Goal: Information Seeking & Learning: Learn about a topic

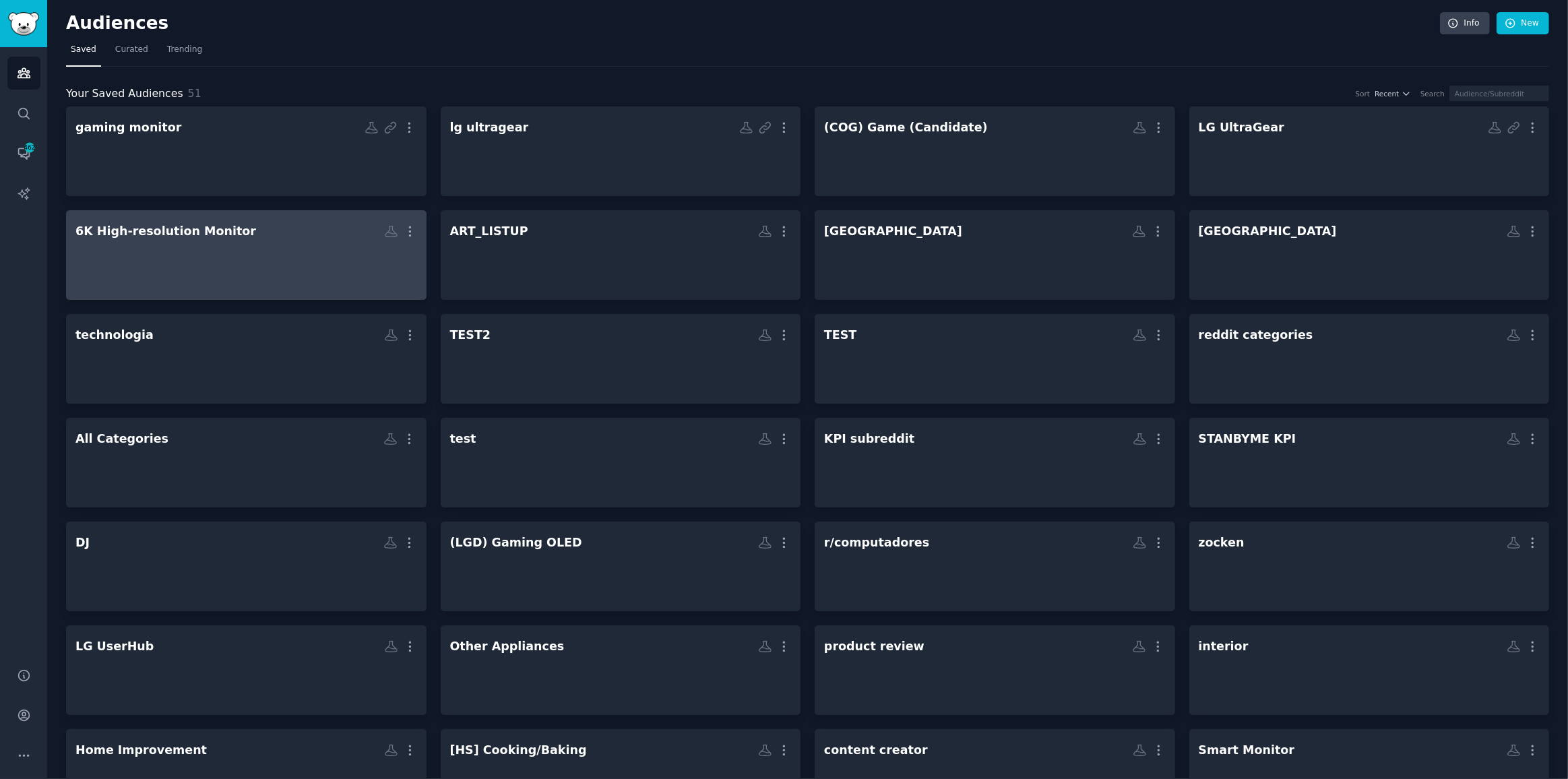
click at [288, 243] on div at bounding box center [246, 266] width 342 height 47
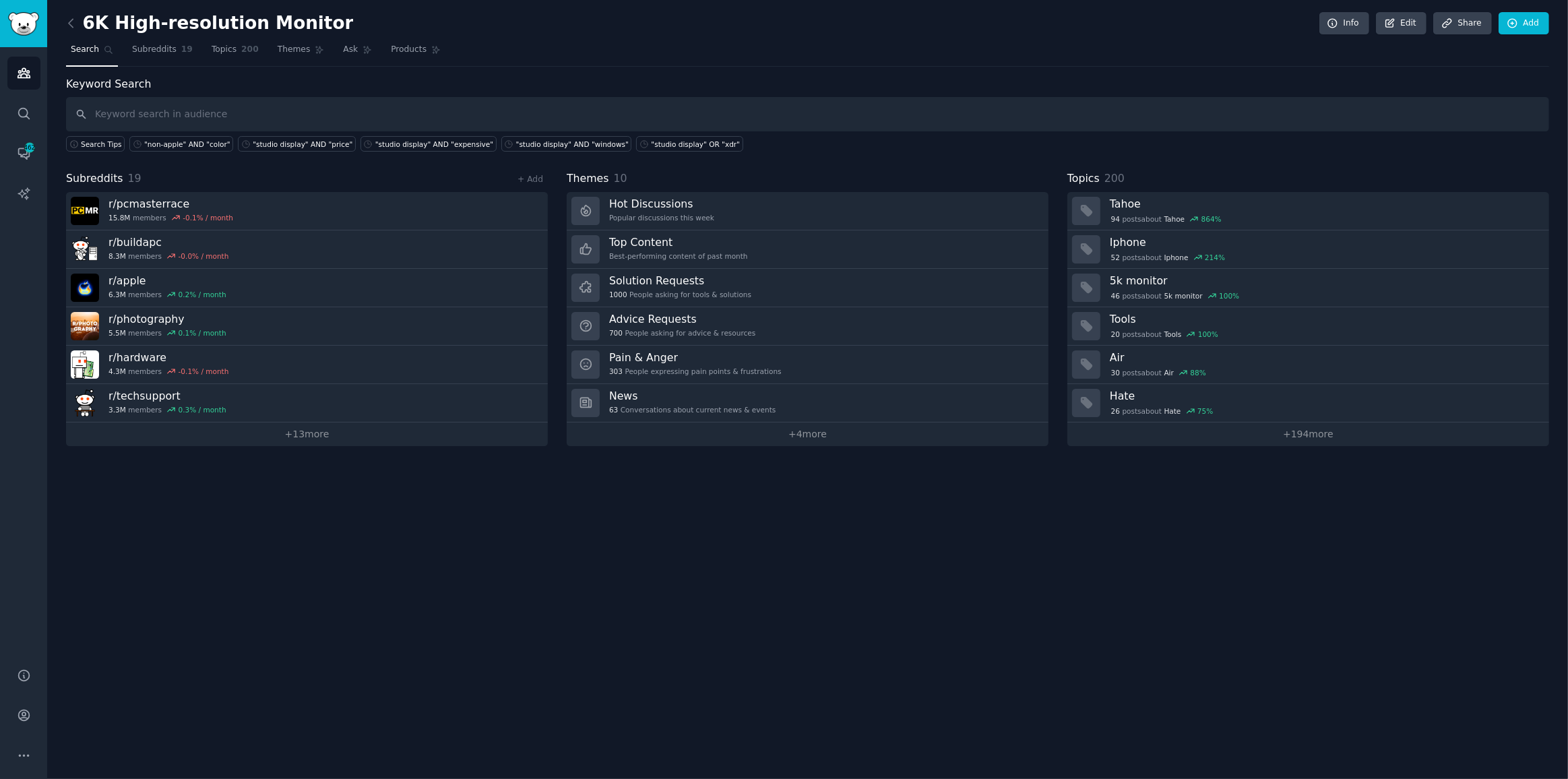
click at [230, 113] on input "text" at bounding box center [808, 114] width 1484 height 35
type input "32u990"
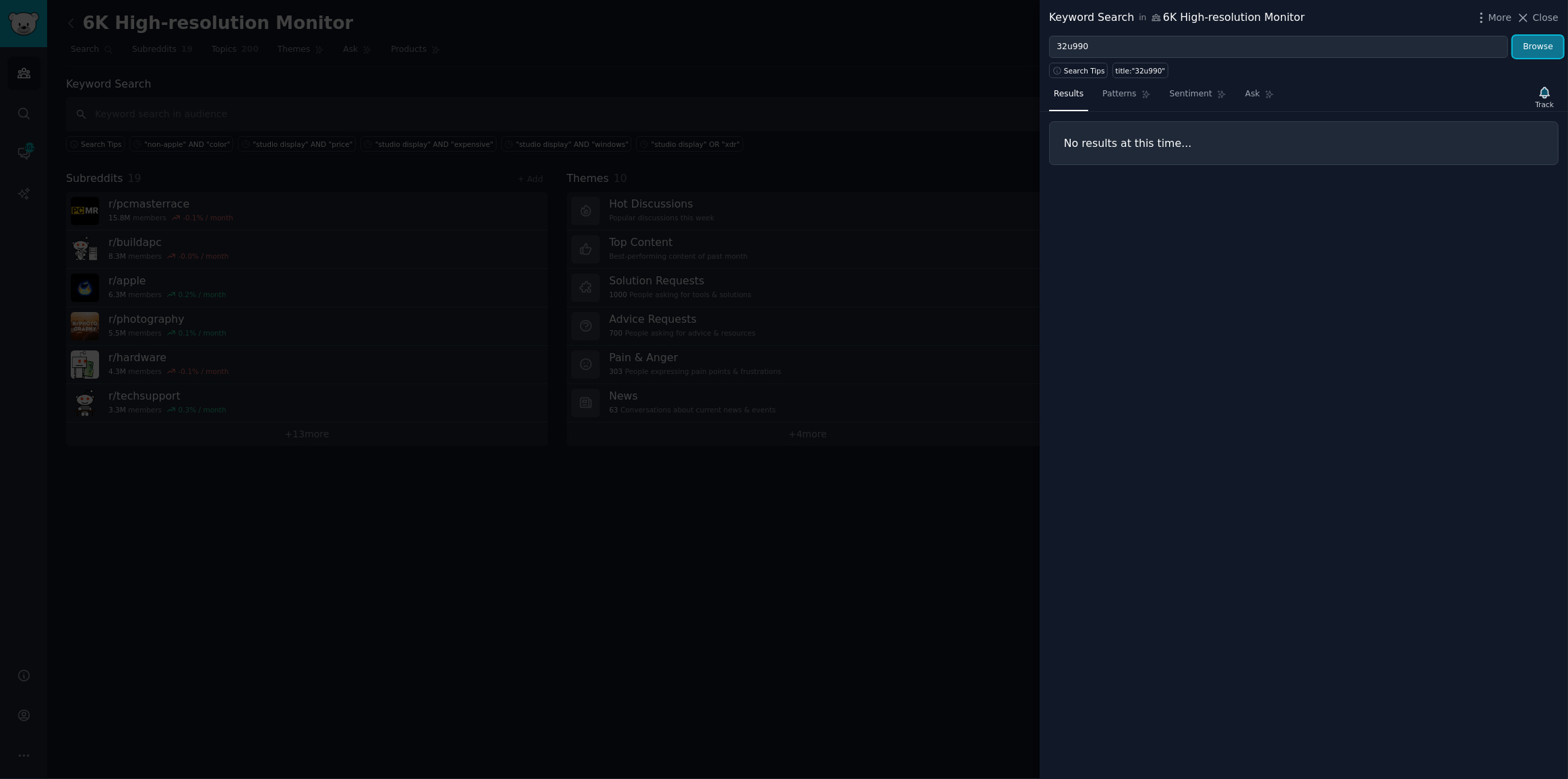
click at [1530, 45] on button "Browse" at bounding box center [1538, 47] width 51 height 23
drag, startPoint x: 1300, startPoint y: 36, endPoint x: 1209, endPoint y: 47, distance: 91.7
click at [1298, 36] on input "32u990" at bounding box center [1278, 47] width 459 height 23
drag, startPoint x: 1165, startPoint y: 38, endPoint x: 730, endPoint y: 7, distance: 436.1
click at [779, 11] on div "Keyword Search in 6K High-resolution Monitor More Close 32u990 Browse Search Ti…" at bounding box center [784, 390] width 1568 height 779
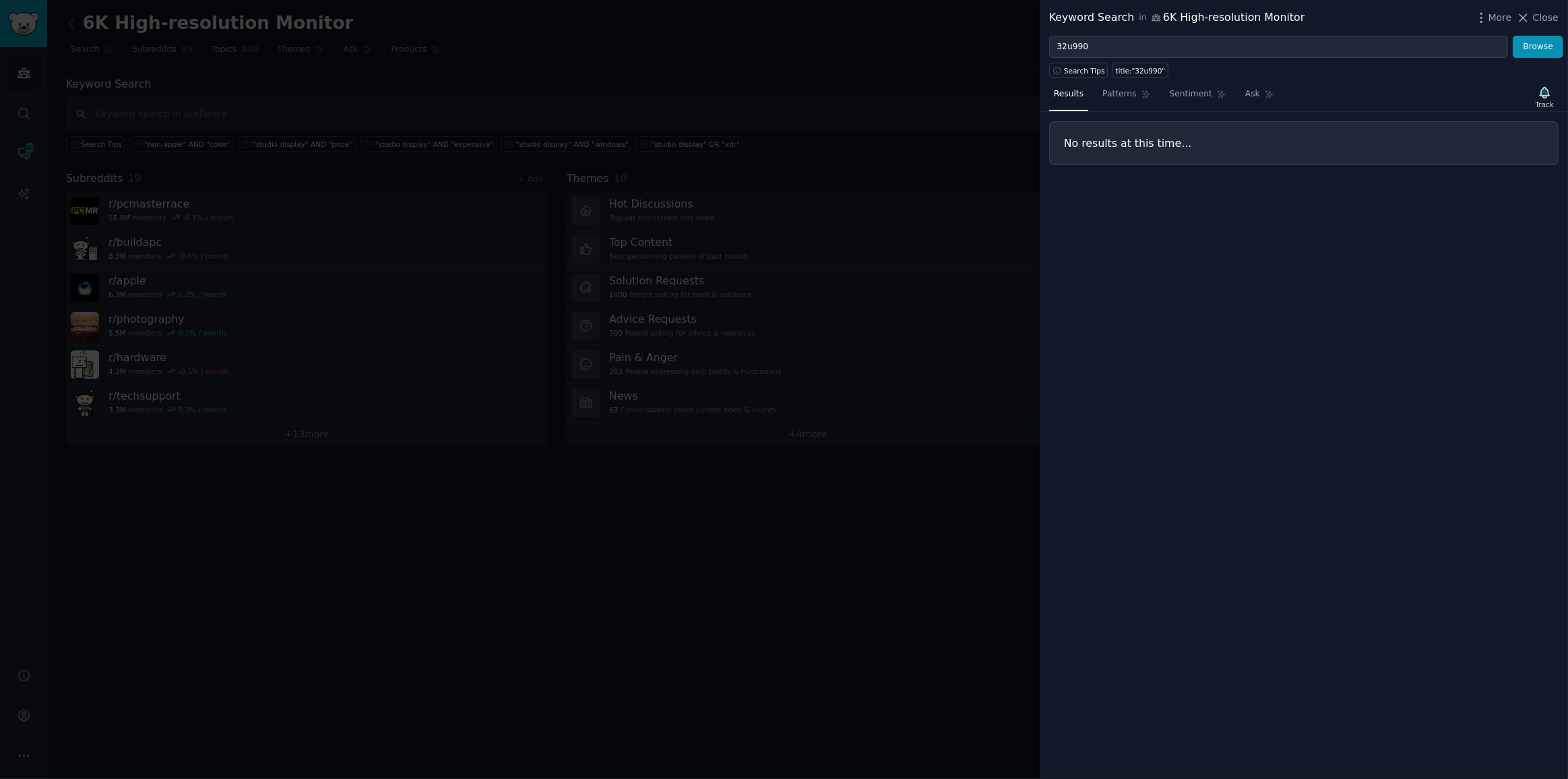
click at [411, 89] on div at bounding box center [784, 390] width 1568 height 779
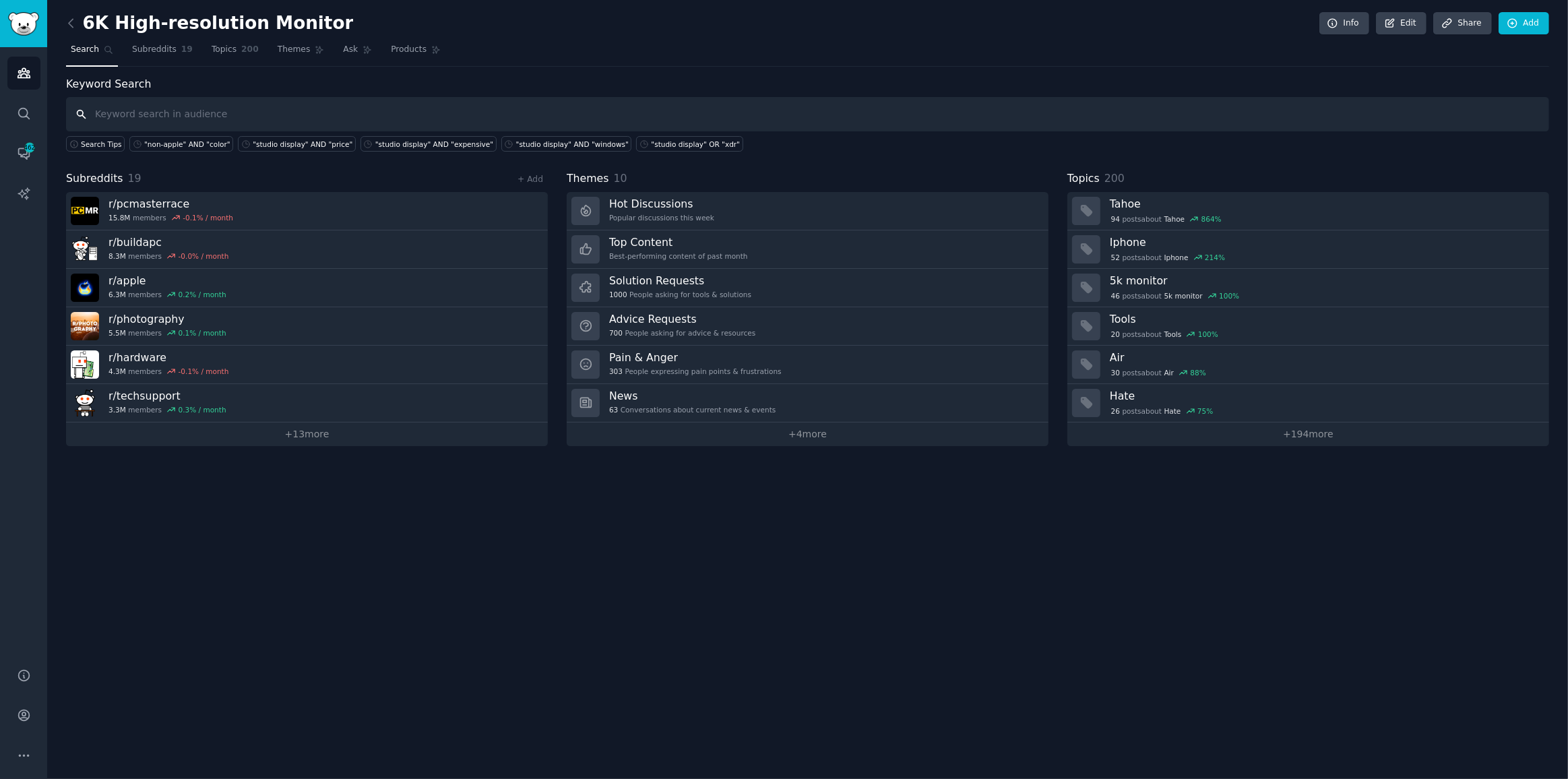
click at [362, 110] on input "text" at bounding box center [808, 114] width 1484 height 35
type input "lg 6k"
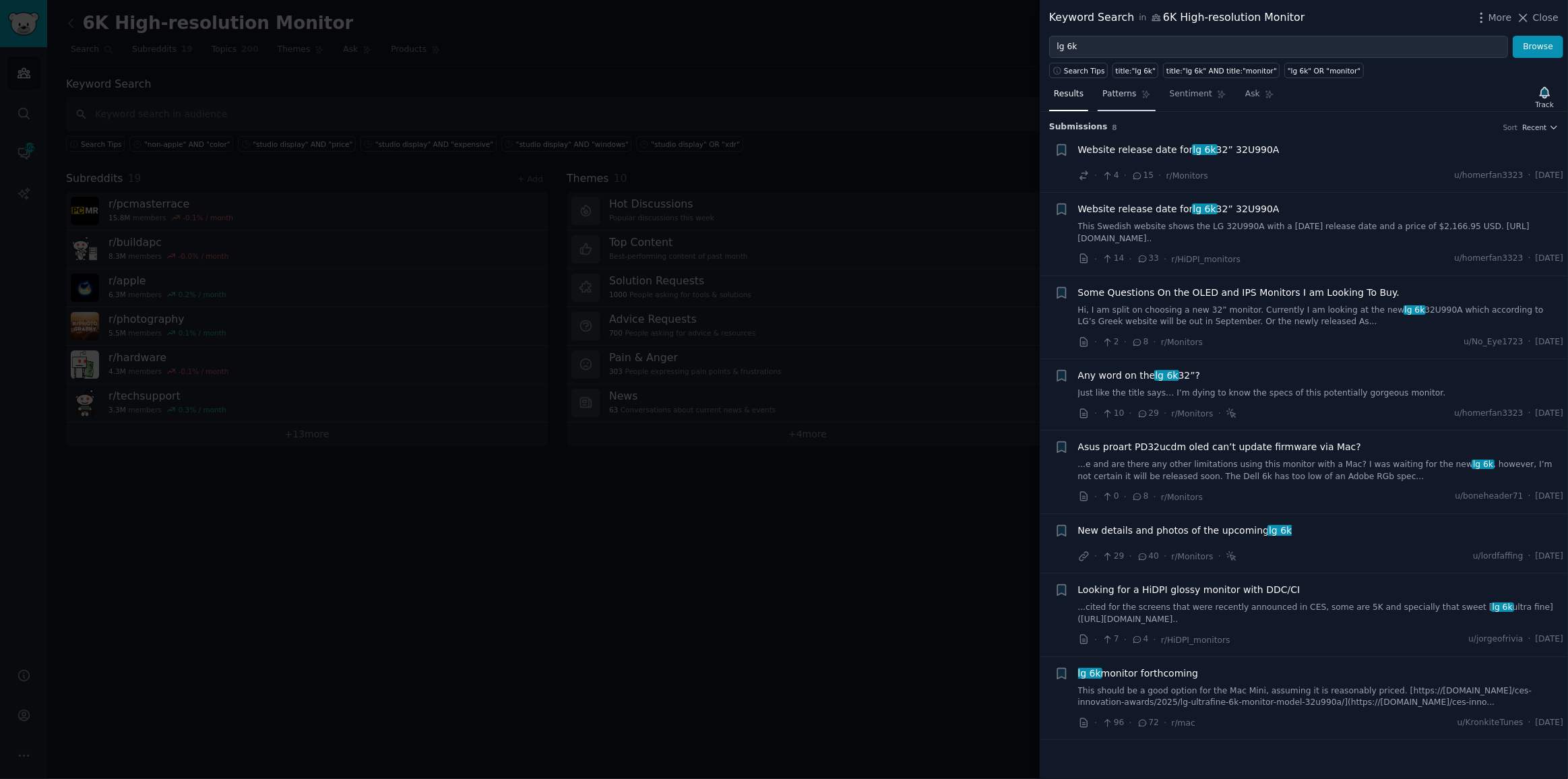
click at [1115, 97] on span "Patterns" at bounding box center [1119, 94] width 34 height 12
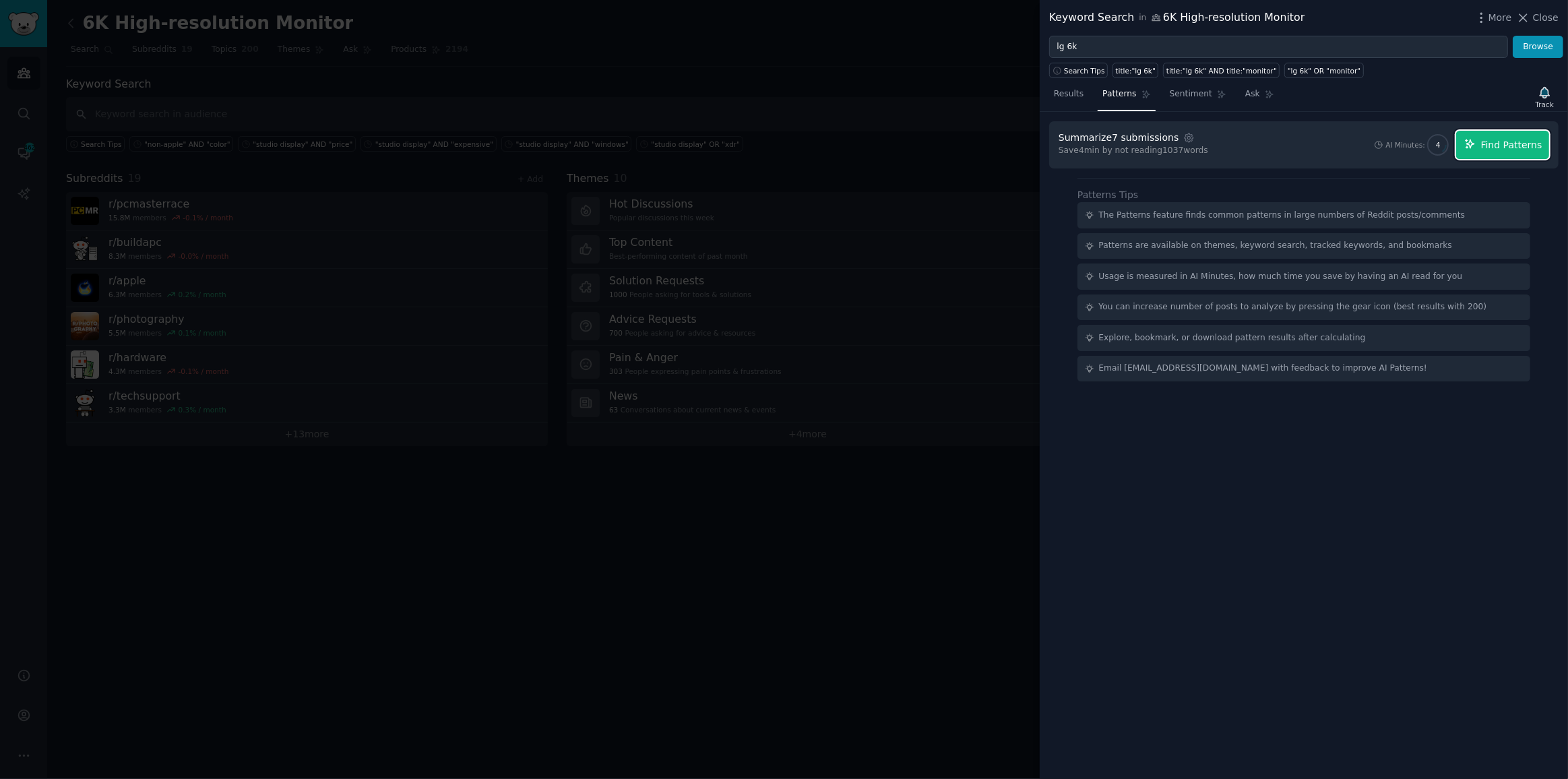
click at [1499, 135] on button "Find Patterns" at bounding box center [1503, 145] width 93 height 28
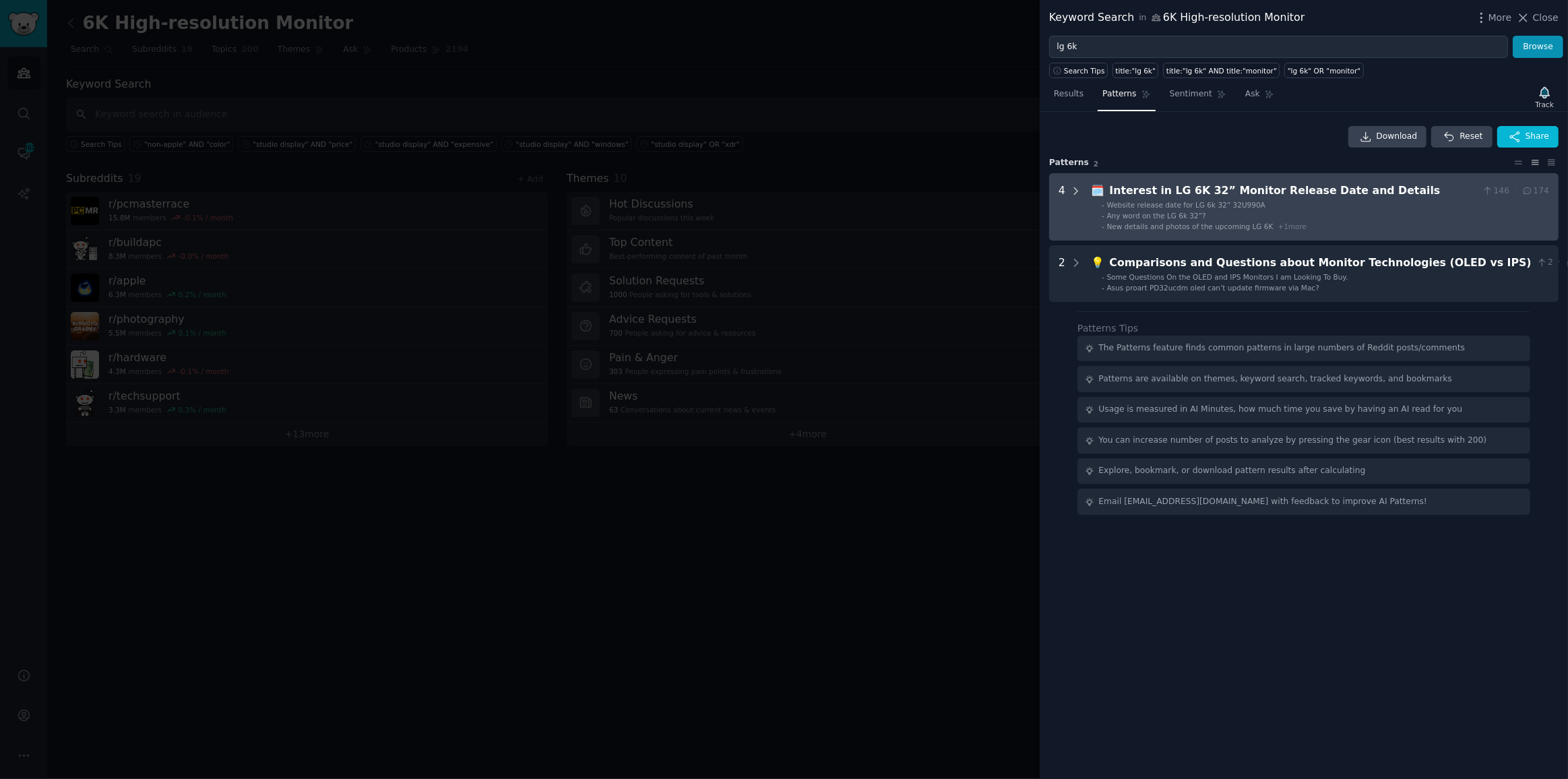
click at [1080, 188] on icon at bounding box center [1076, 191] width 12 height 12
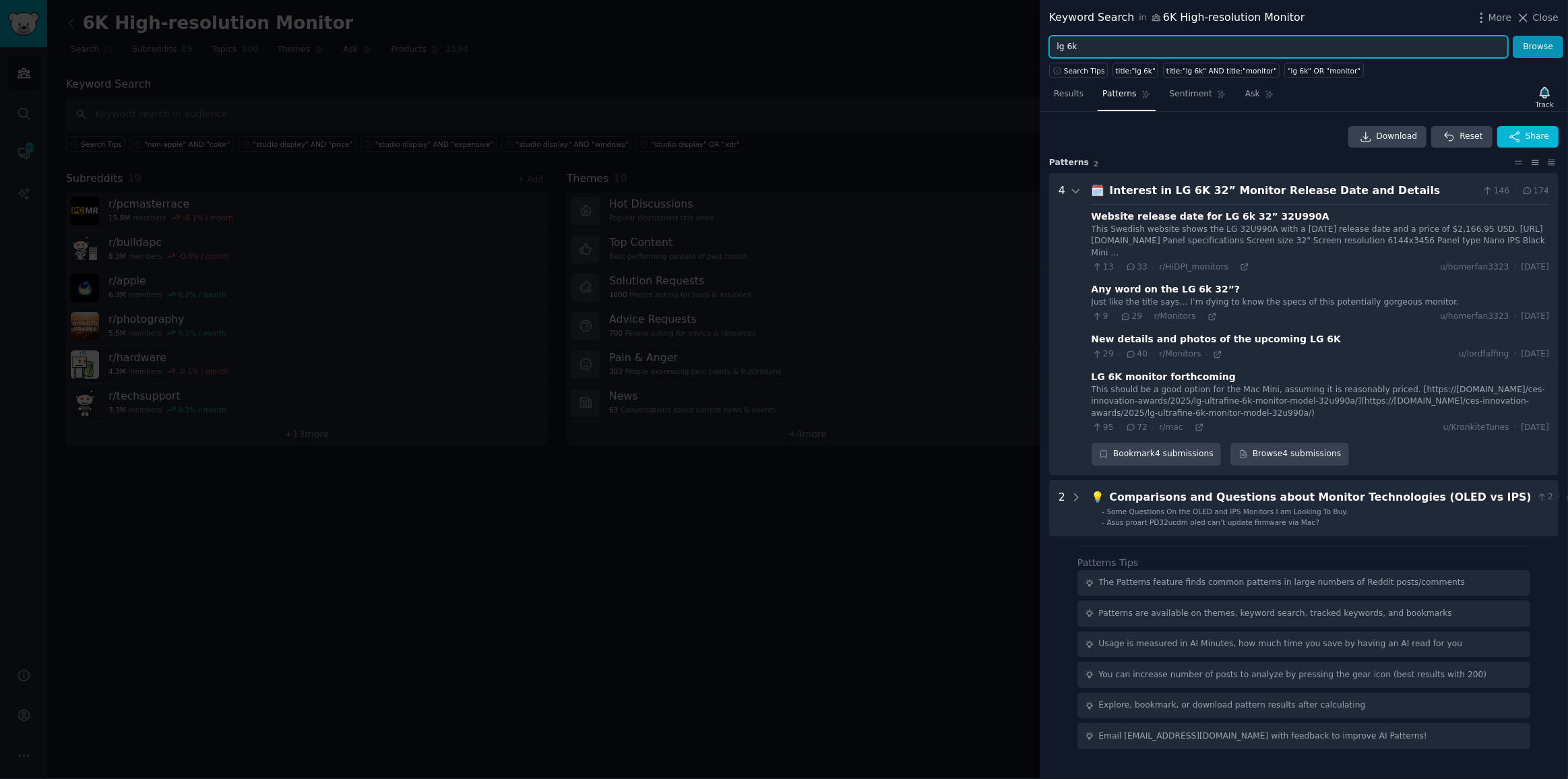
click at [1135, 47] on input "lg 6k" at bounding box center [1278, 47] width 459 height 23
drag, startPoint x: 1083, startPoint y: 46, endPoint x: 931, endPoint y: 38, distance: 152.2
click at [931, 38] on div "Keyword Search in 6K High-resolution Monitor More Close lg 6k Browse Search Tip…" at bounding box center [784, 390] width 1568 height 779
click at [1537, 49] on button "Browse" at bounding box center [1538, 47] width 51 height 23
click at [1181, 50] on input "6k" at bounding box center [1278, 47] width 459 height 23
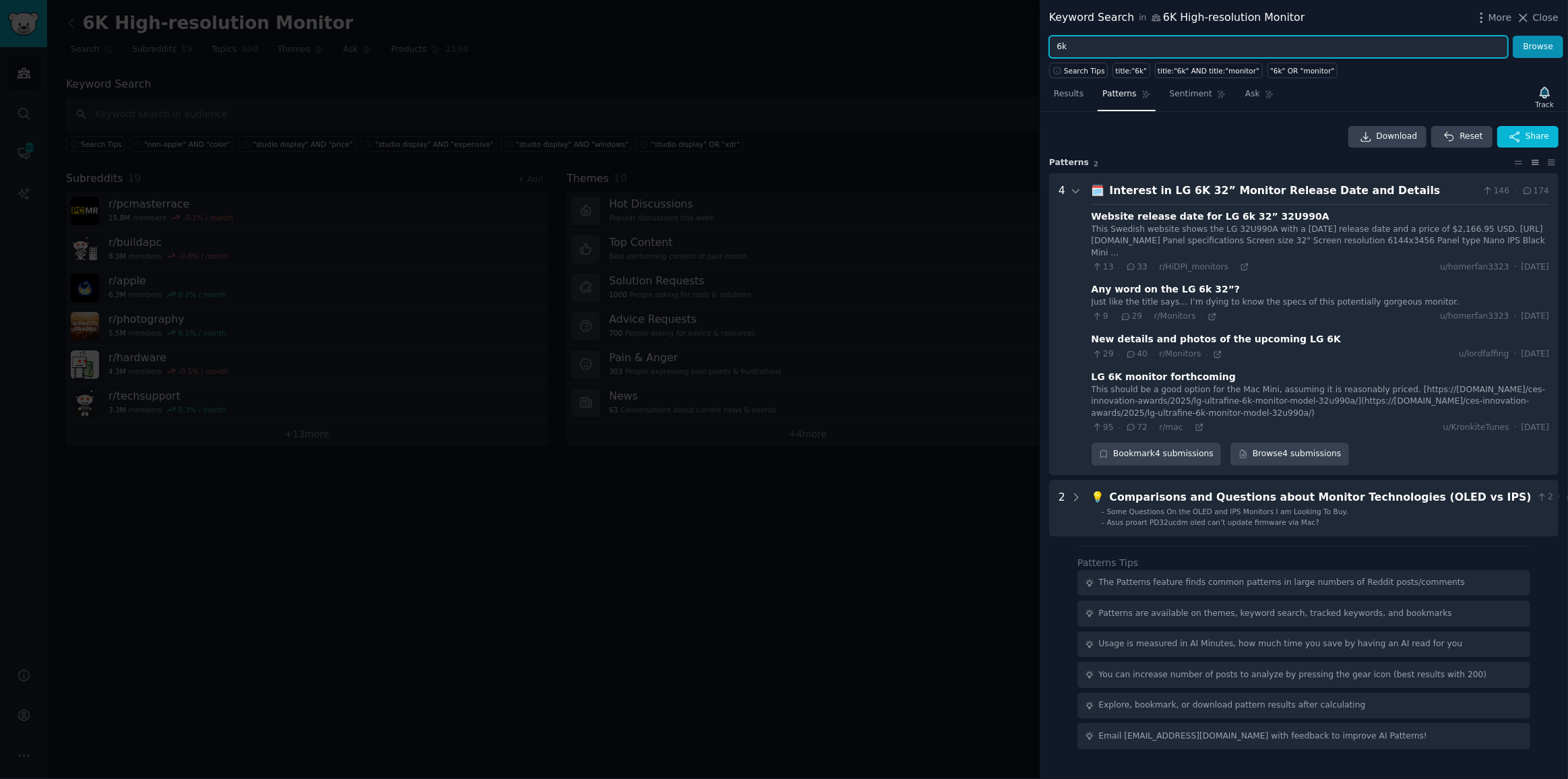
drag, startPoint x: 1155, startPoint y: 48, endPoint x: 877, endPoint y: 51, distance: 278.0
click at [871, 48] on div "Keyword Search in 6K High-resolution Monitor More Close 6k Browse Search Tips t…" at bounding box center [784, 390] width 1568 height 779
type input """
click at [1548, 15] on span "Close" at bounding box center [1546, 18] width 26 height 14
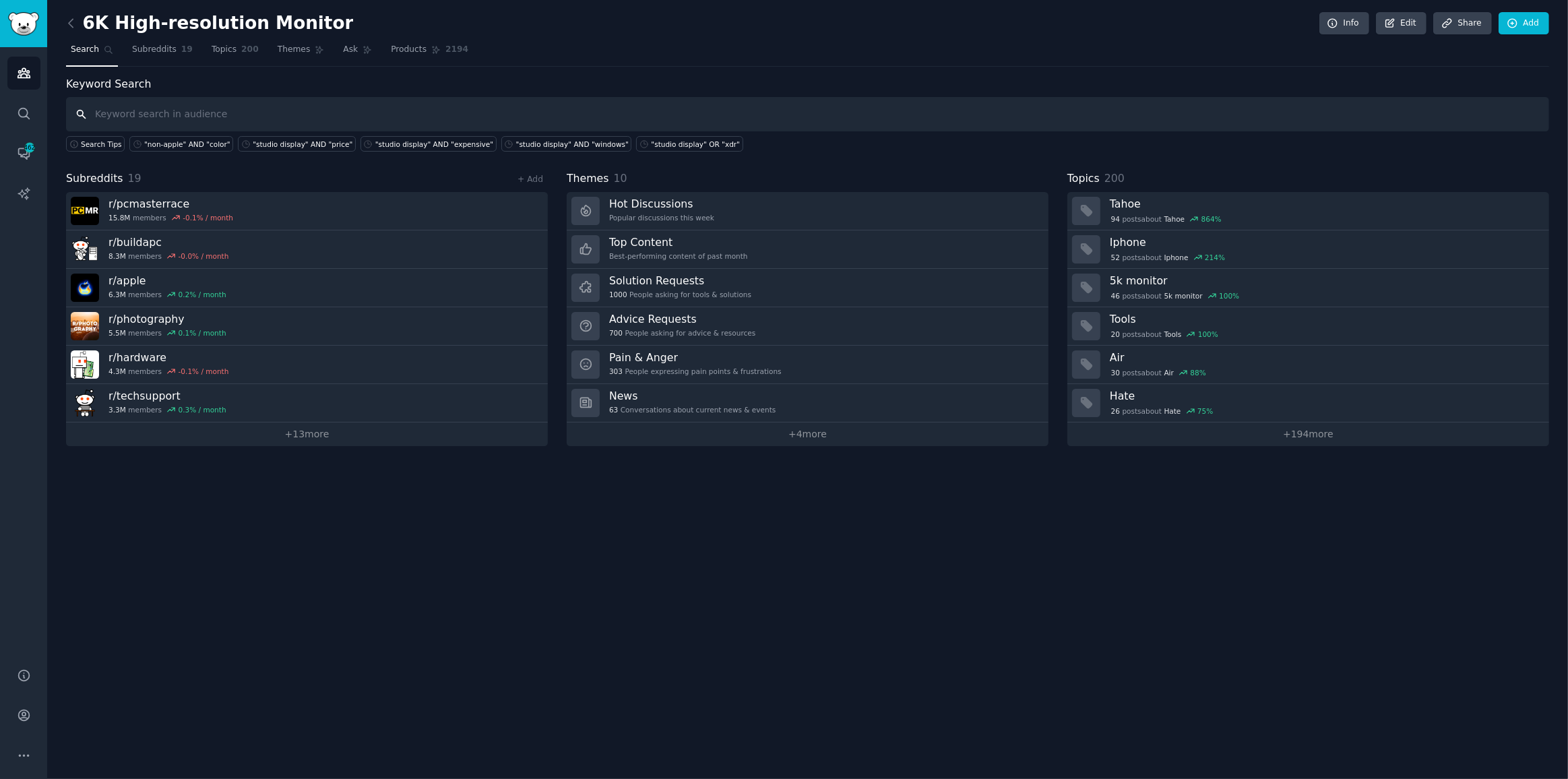
click at [207, 107] on input "text" at bounding box center [808, 114] width 1484 height 35
type input ""LG" AND "6K""
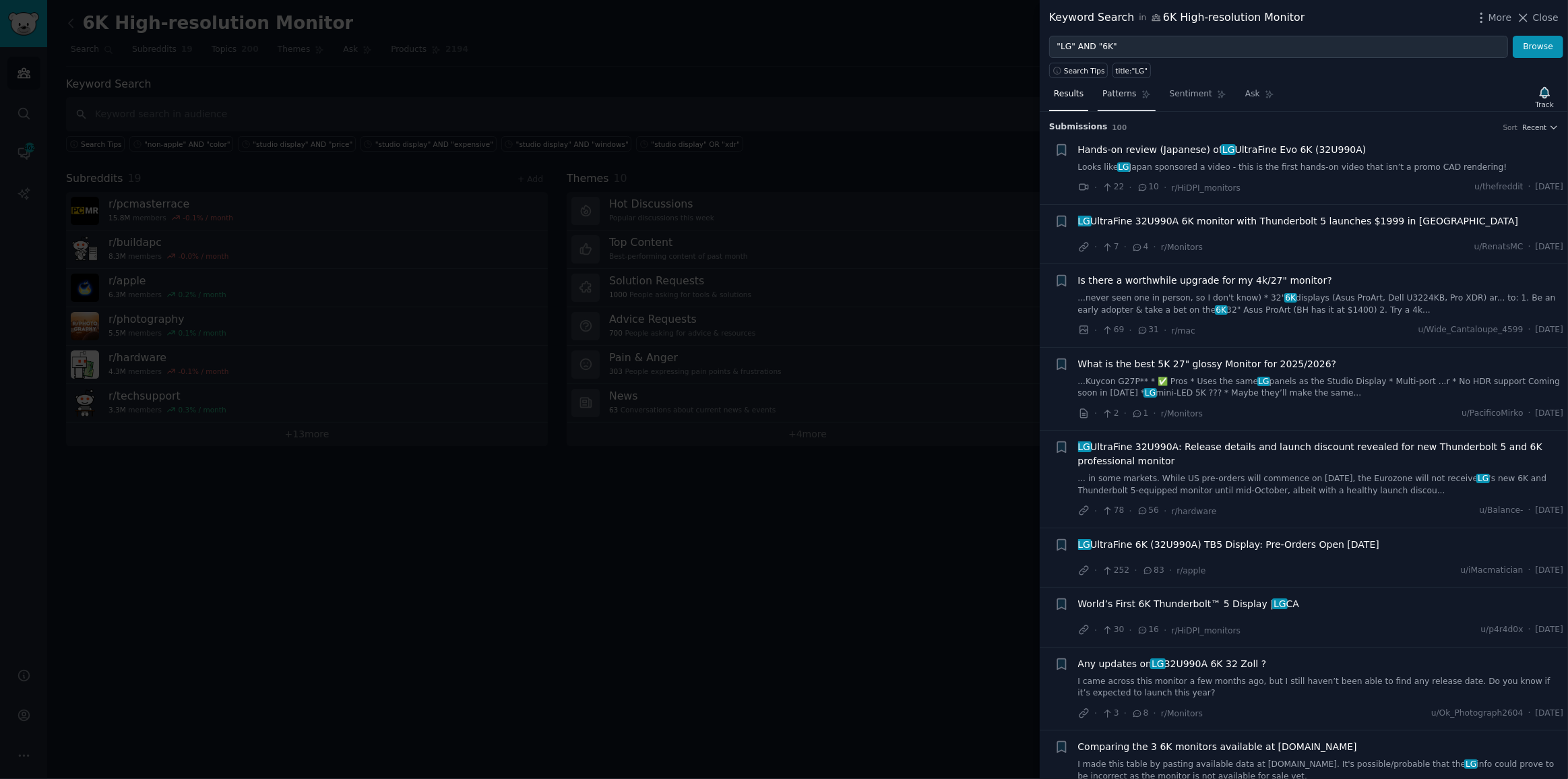
click at [1125, 89] on span "Patterns" at bounding box center [1119, 94] width 34 height 12
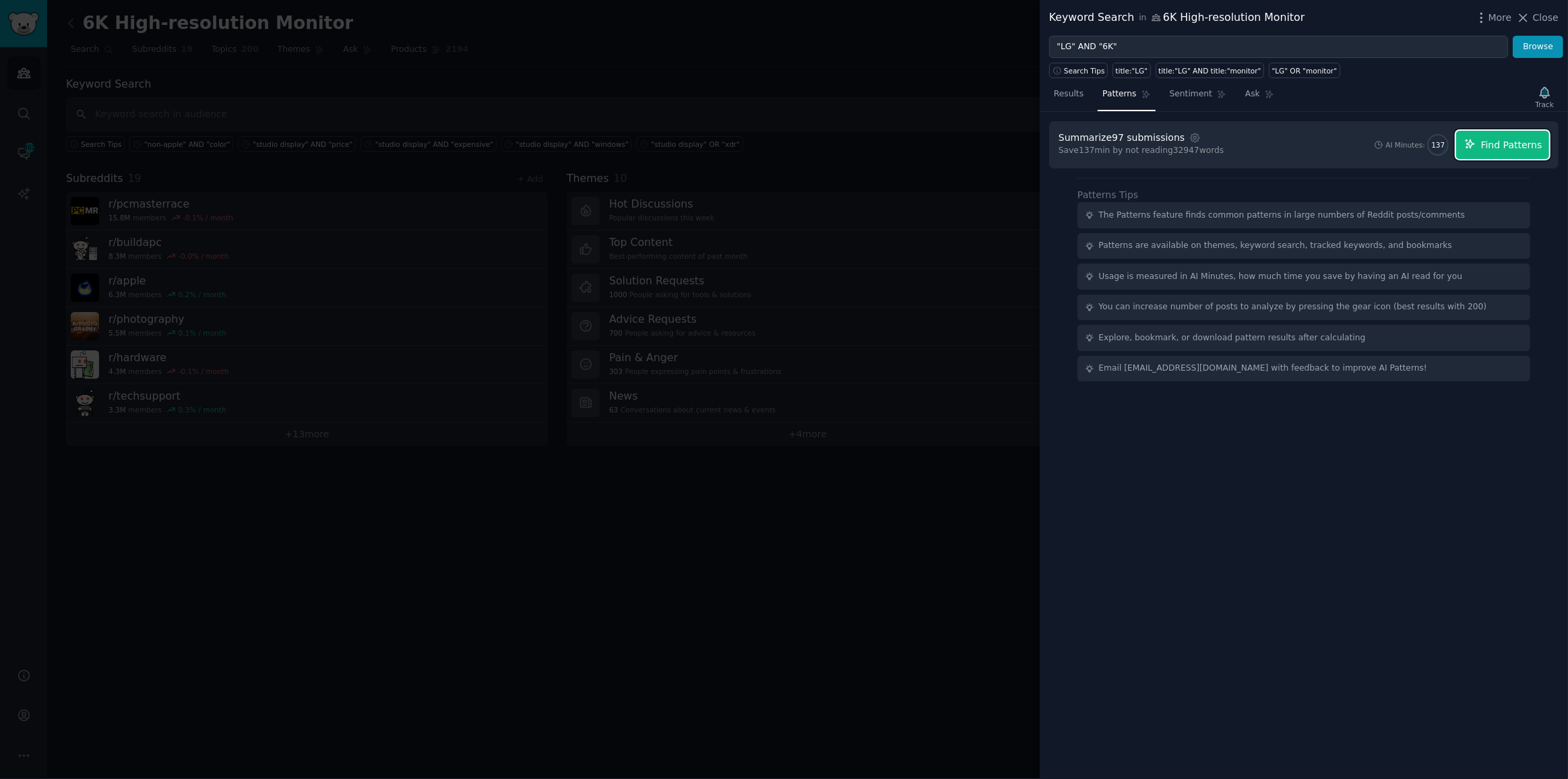
click at [1507, 138] on span "Find Patterns" at bounding box center [1512, 146] width 61 height 14
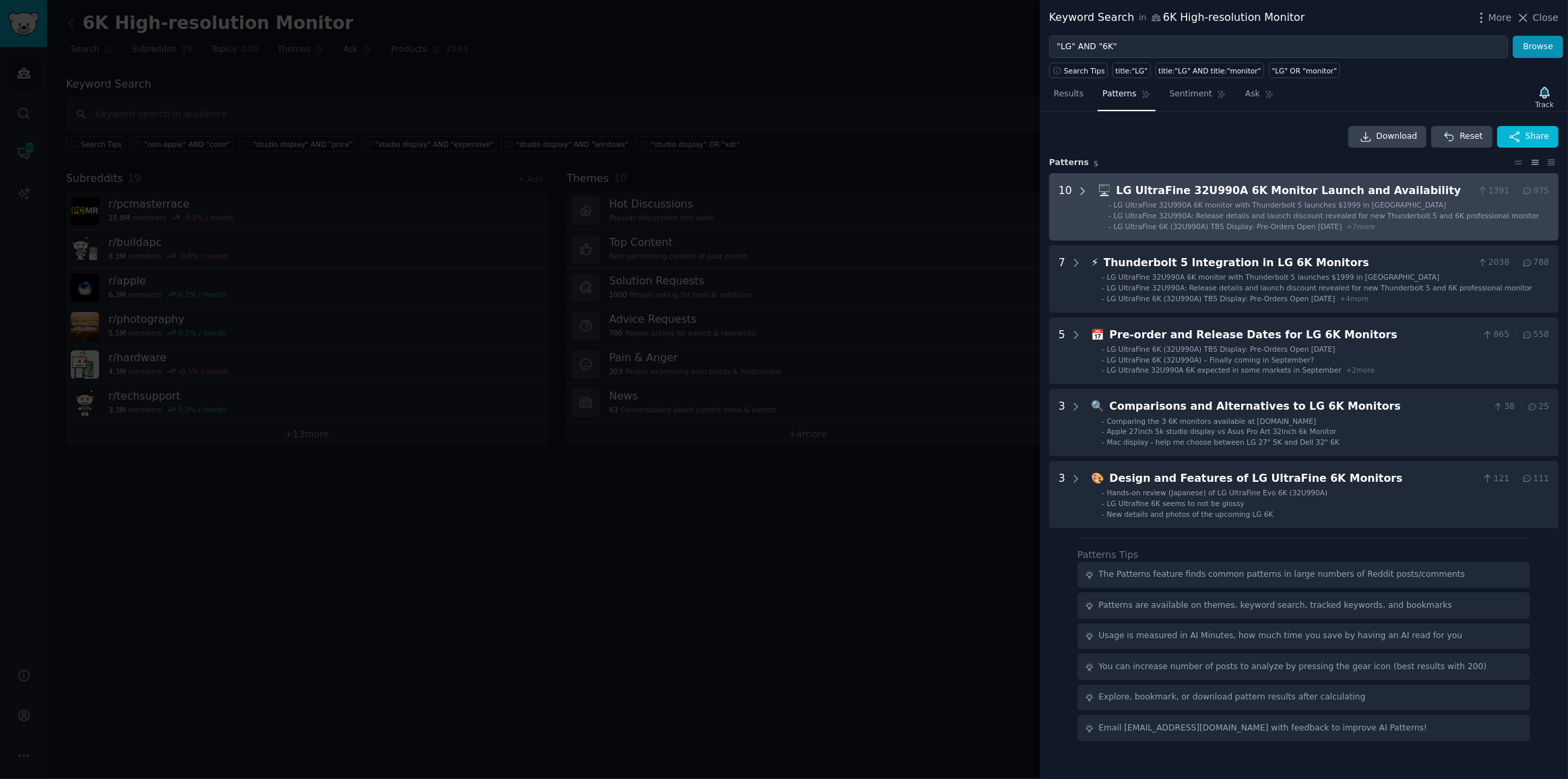
click at [1077, 187] on icon at bounding box center [1083, 191] width 12 height 12
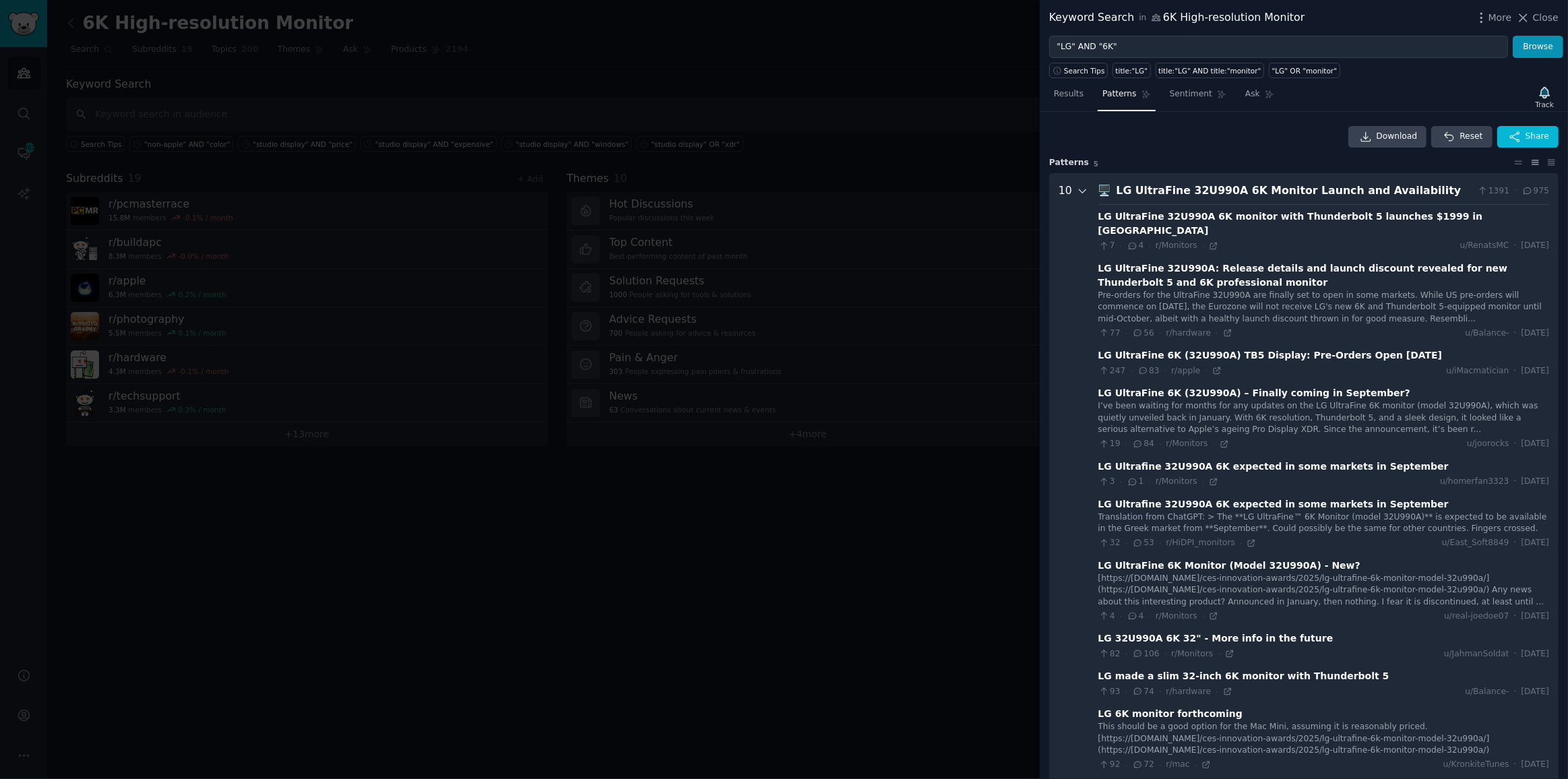
scroll to position [60, 0]
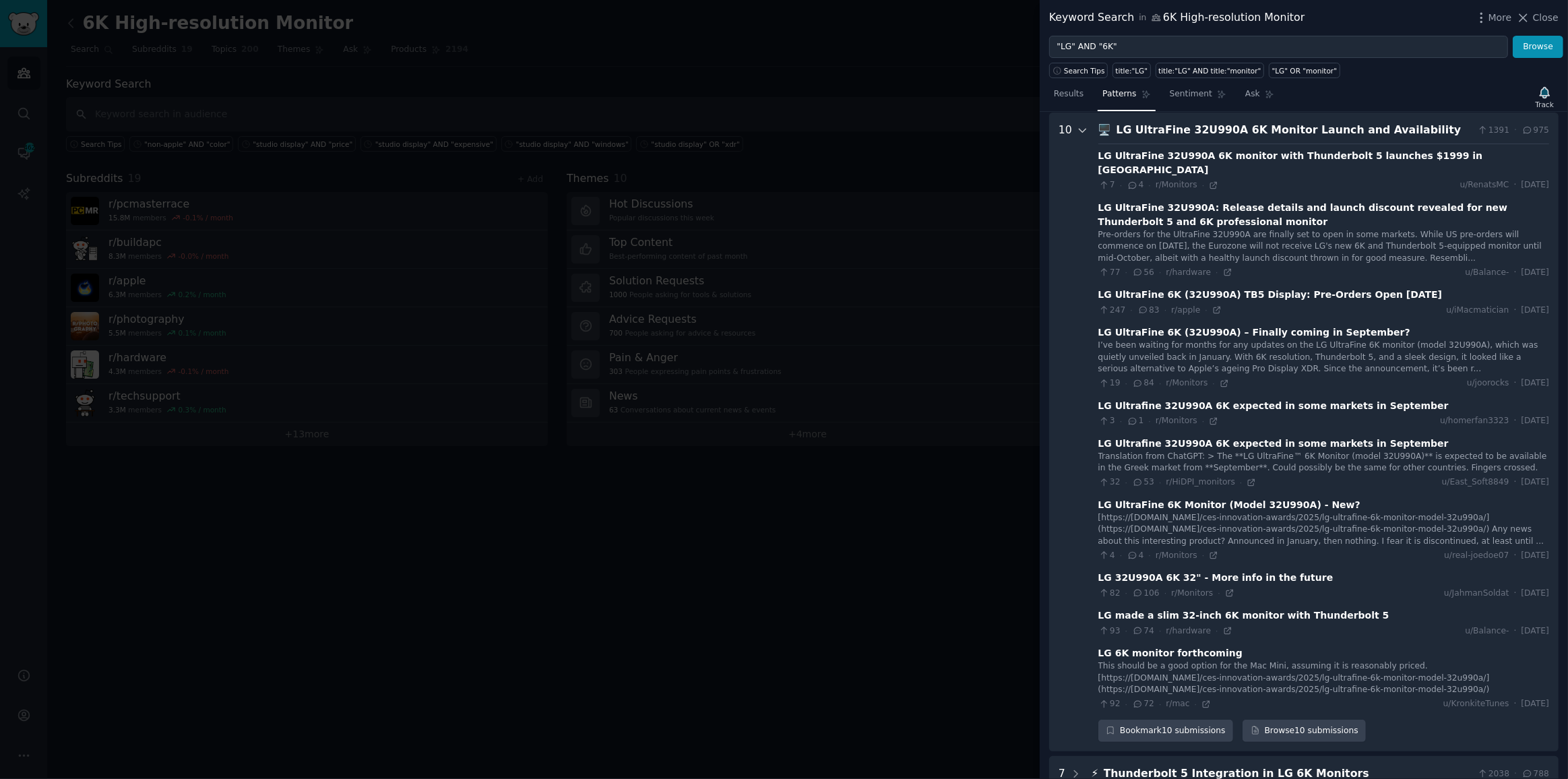
click at [1077, 125] on icon at bounding box center [1083, 130] width 12 height 12
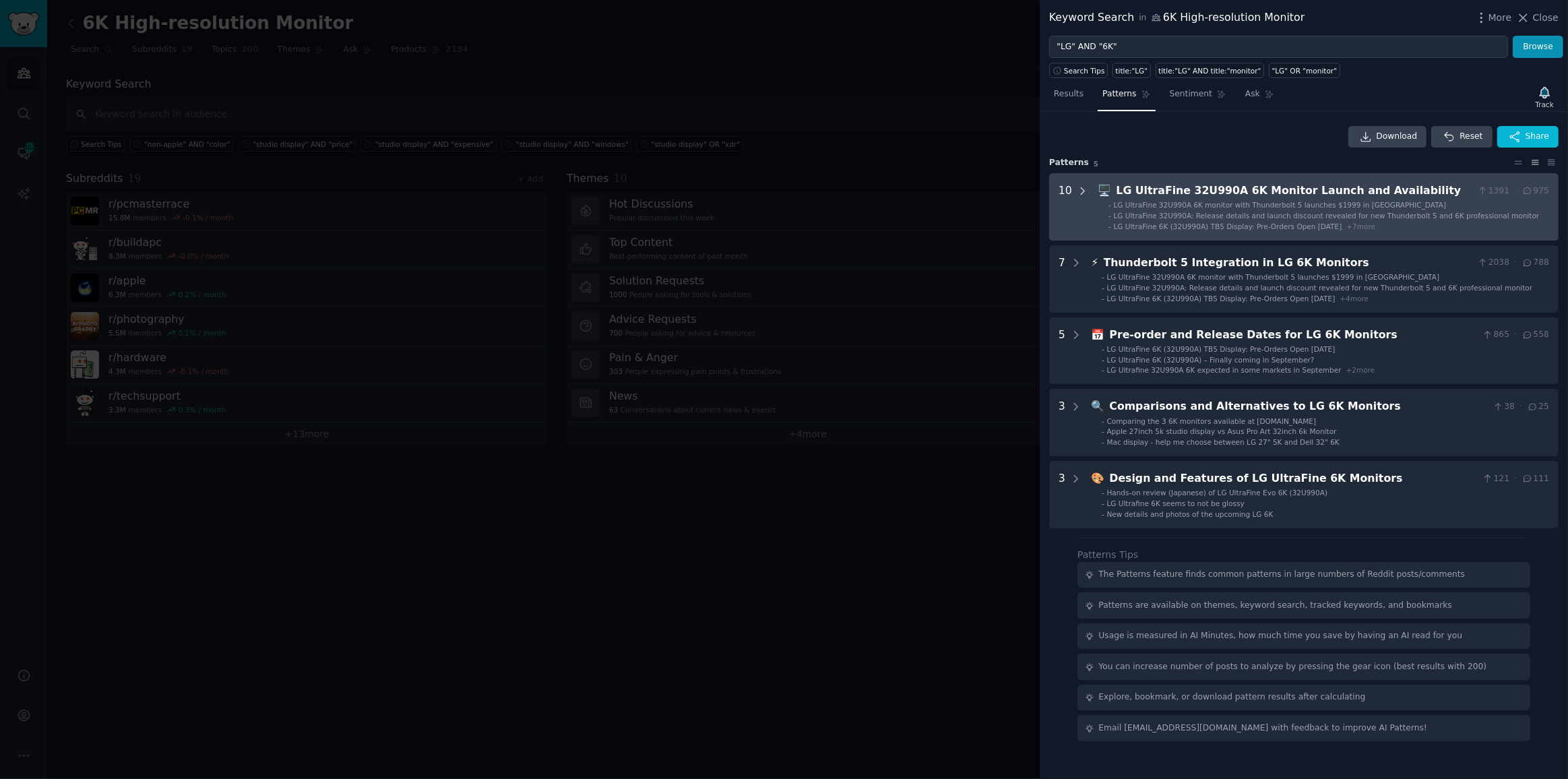
scroll to position [0, 0]
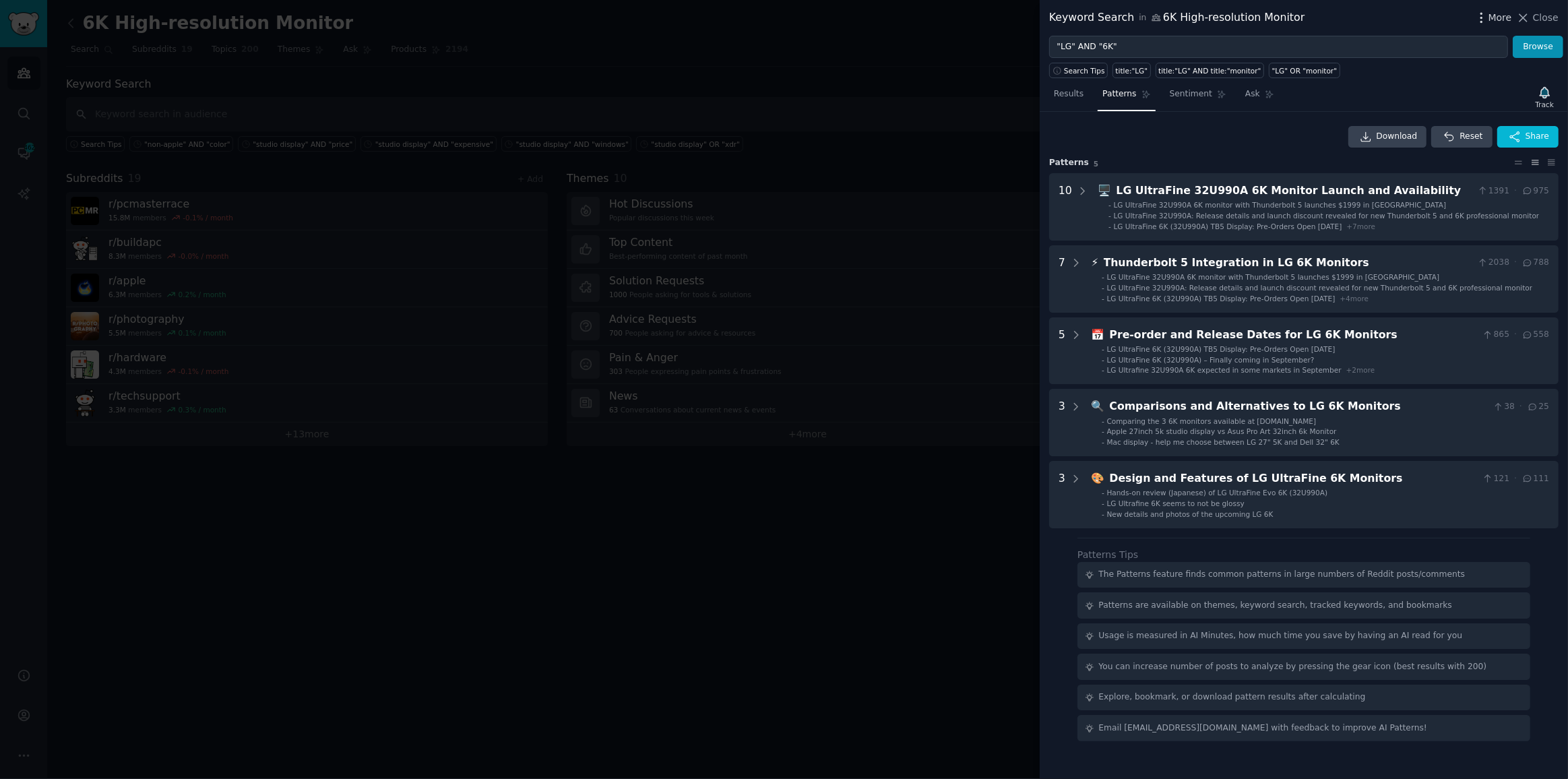
click at [1482, 19] on icon "button" at bounding box center [1482, 18] width 14 height 14
click at [1360, 57] on p "Advanced Search" at bounding box center [1368, 56] width 82 height 14
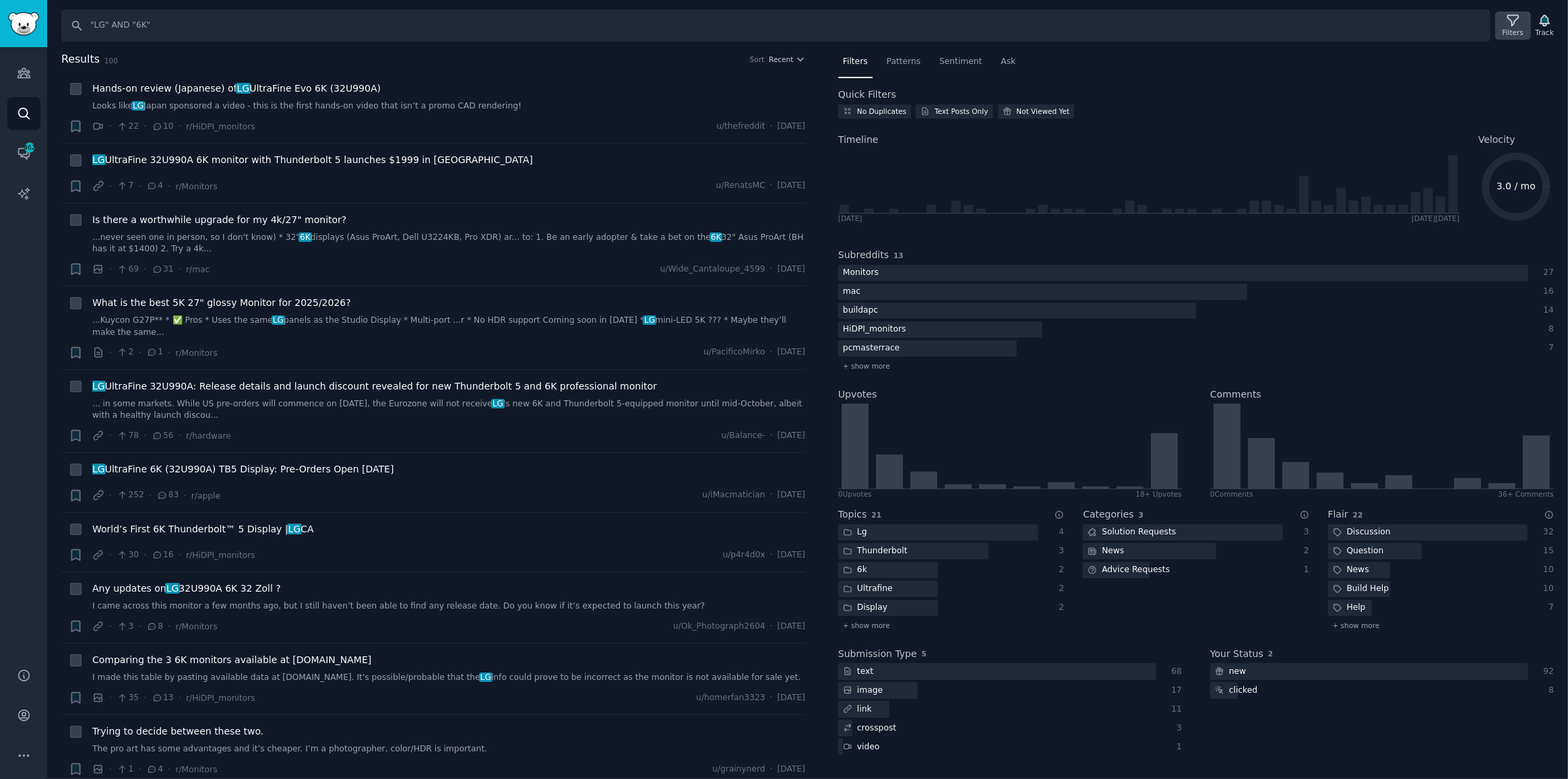
click at [1517, 29] on div "Filters" at bounding box center [1513, 32] width 21 height 10
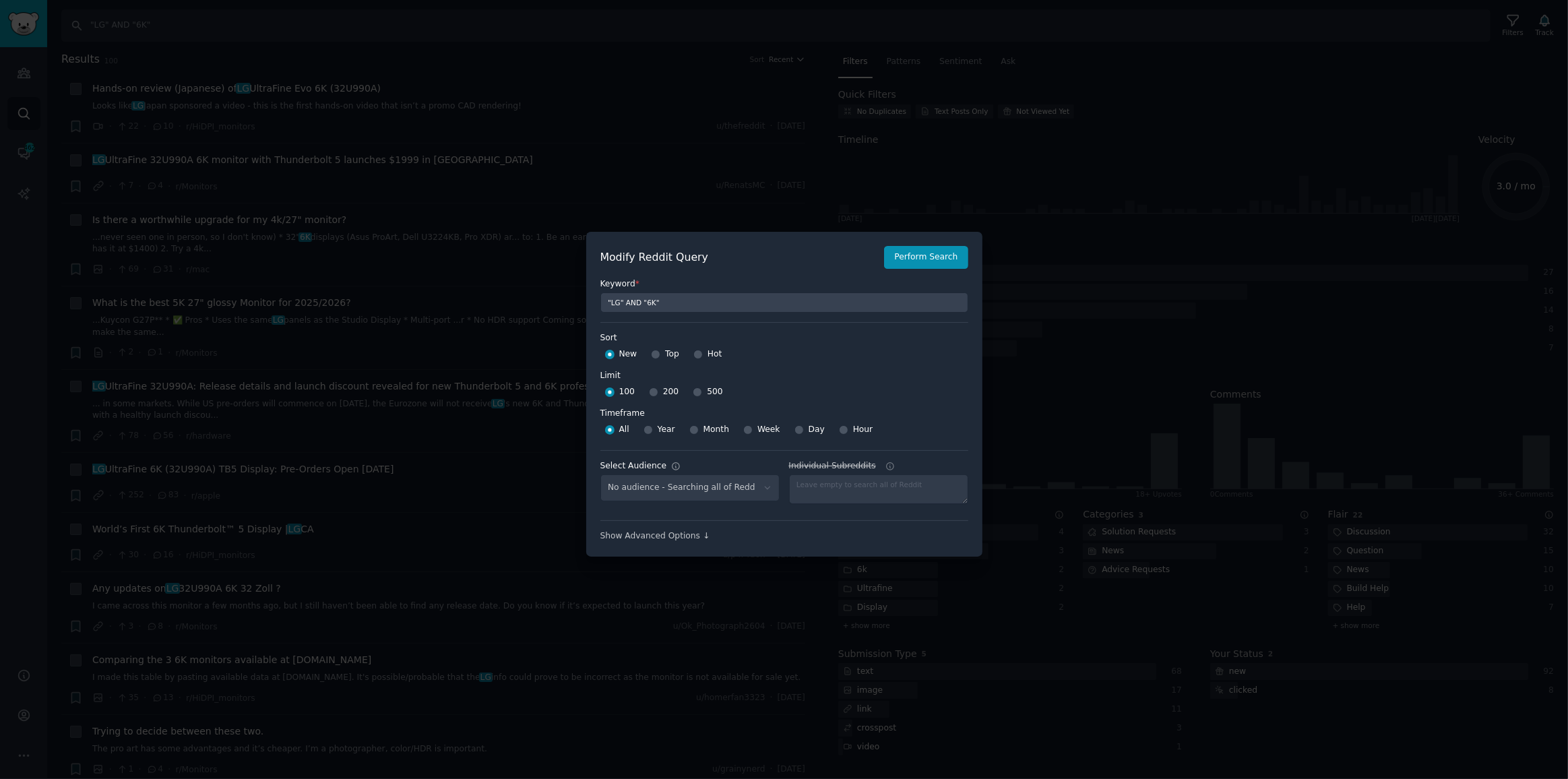
select select "7700d36986"
click at [748, 426] on div "Week" at bounding box center [762, 430] width 37 height 22
click at [743, 430] on input "Week" at bounding box center [748, 431] width 10 height 10
radio input "true"
click at [917, 257] on button "Perform Search" at bounding box center [926, 258] width 84 height 23
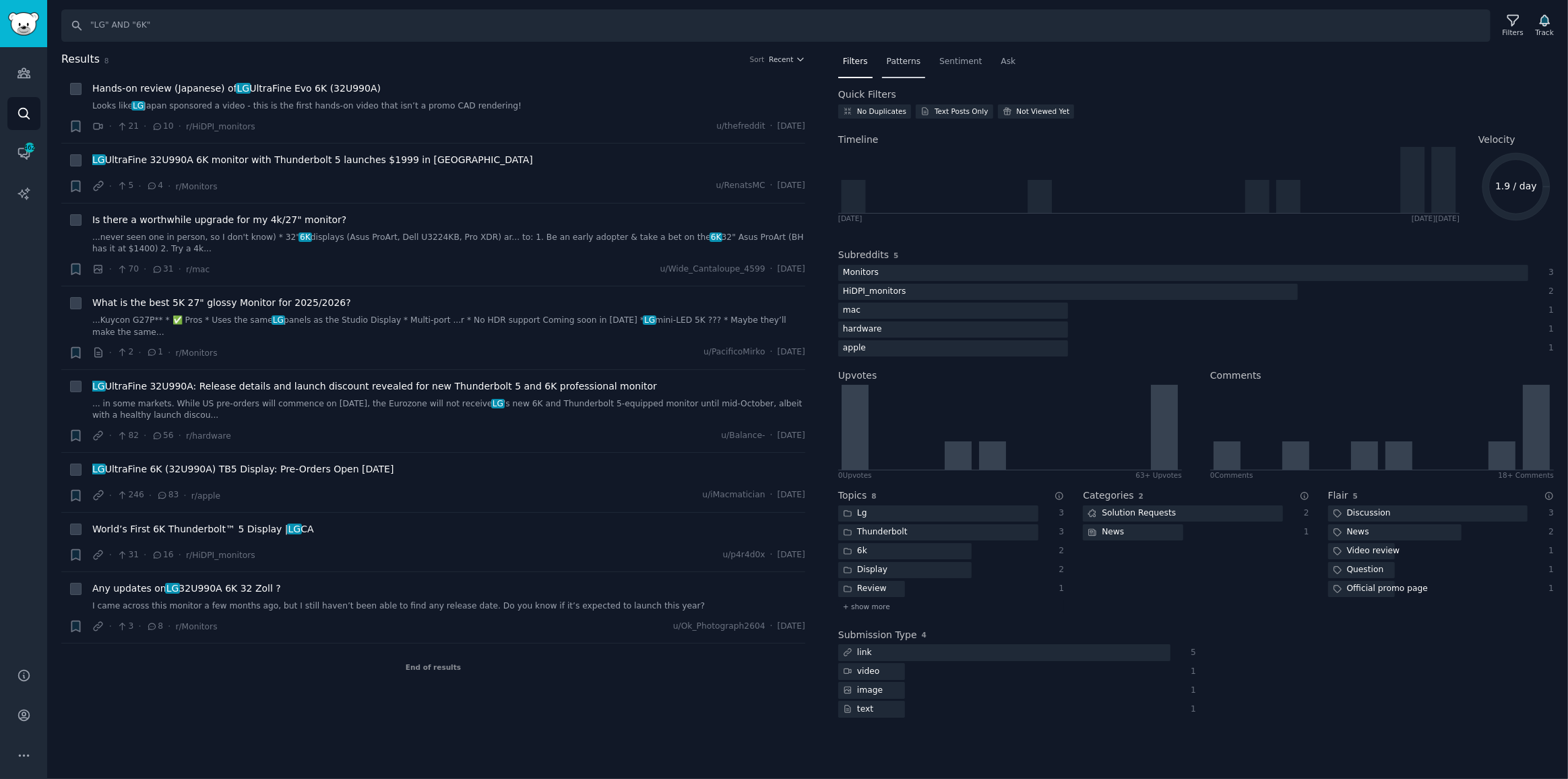
click at [902, 56] on span "Patterns" at bounding box center [903, 62] width 34 height 12
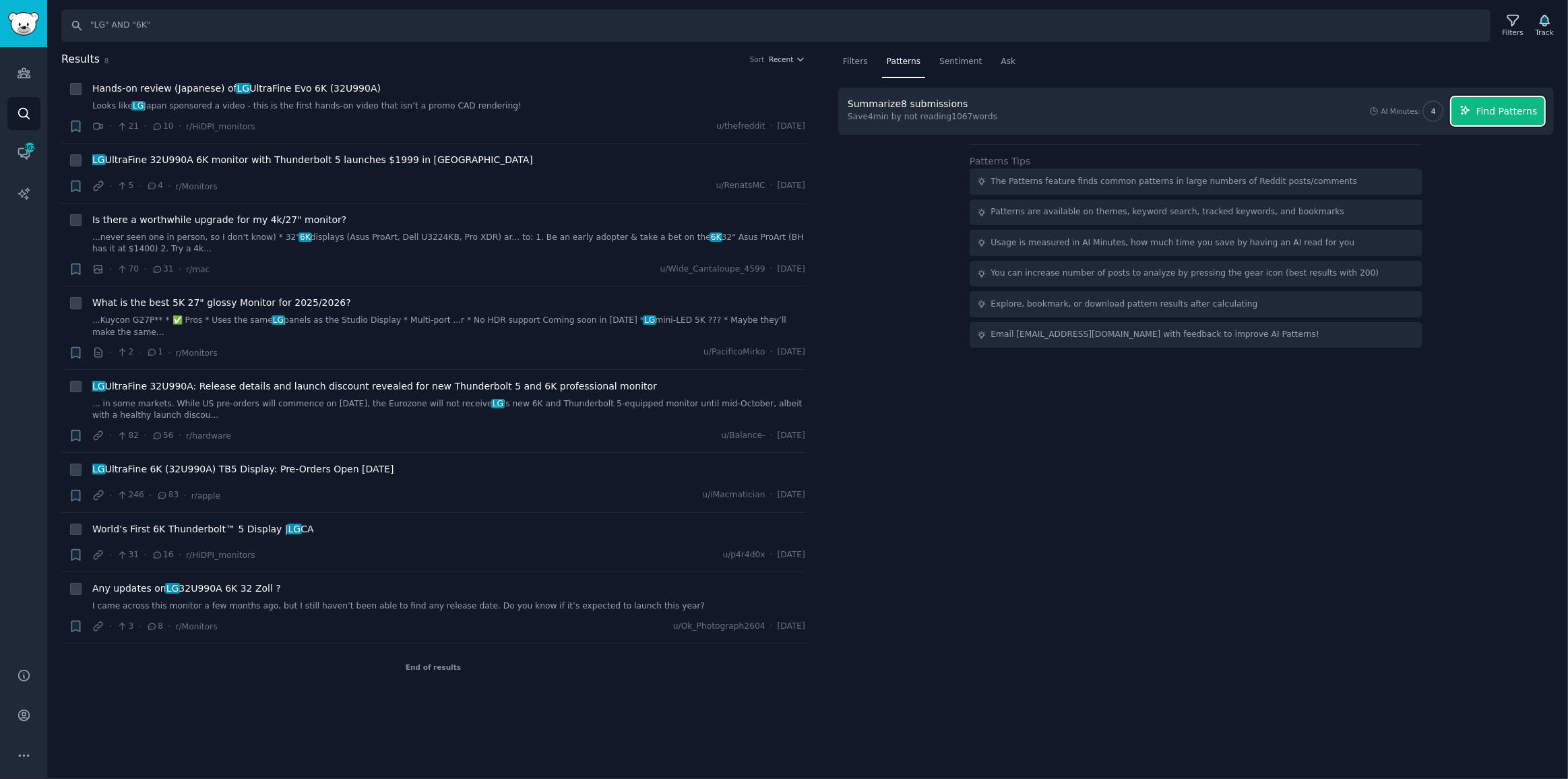
click at [1522, 110] on span "Find Patterns" at bounding box center [1507, 112] width 61 height 14
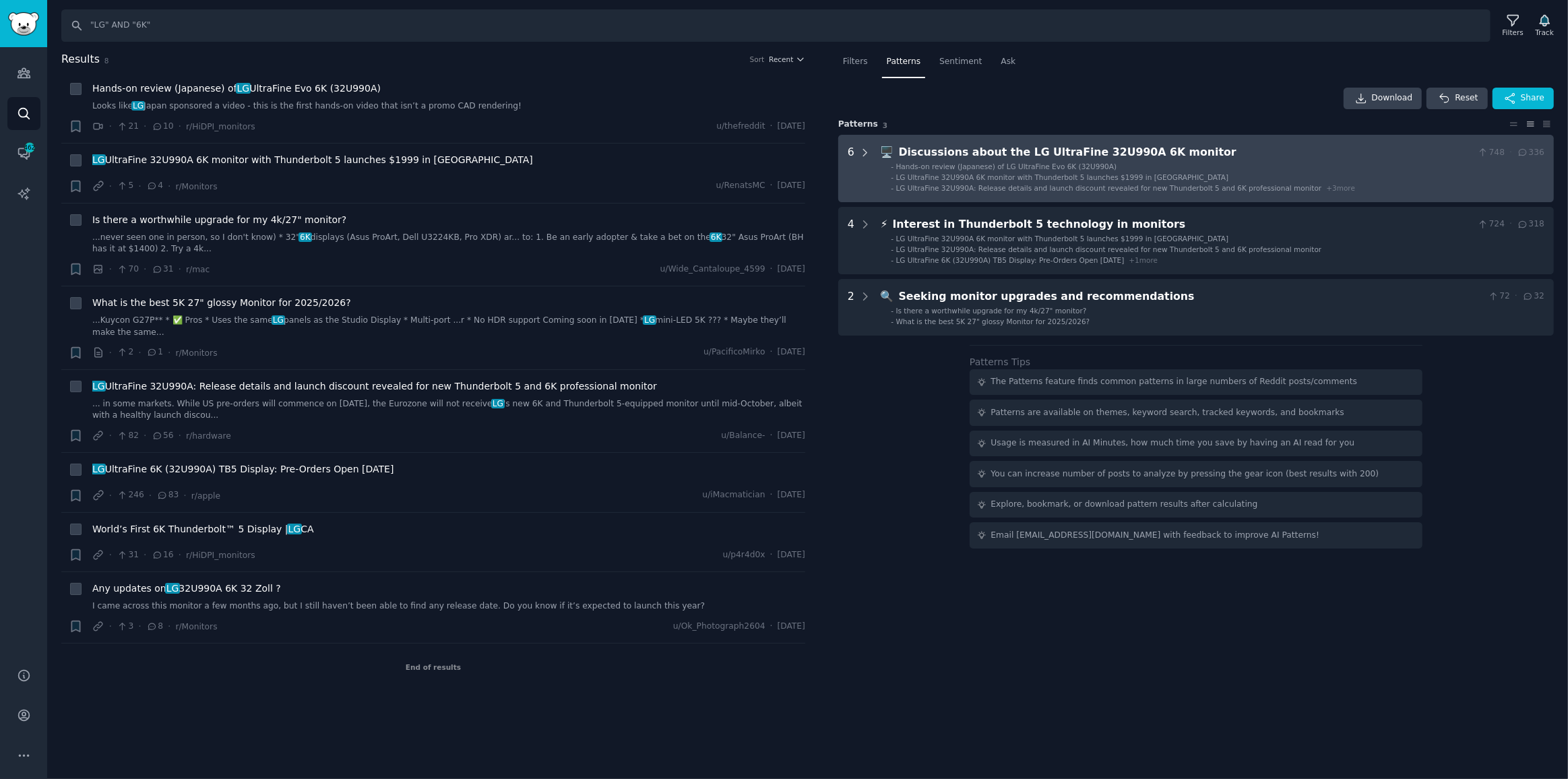
click at [865, 148] on icon at bounding box center [865, 153] width 12 height 12
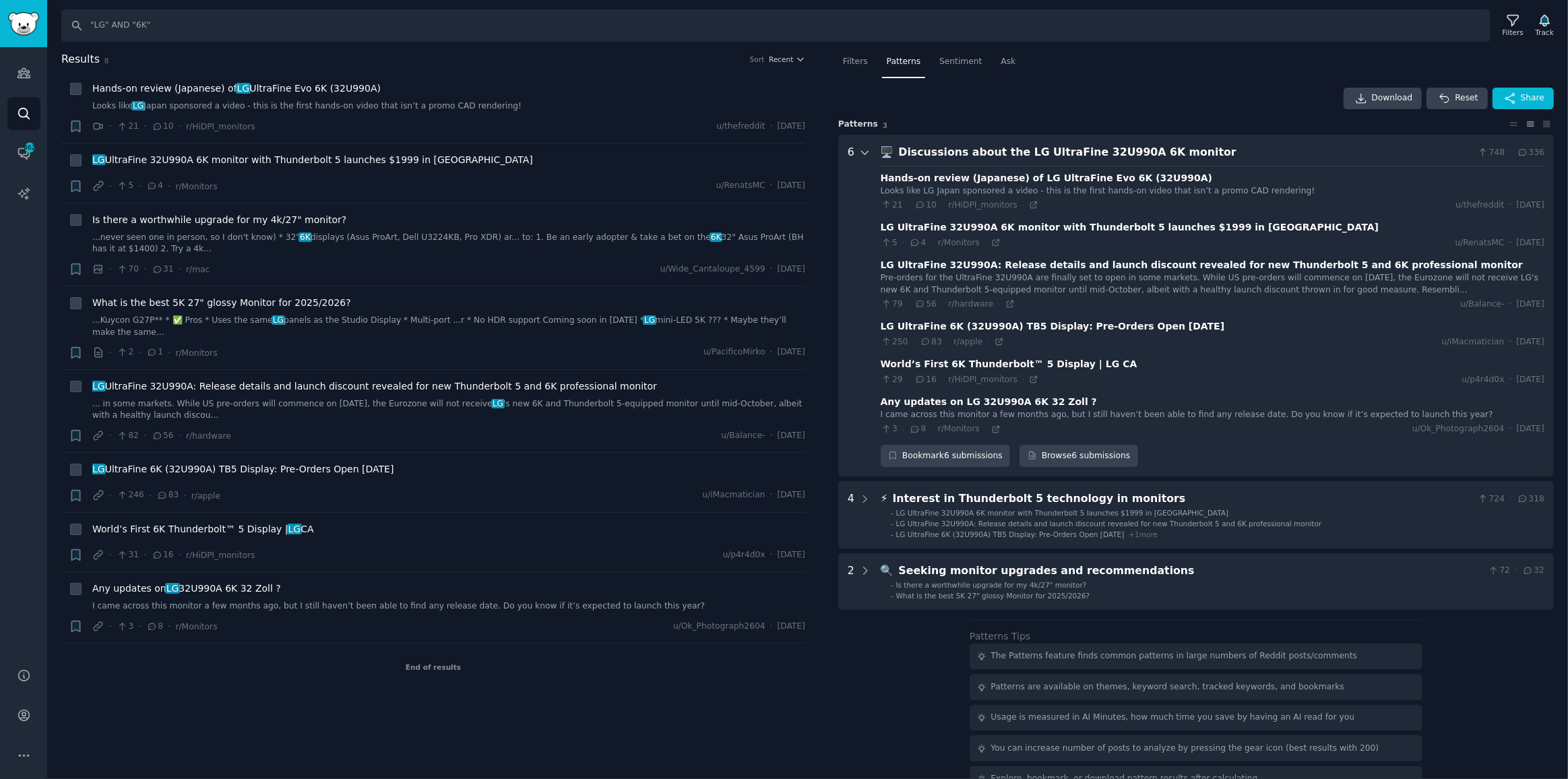
scroll to position [47, 0]
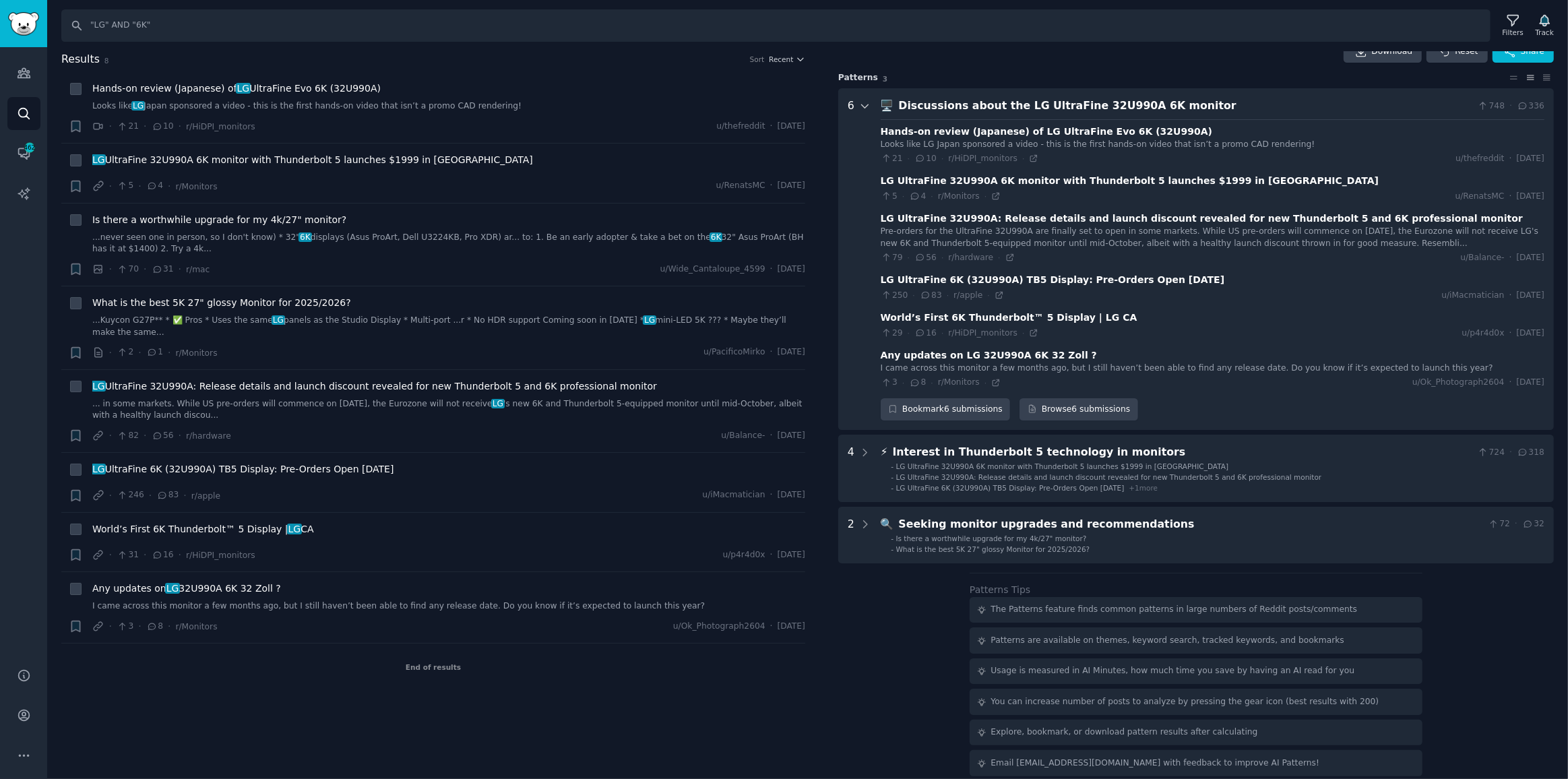
click at [862, 105] on icon at bounding box center [865, 106] width 6 height 3
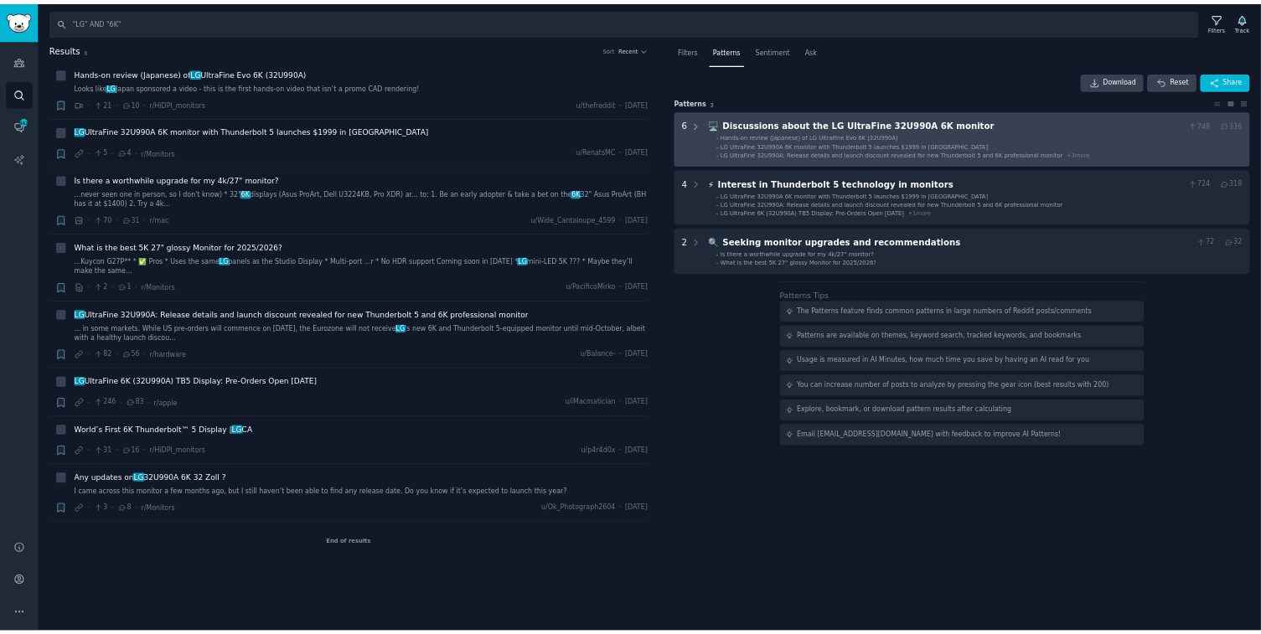
scroll to position [0, 0]
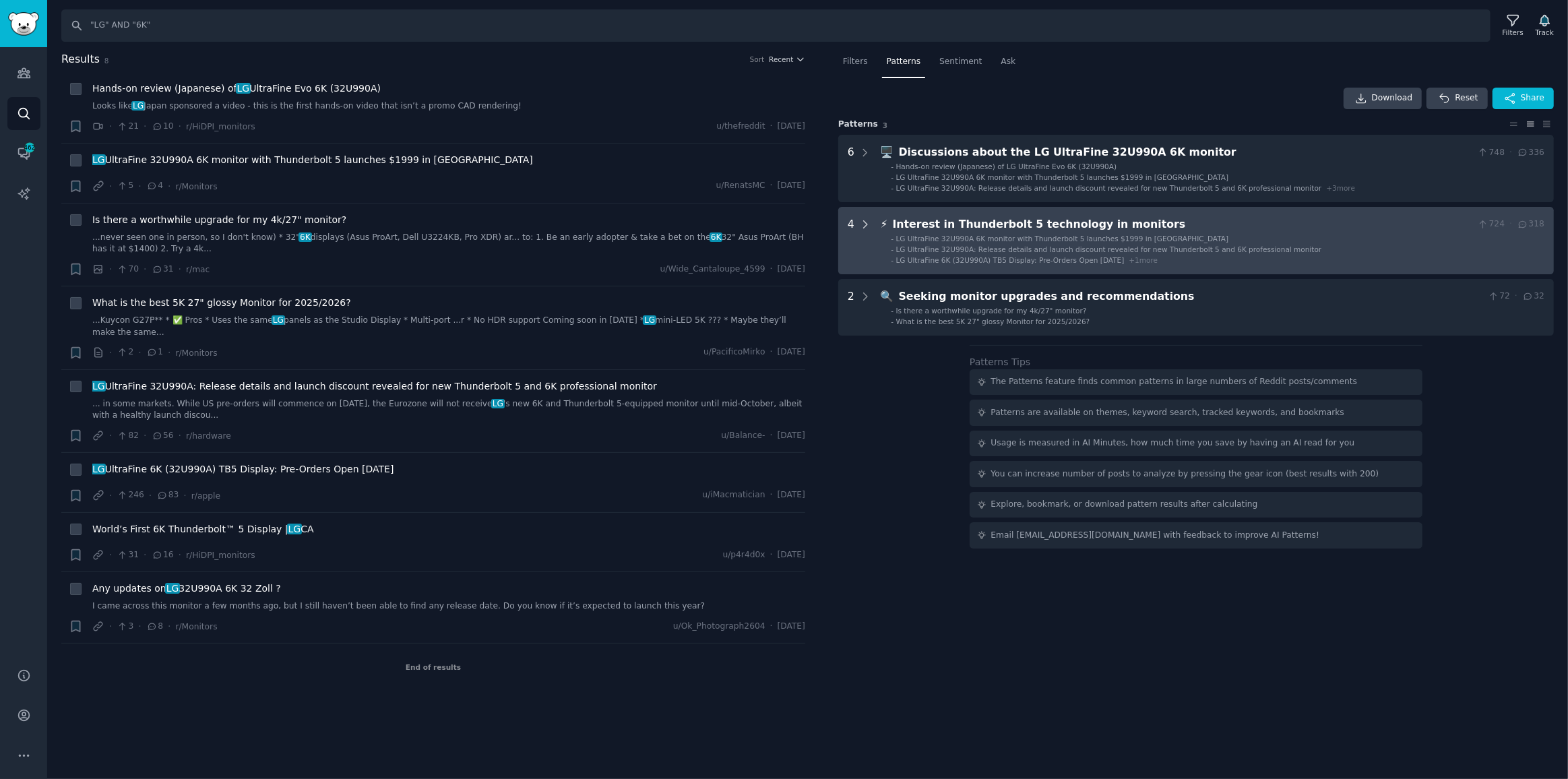
click at [865, 222] on icon at bounding box center [866, 225] width 3 height 6
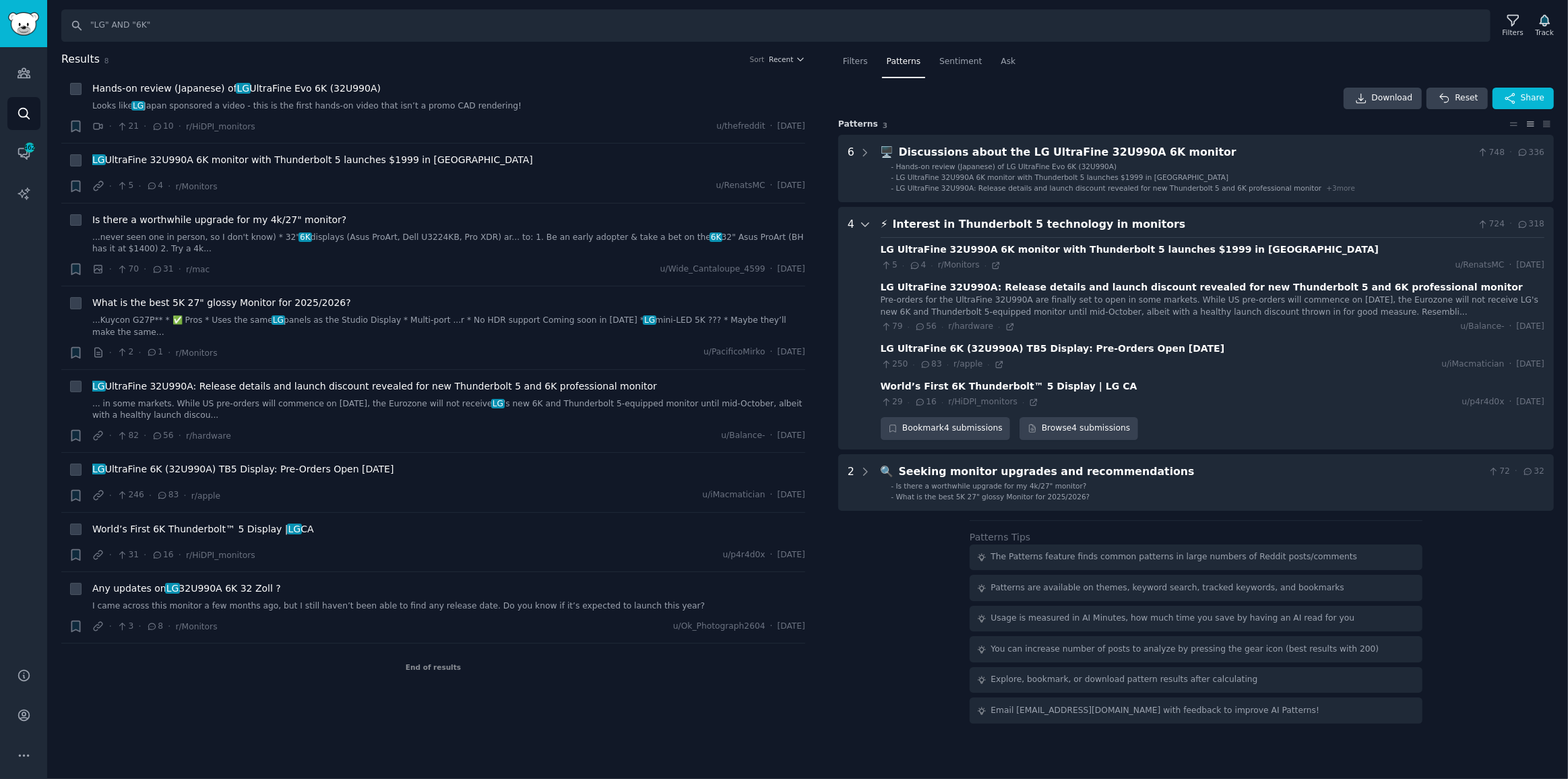
click at [865, 222] on icon at bounding box center [865, 224] width 12 height 12
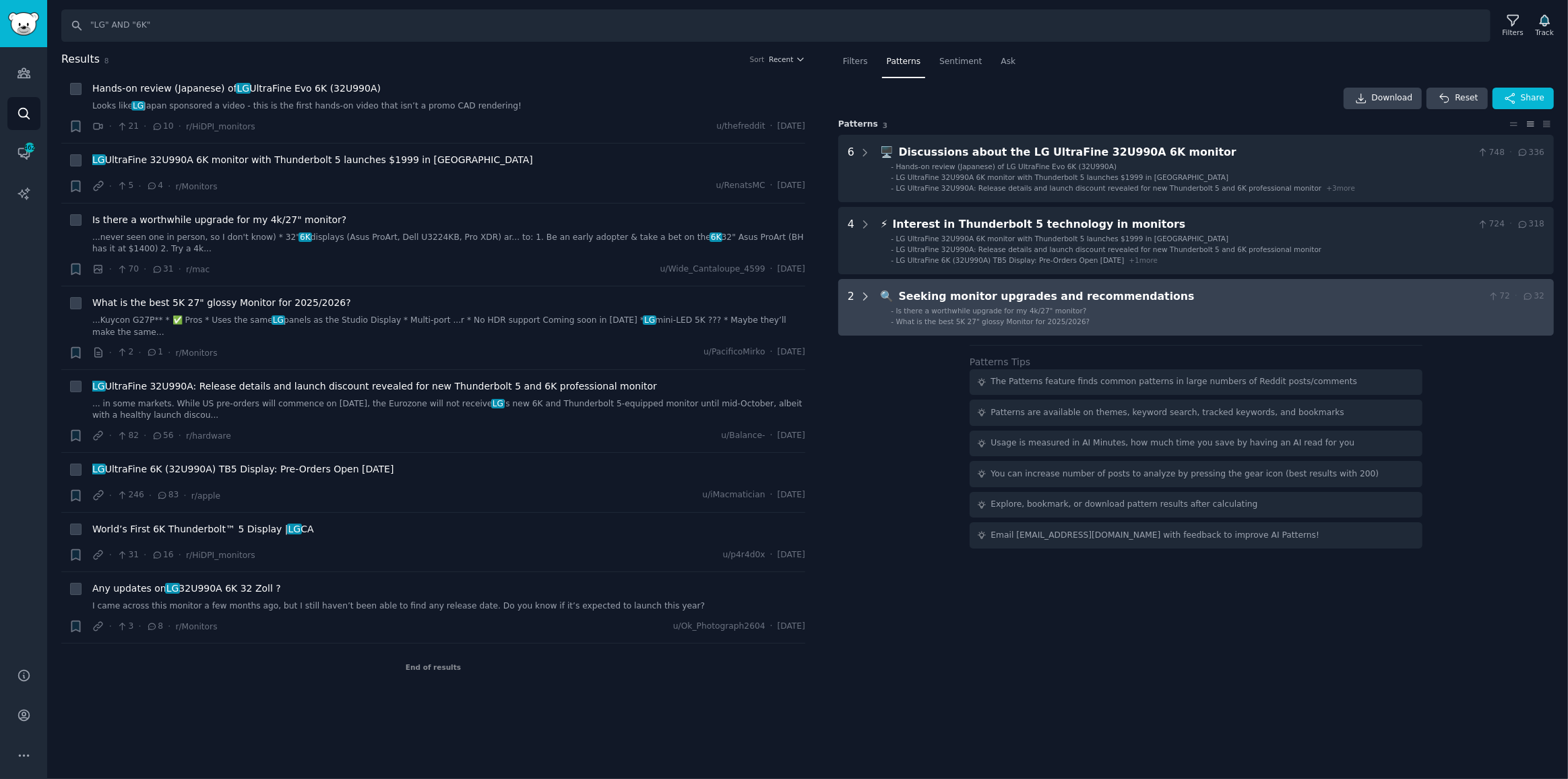
click at [866, 295] on icon at bounding box center [866, 296] width 3 height 6
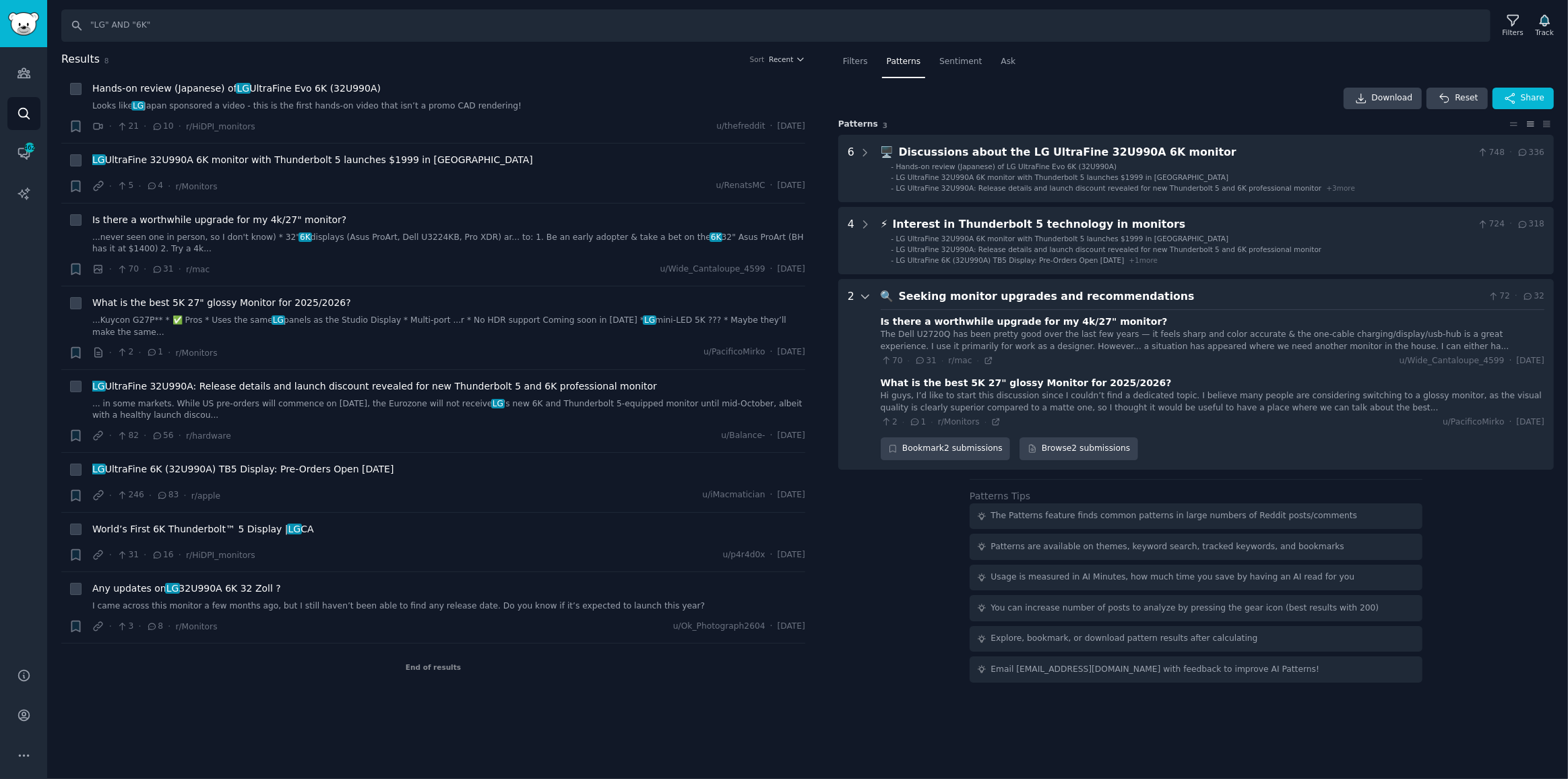
click at [866, 295] on icon at bounding box center [865, 296] width 12 height 12
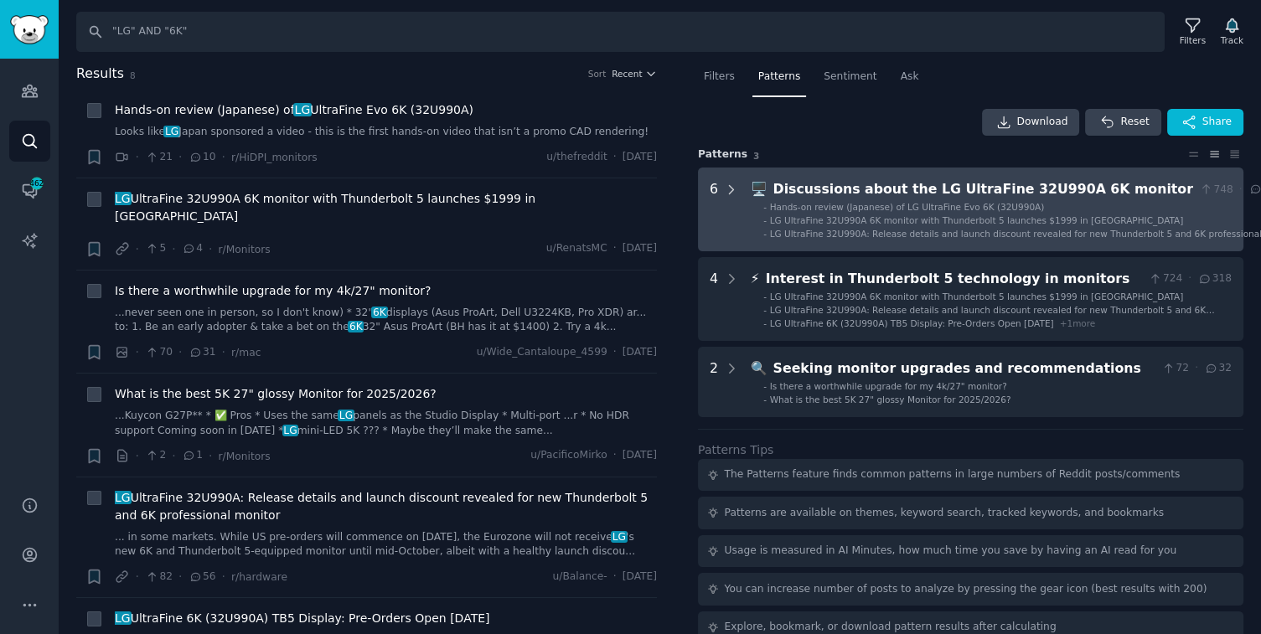
click at [733, 183] on icon at bounding box center [731, 190] width 15 height 15
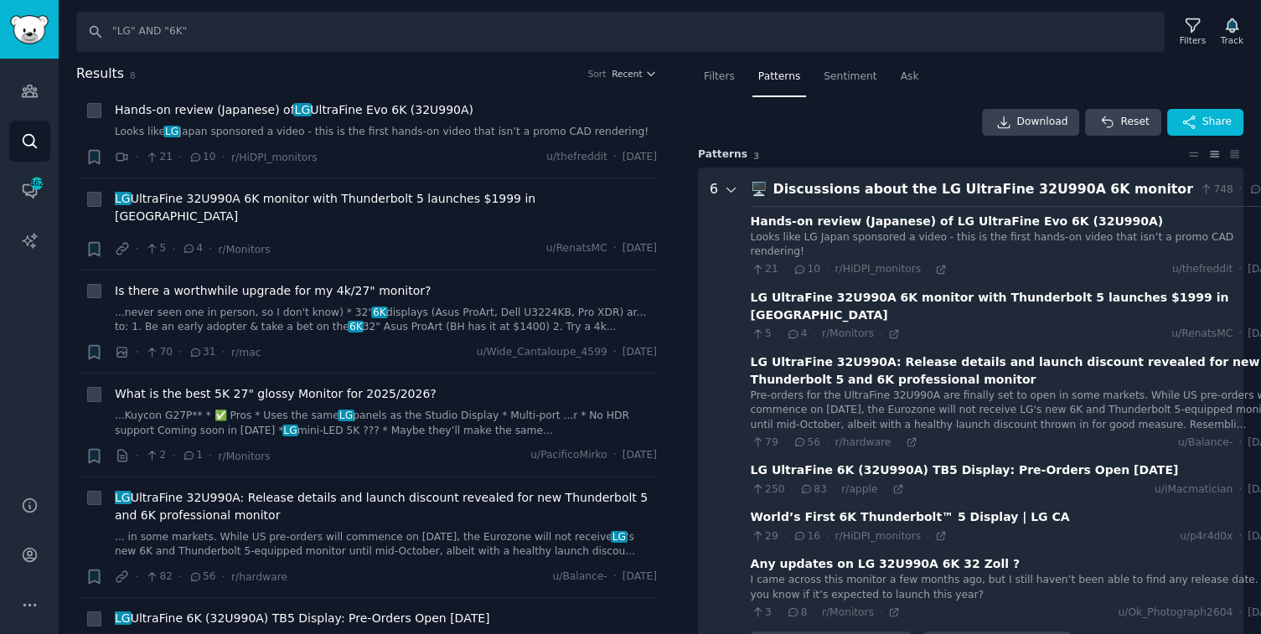
scroll to position [104, 0]
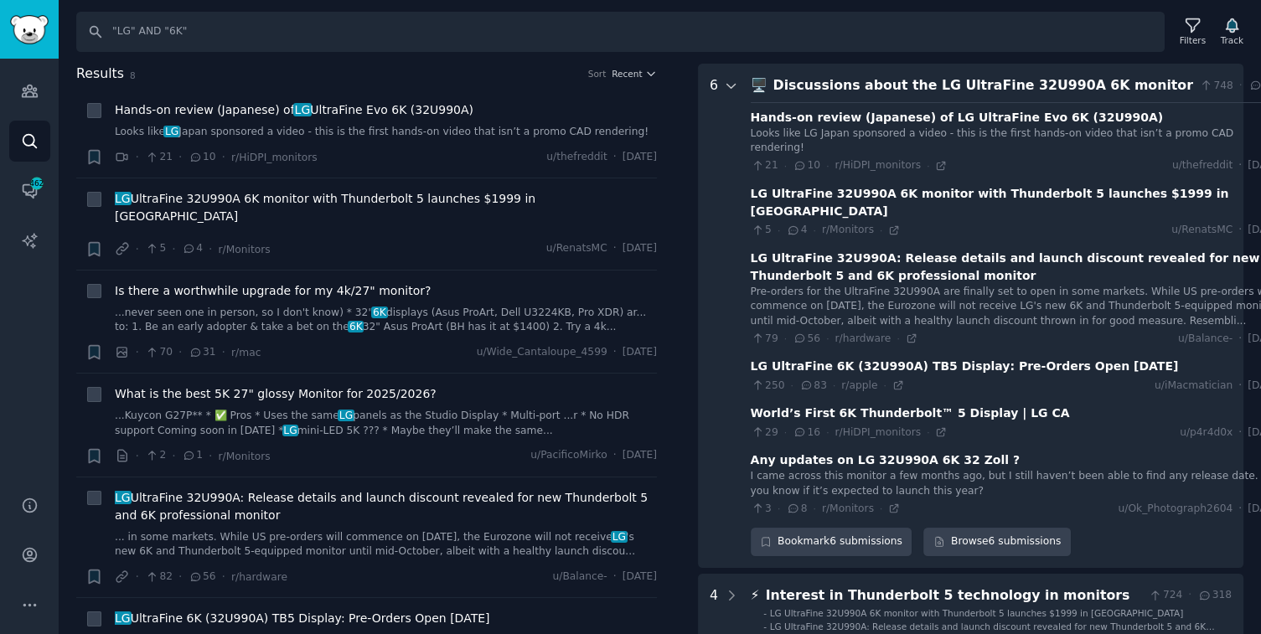
click at [724, 89] on icon at bounding box center [731, 86] width 15 height 15
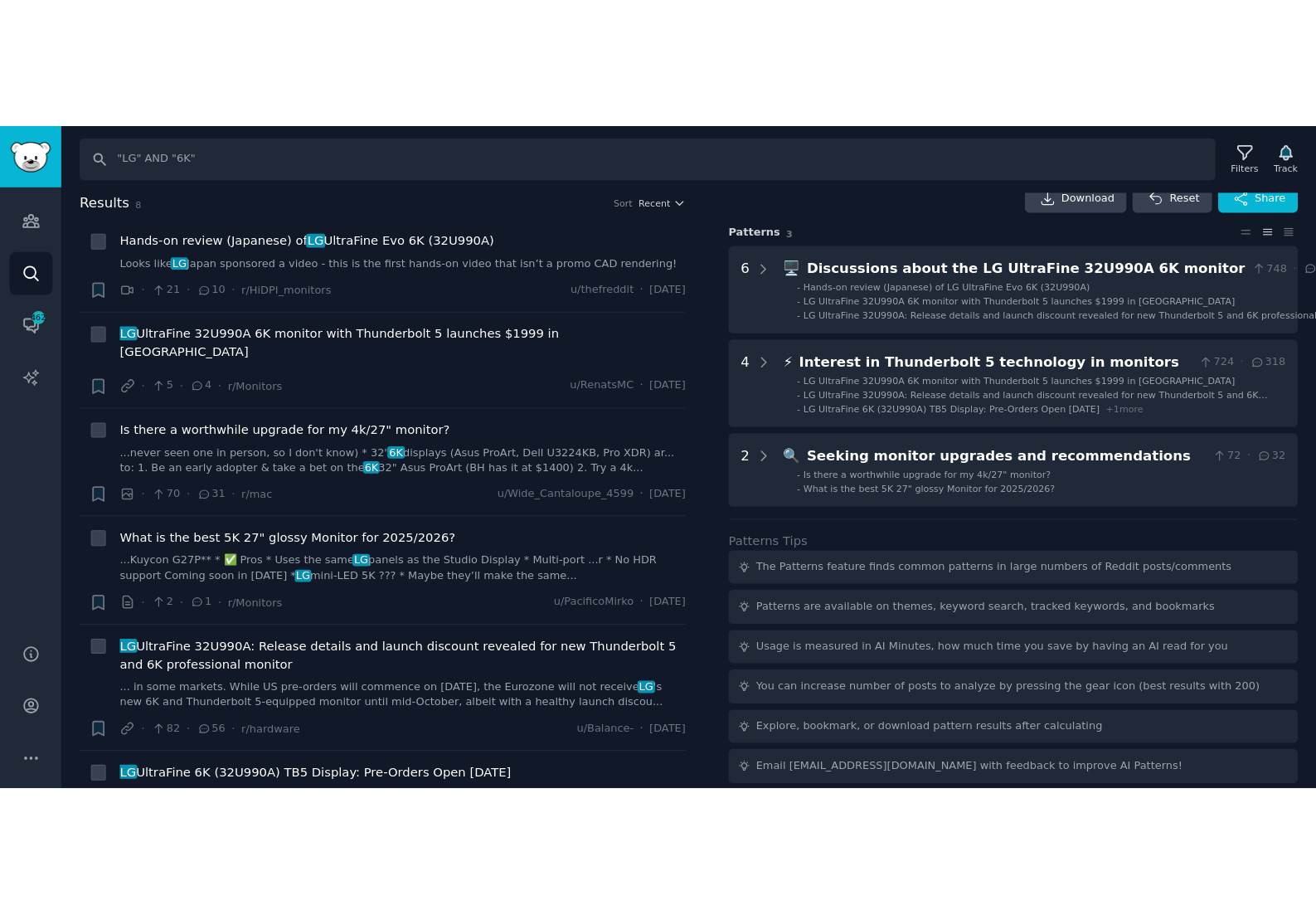
scroll to position [51, 0]
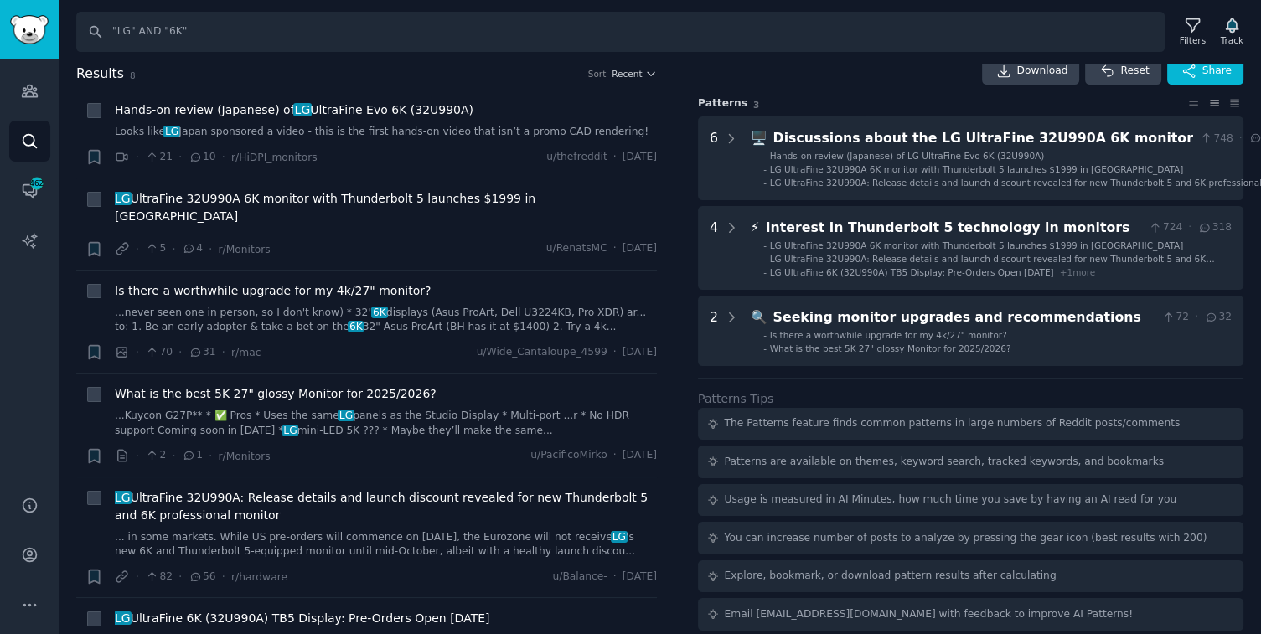
drag, startPoint x: 1253, startPoint y: 633, endPoint x: 1293, endPoint y: 889, distance: 258.5
click at [1261, 634] on html "Audiences Search Conversations 462 AI Reports Help Account More Search "LG" AND…" at bounding box center [630, 317] width 1261 height 634
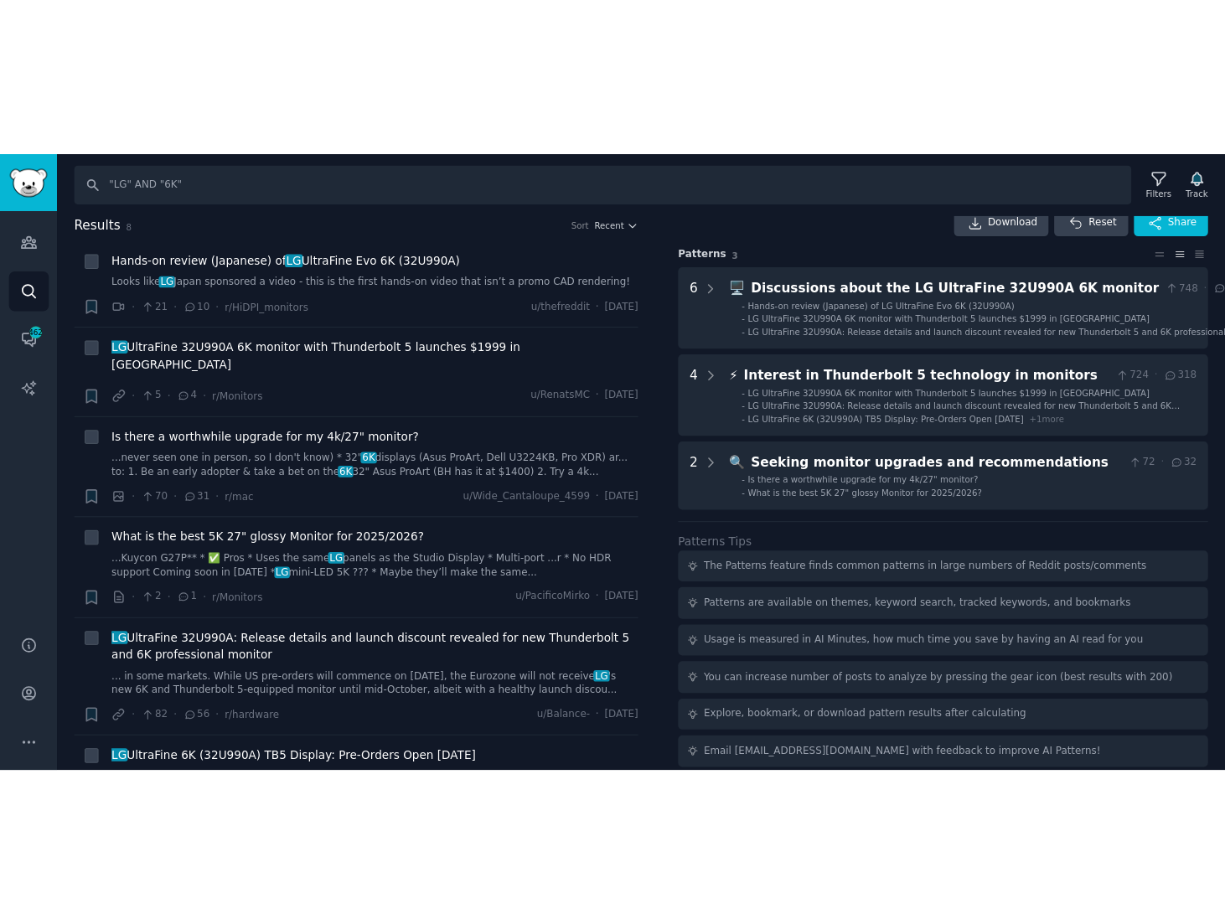
scroll to position [0, 0]
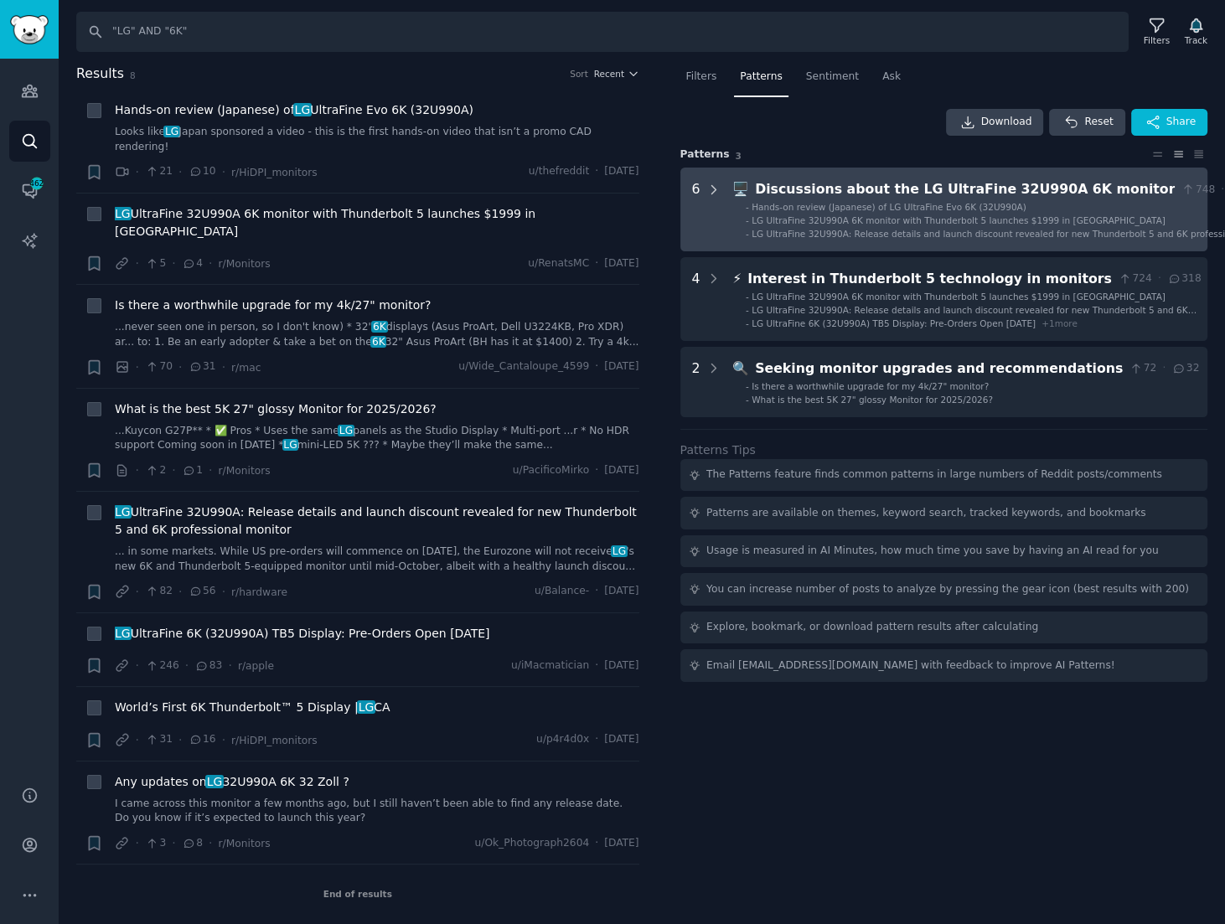
click at [706, 191] on icon at bounding box center [713, 190] width 15 height 15
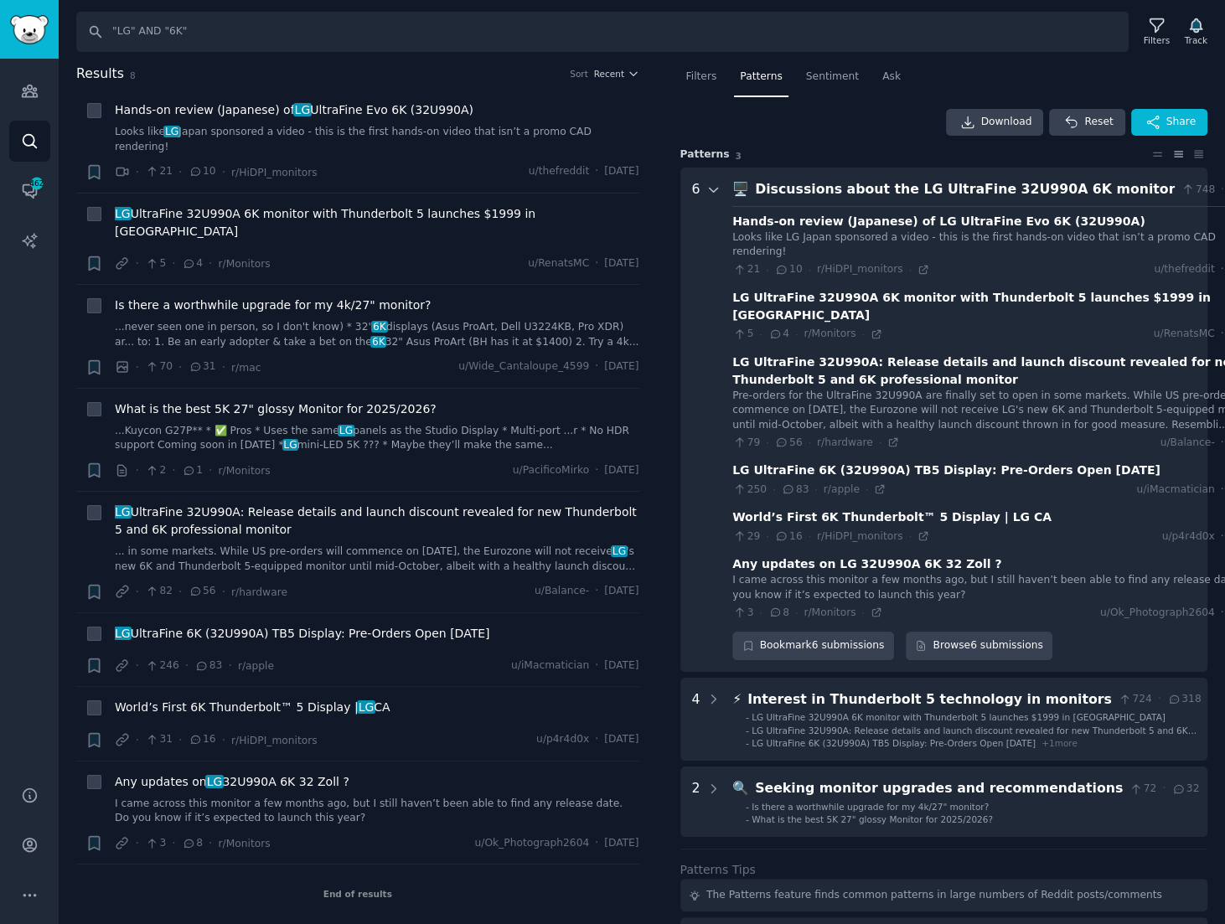
scroll to position [104, 0]
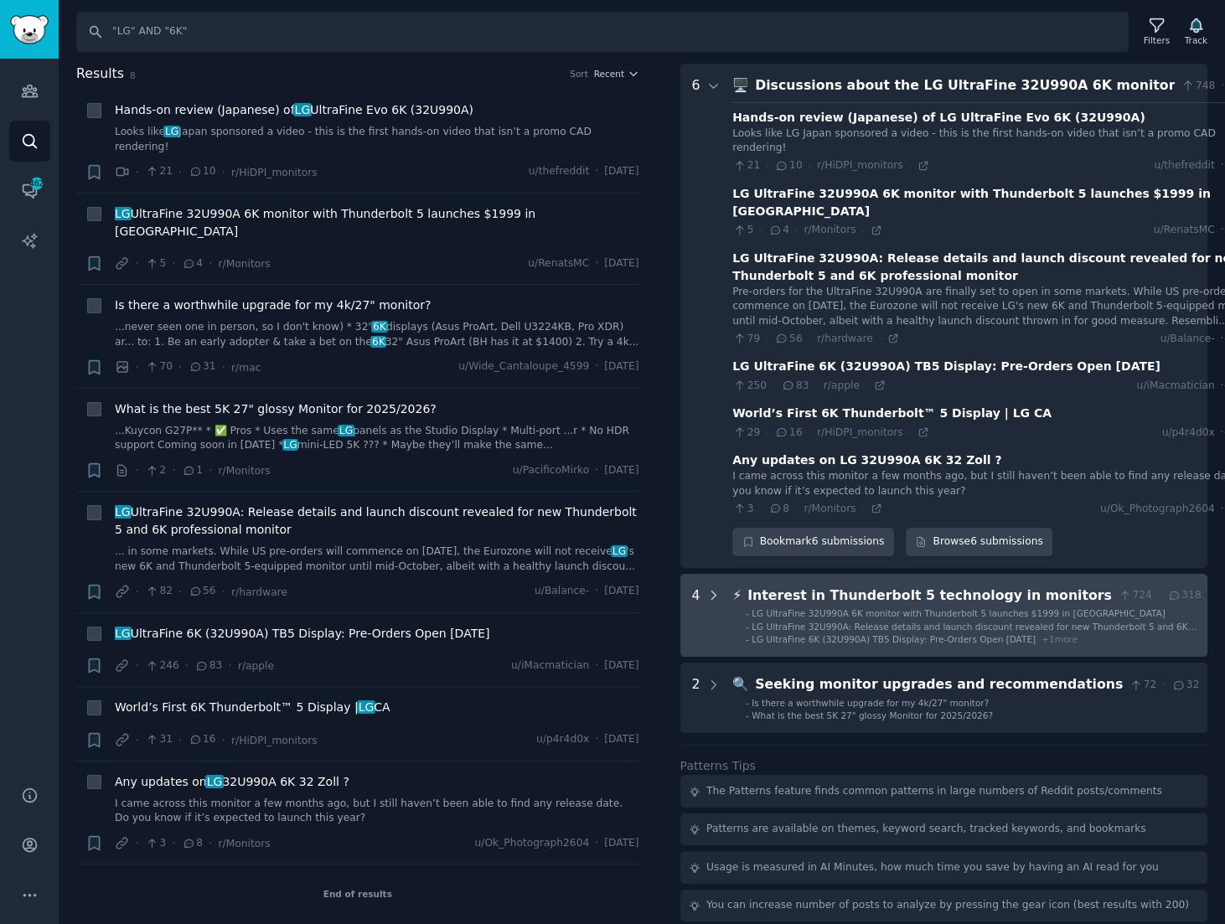
click at [712, 586] on div at bounding box center [713, 616] width 15 height 60
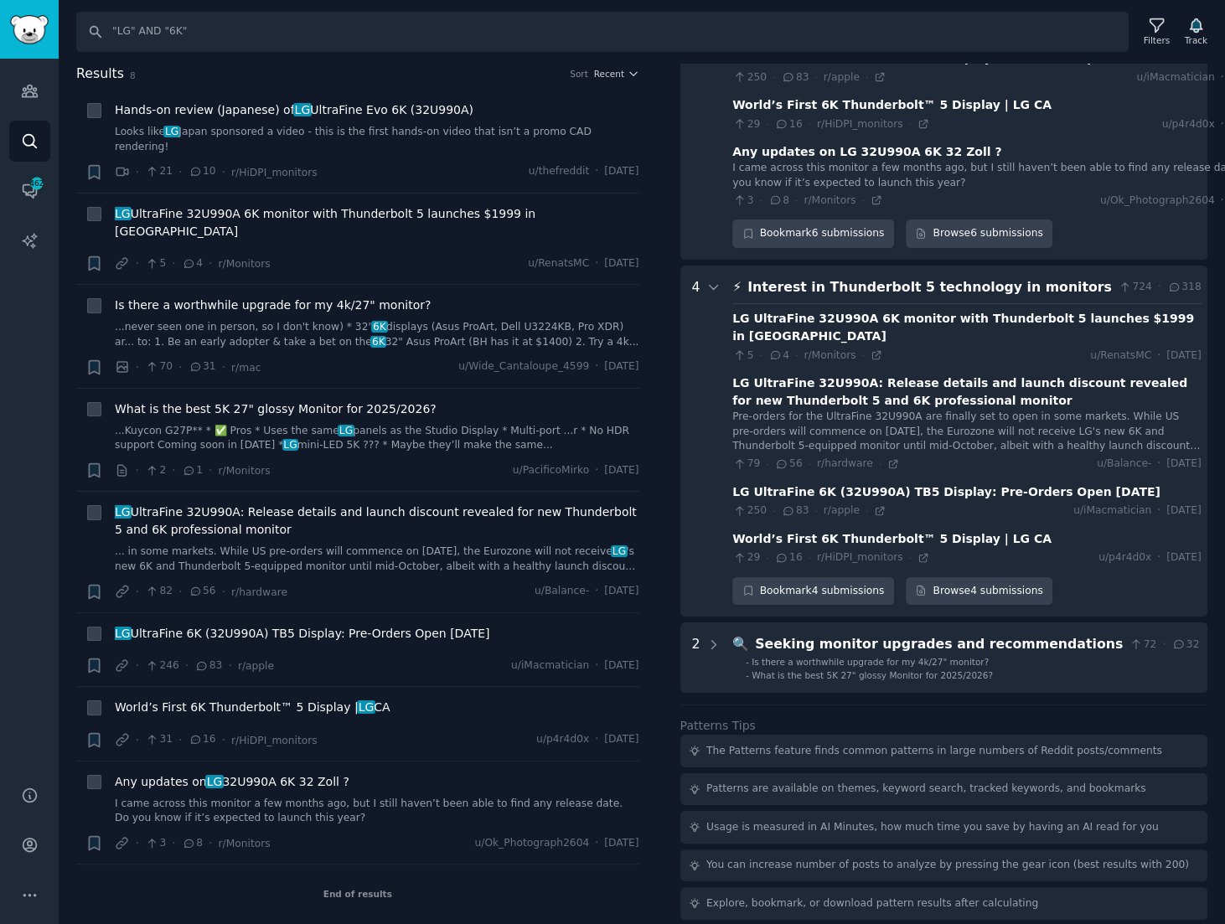
scroll to position [31, 0]
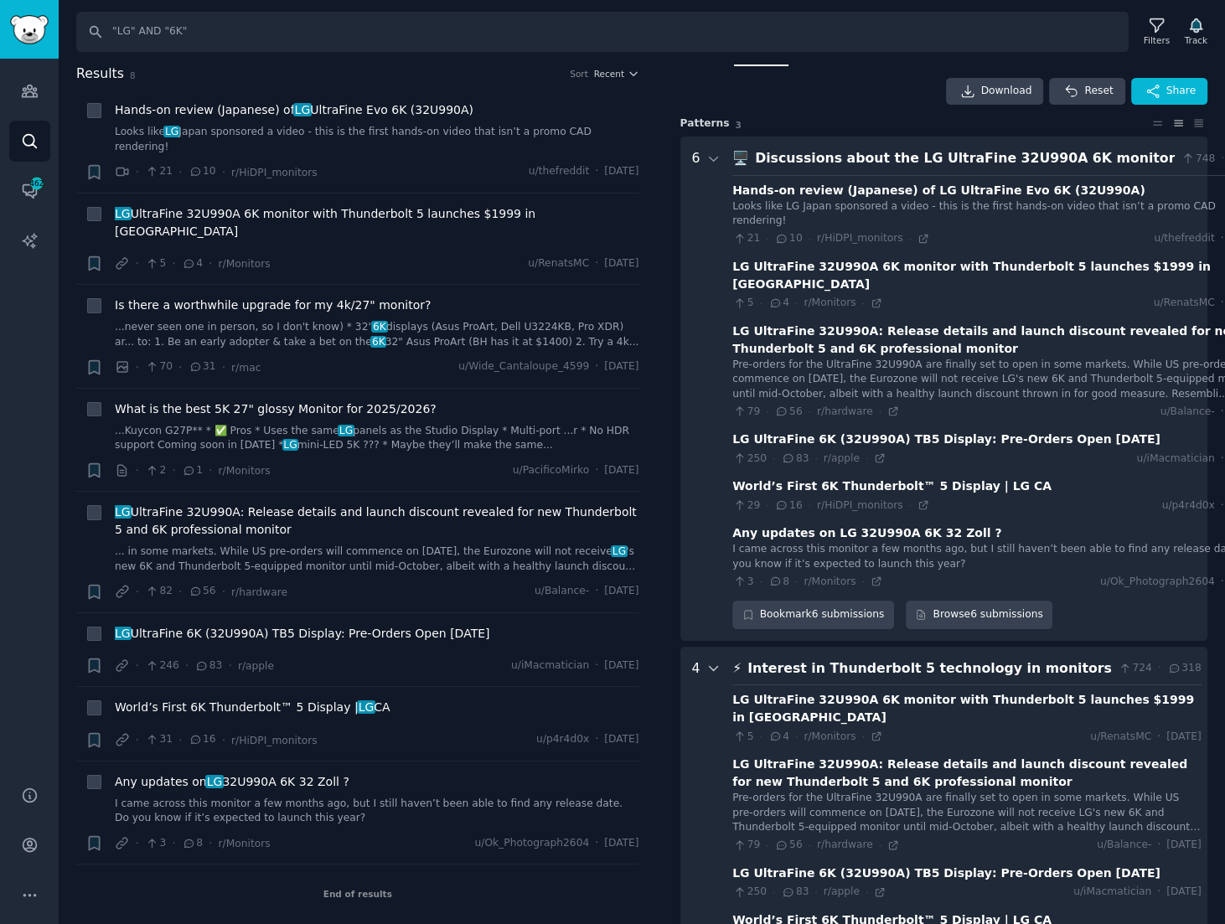
click at [707, 661] on icon at bounding box center [713, 668] width 15 height 15
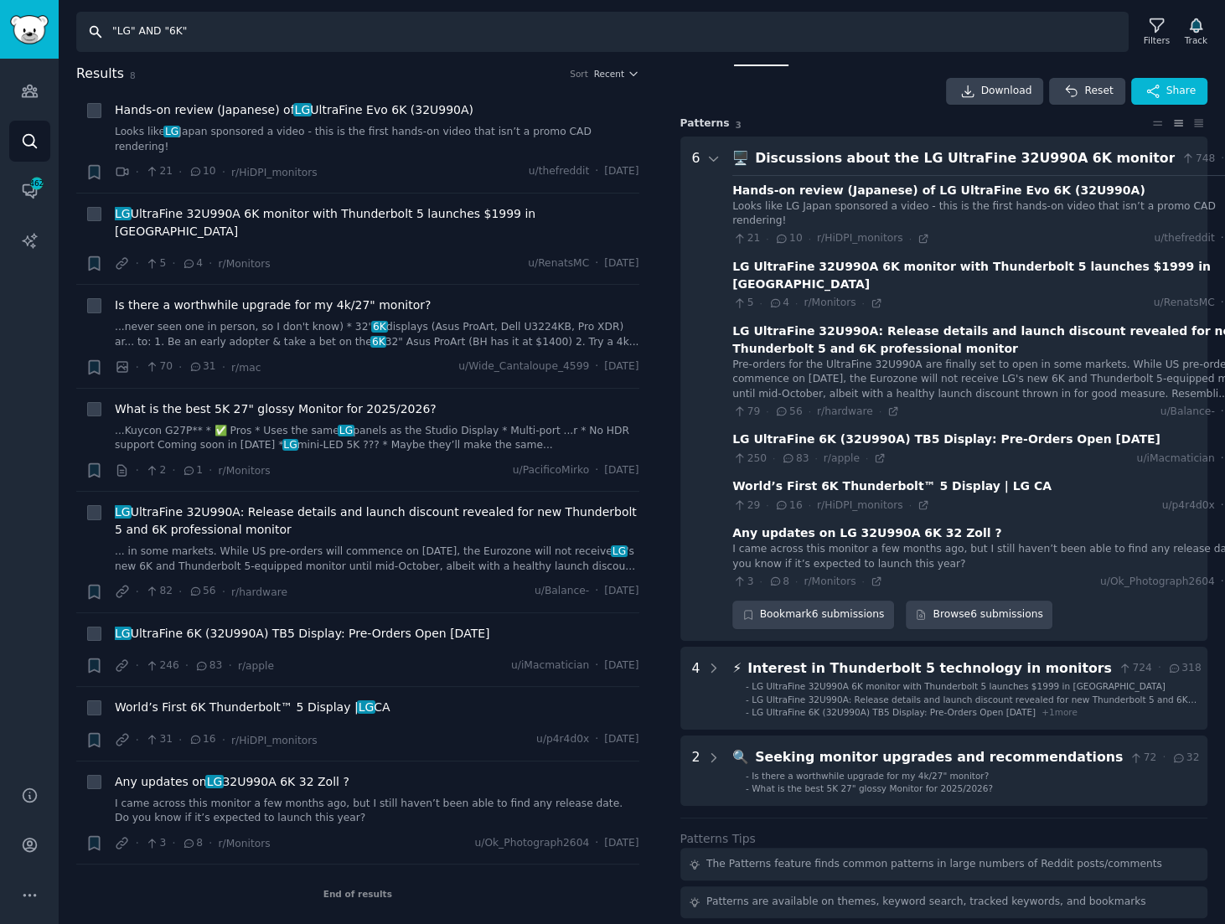
click at [499, 28] on input ""LG" AND "6K"" at bounding box center [602, 32] width 1052 height 40
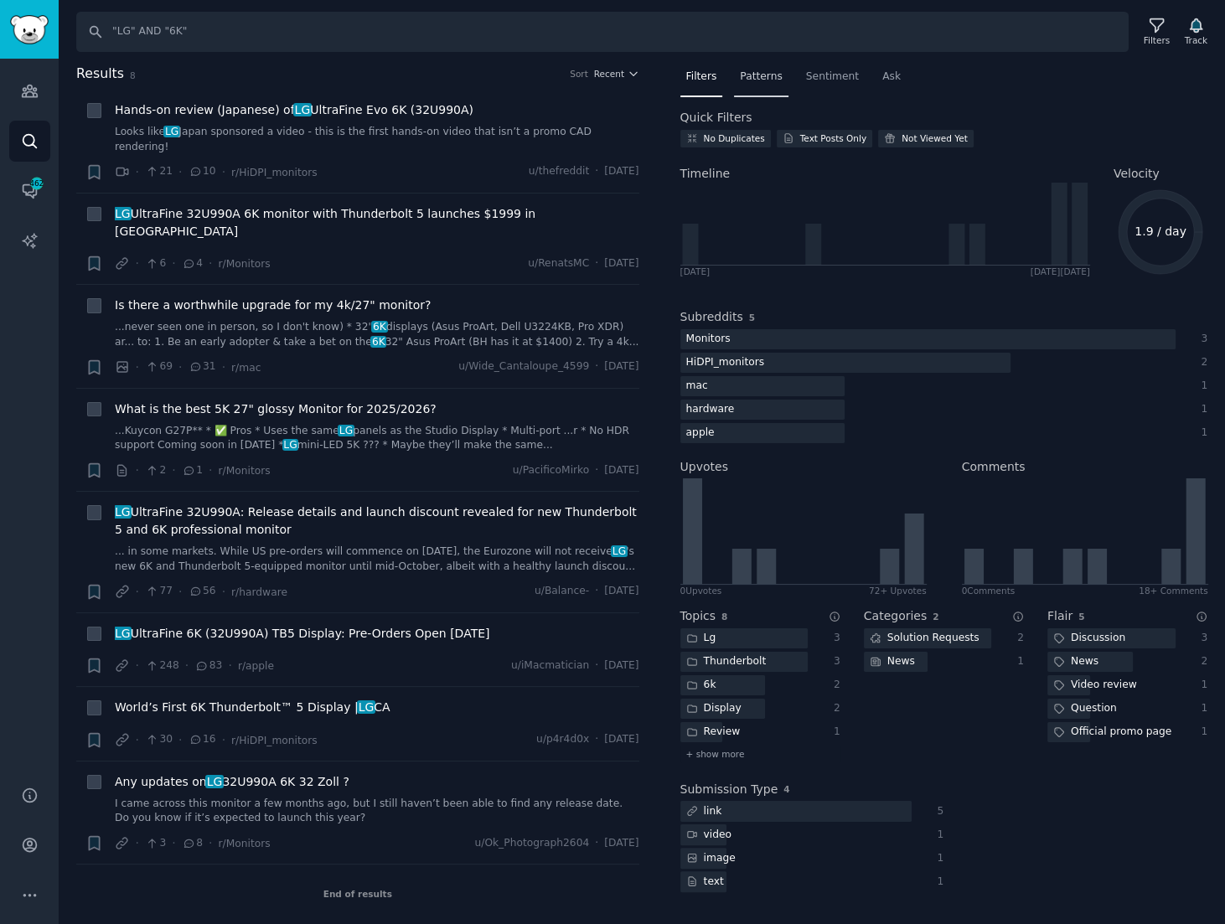
drag, startPoint x: 746, startPoint y: 84, endPoint x: 743, endPoint y: 95, distance: 12.2
click at [747, 84] on div "Patterns" at bounding box center [761, 81] width 54 height 34
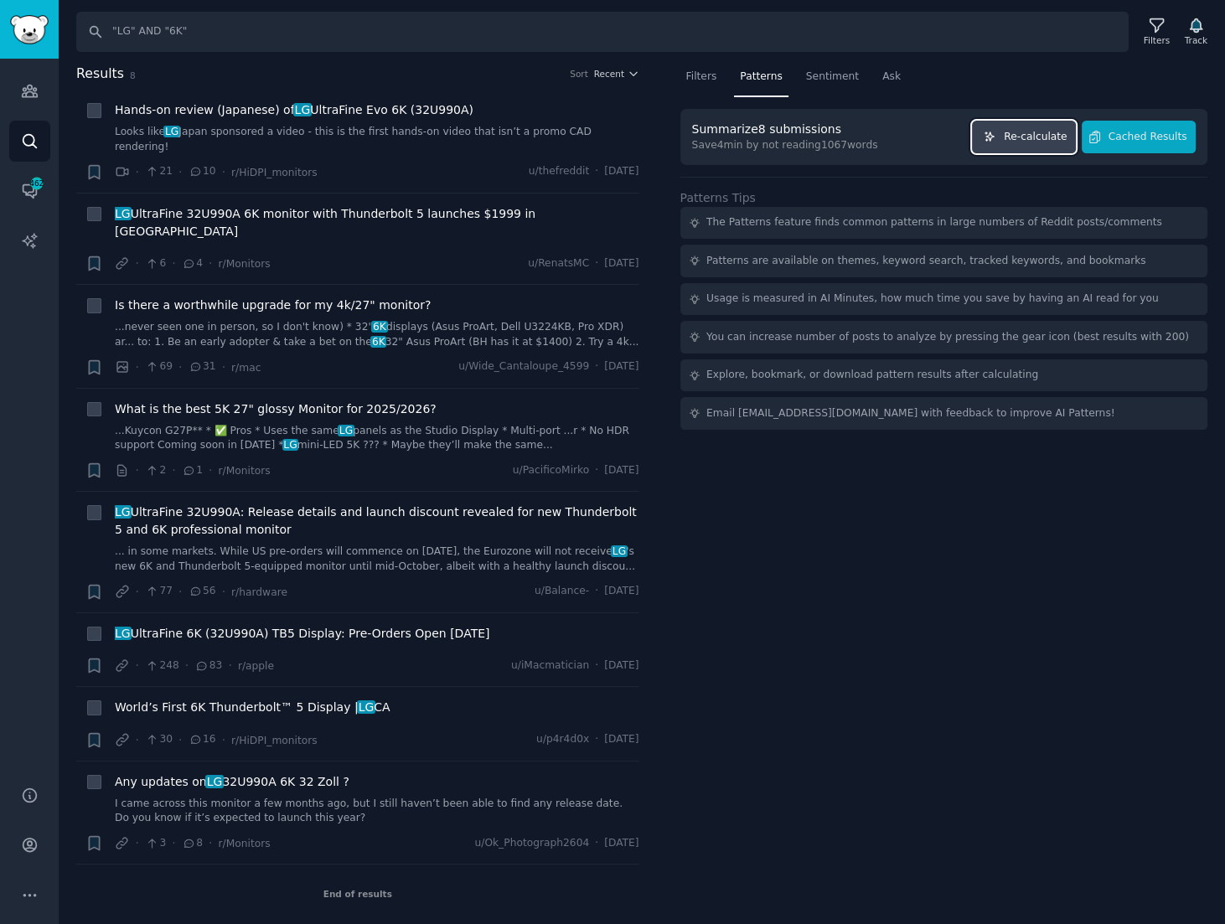
click at [1042, 138] on span "Re-calculate" at bounding box center [1035, 137] width 63 height 15
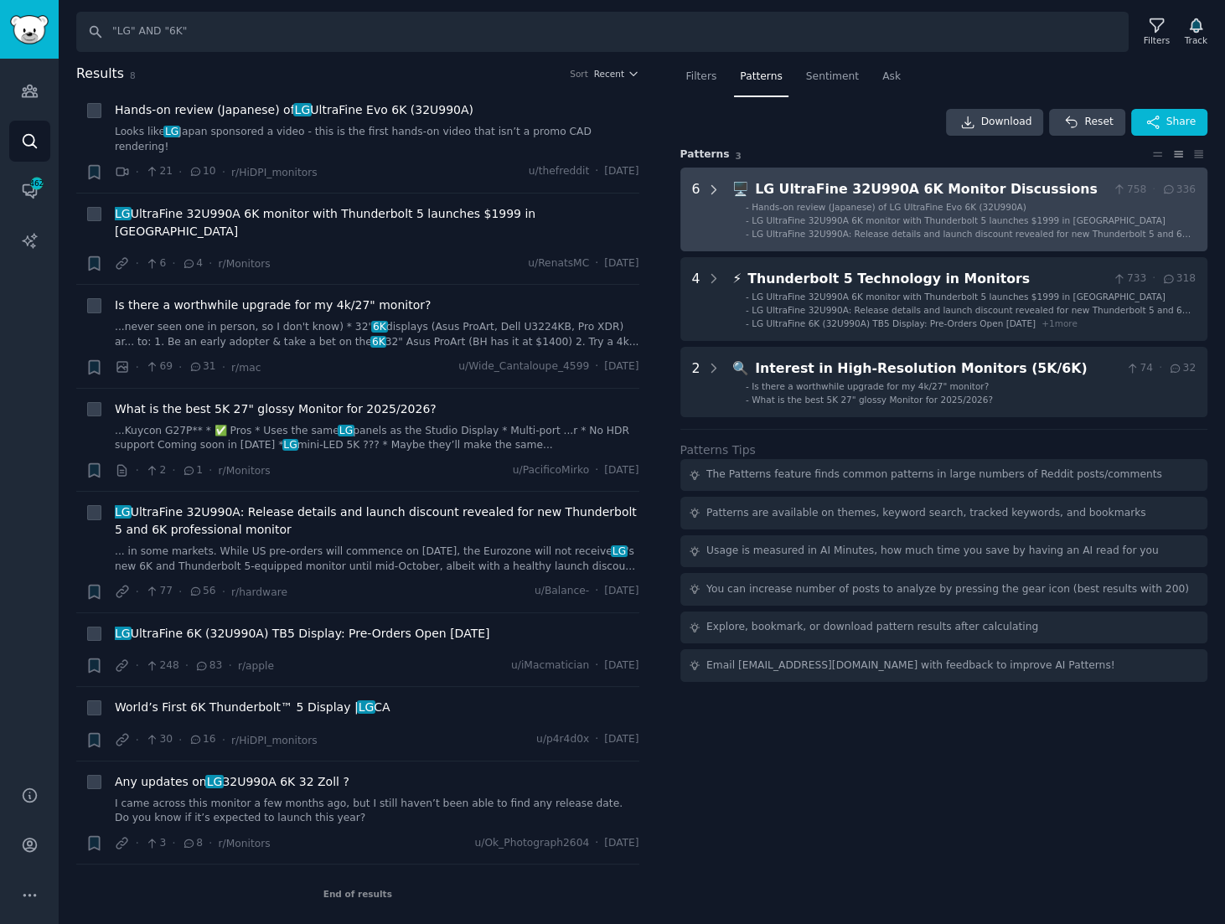
click at [711, 186] on icon at bounding box center [713, 190] width 15 height 15
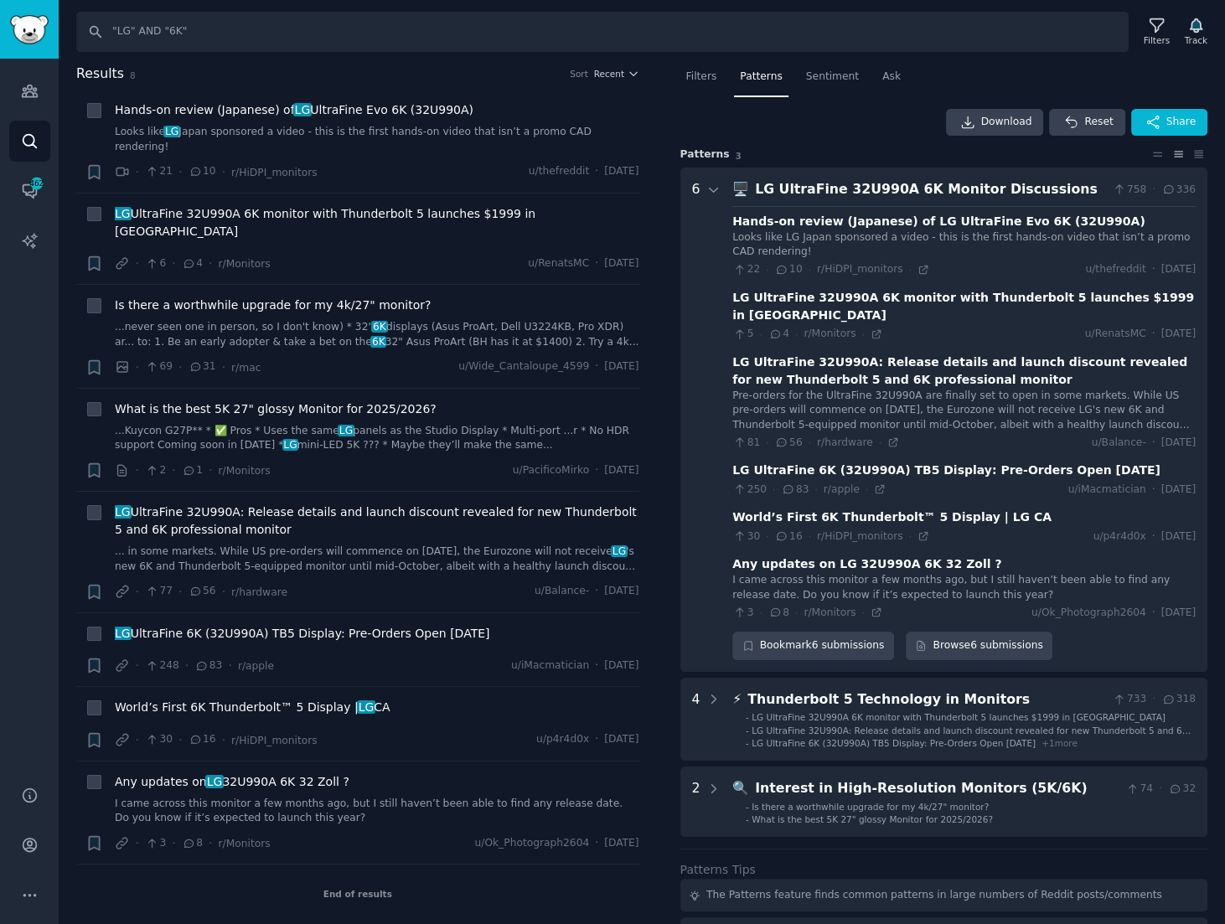
scroll to position [104, 0]
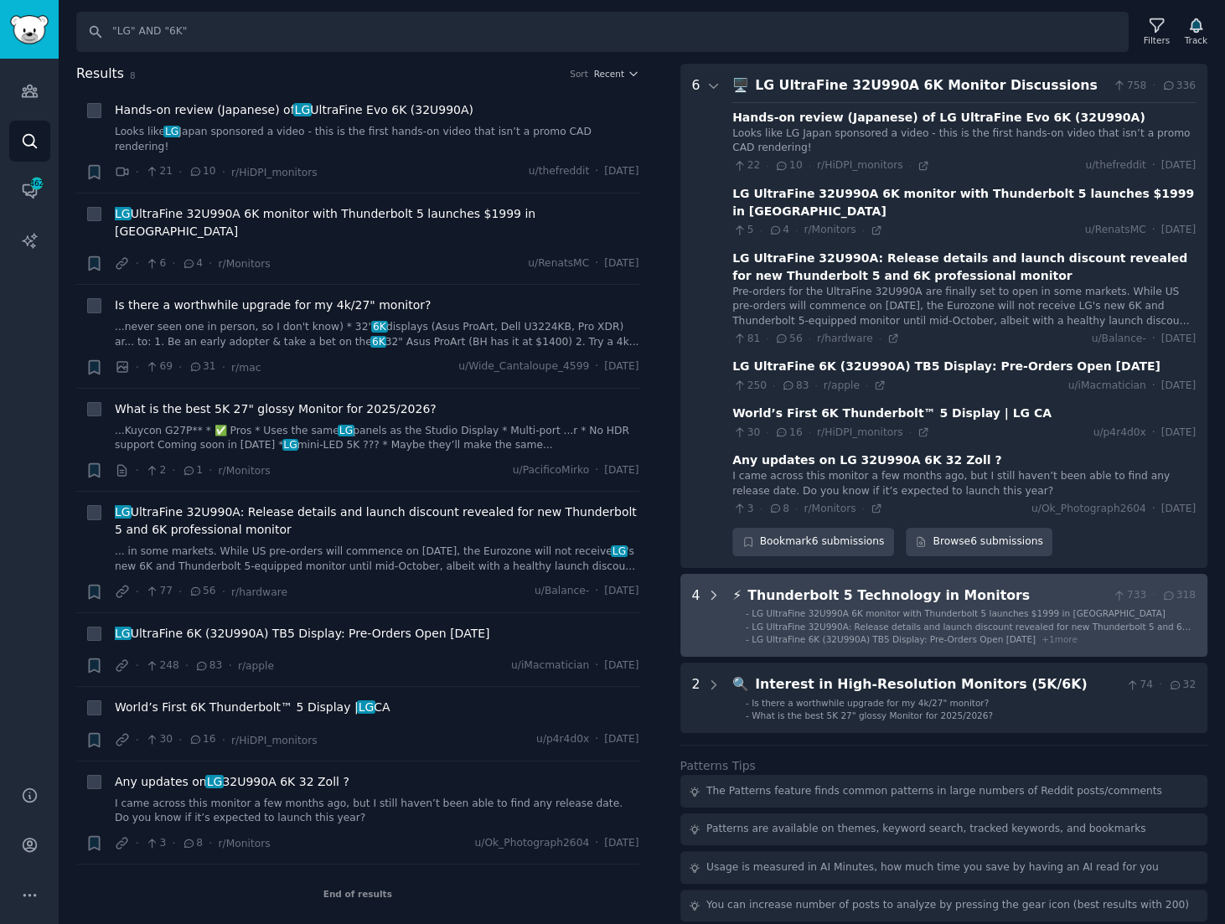
click at [711, 588] on icon at bounding box center [713, 595] width 15 height 15
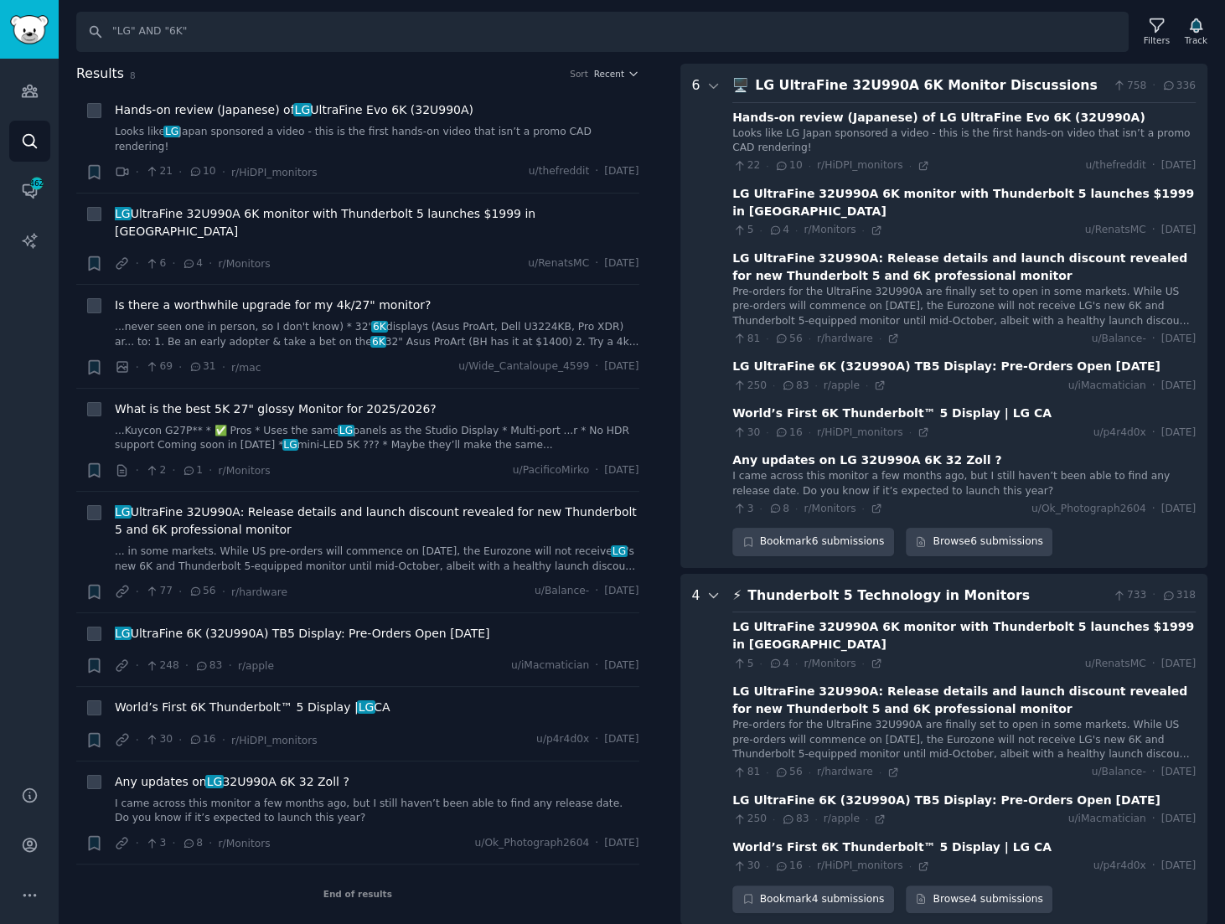
scroll to position [412, 0]
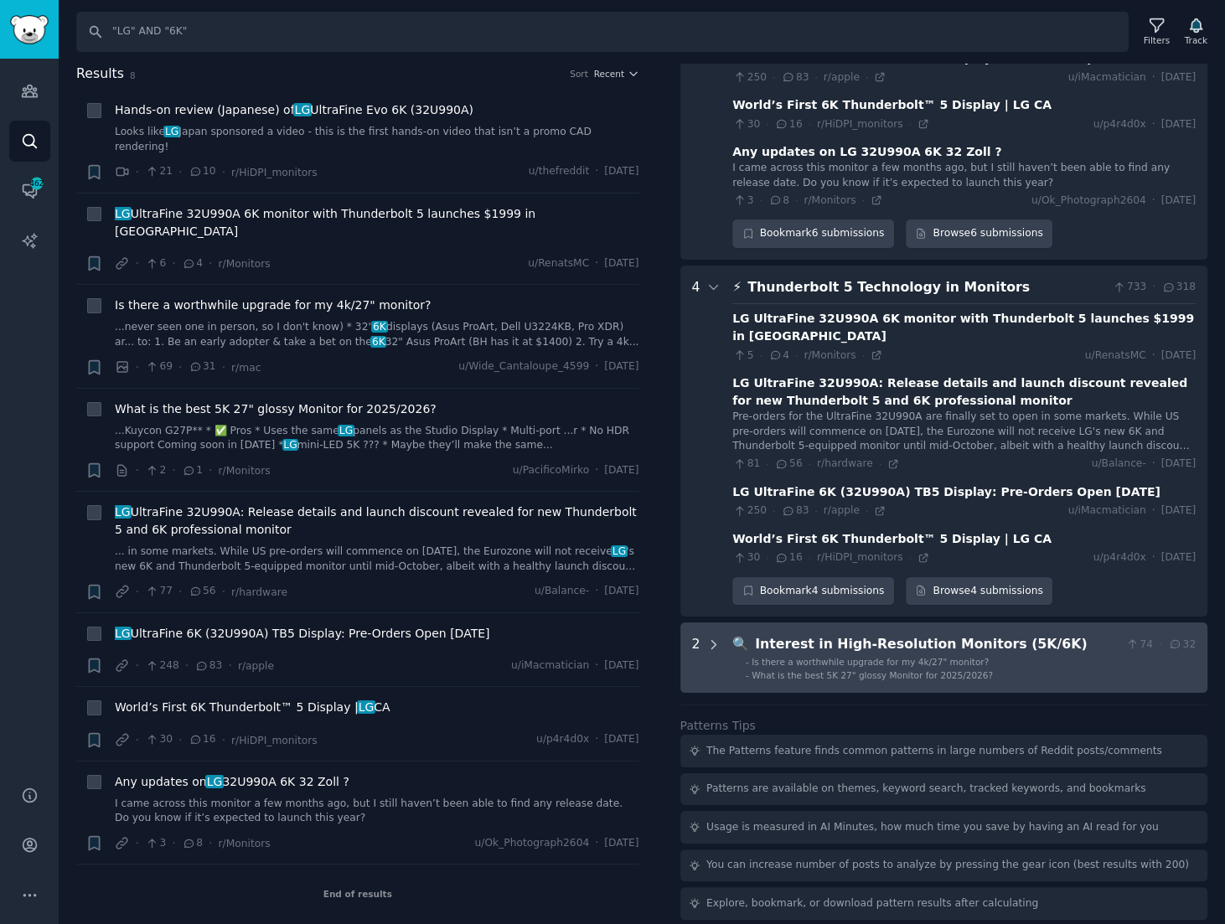
click at [706, 637] on icon at bounding box center [713, 644] width 15 height 15
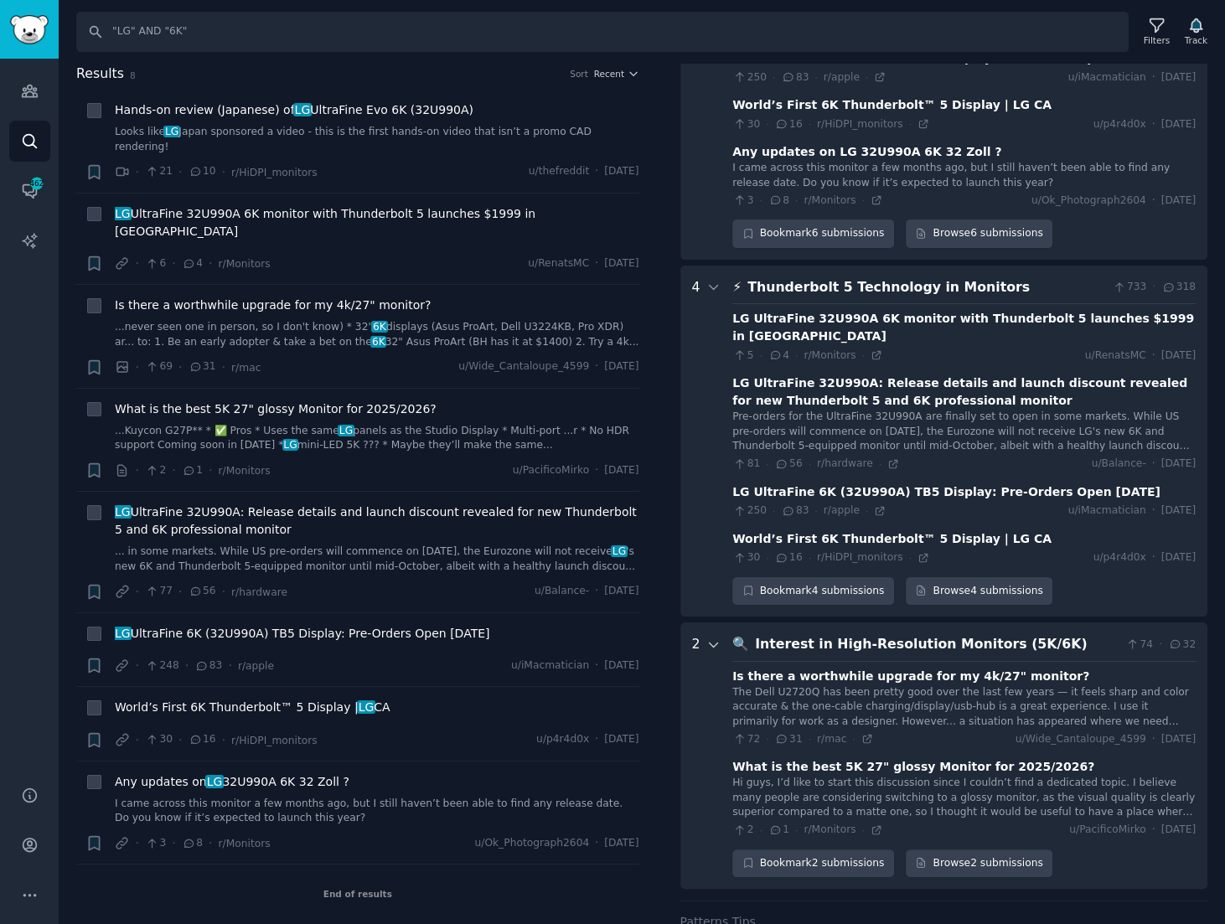
scroll to position [606, 0]
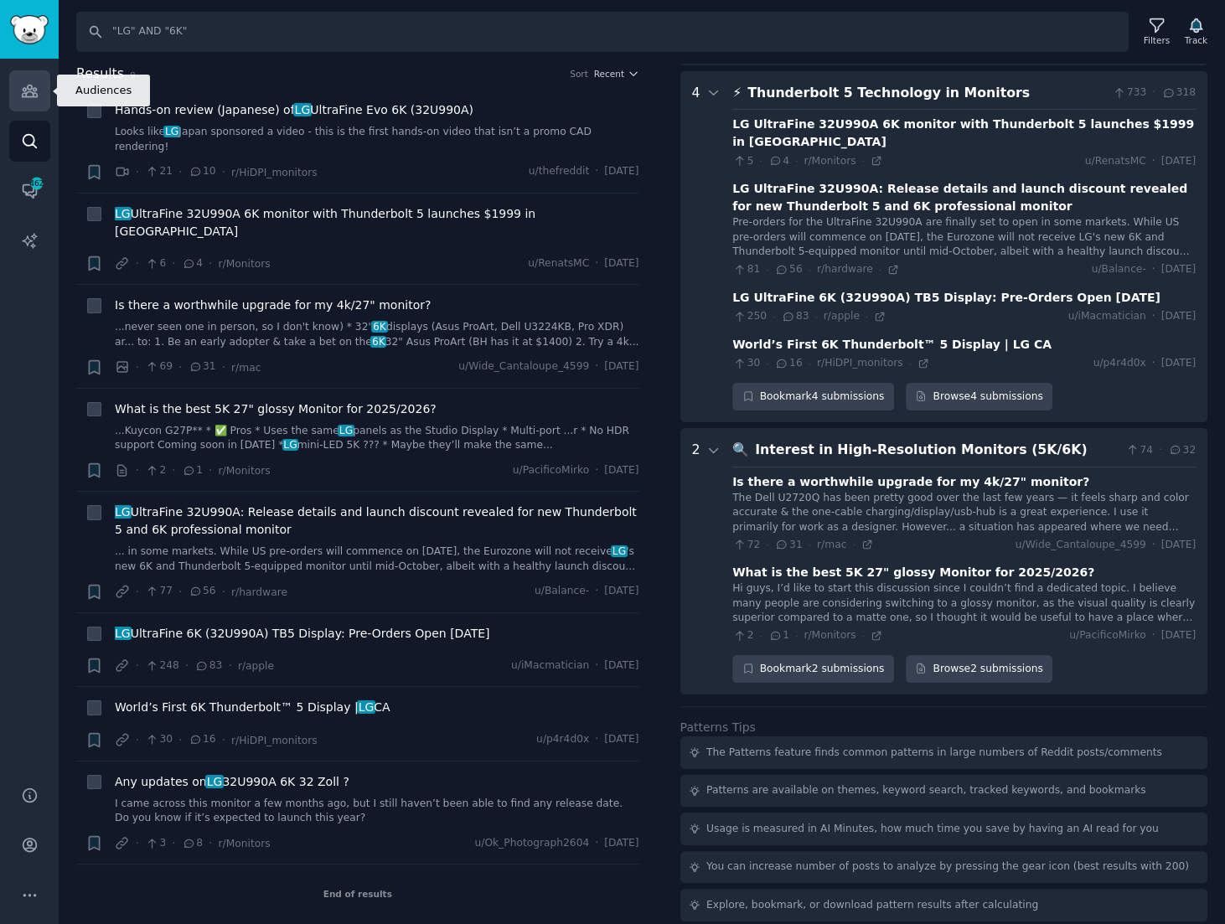
click at [22, 92] on icon "Sidebar" at bounding box center [30, 91] width 18 height 18
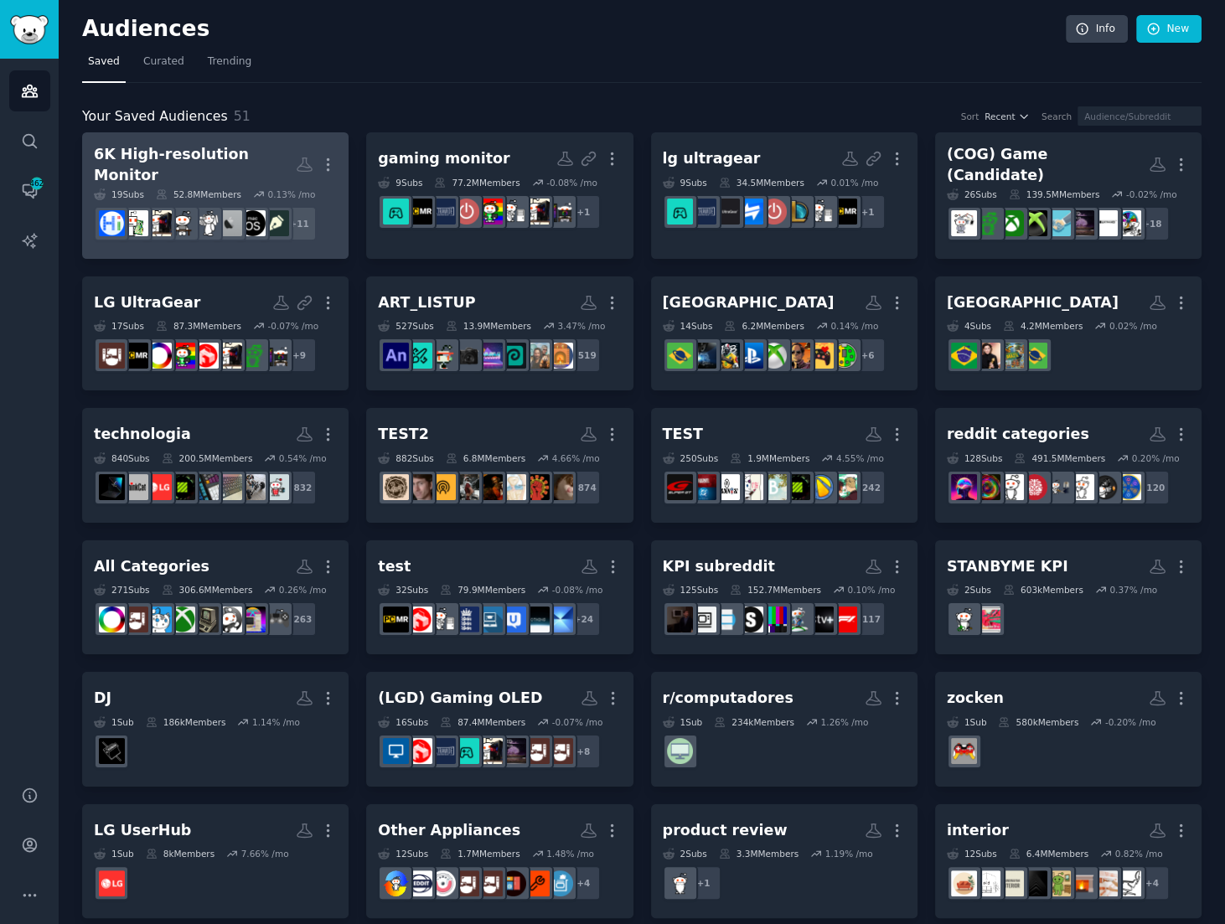
click at [249, 153] on div "6K High-resolution Monitor" at bounding box center [195, 164] width 202 height 41
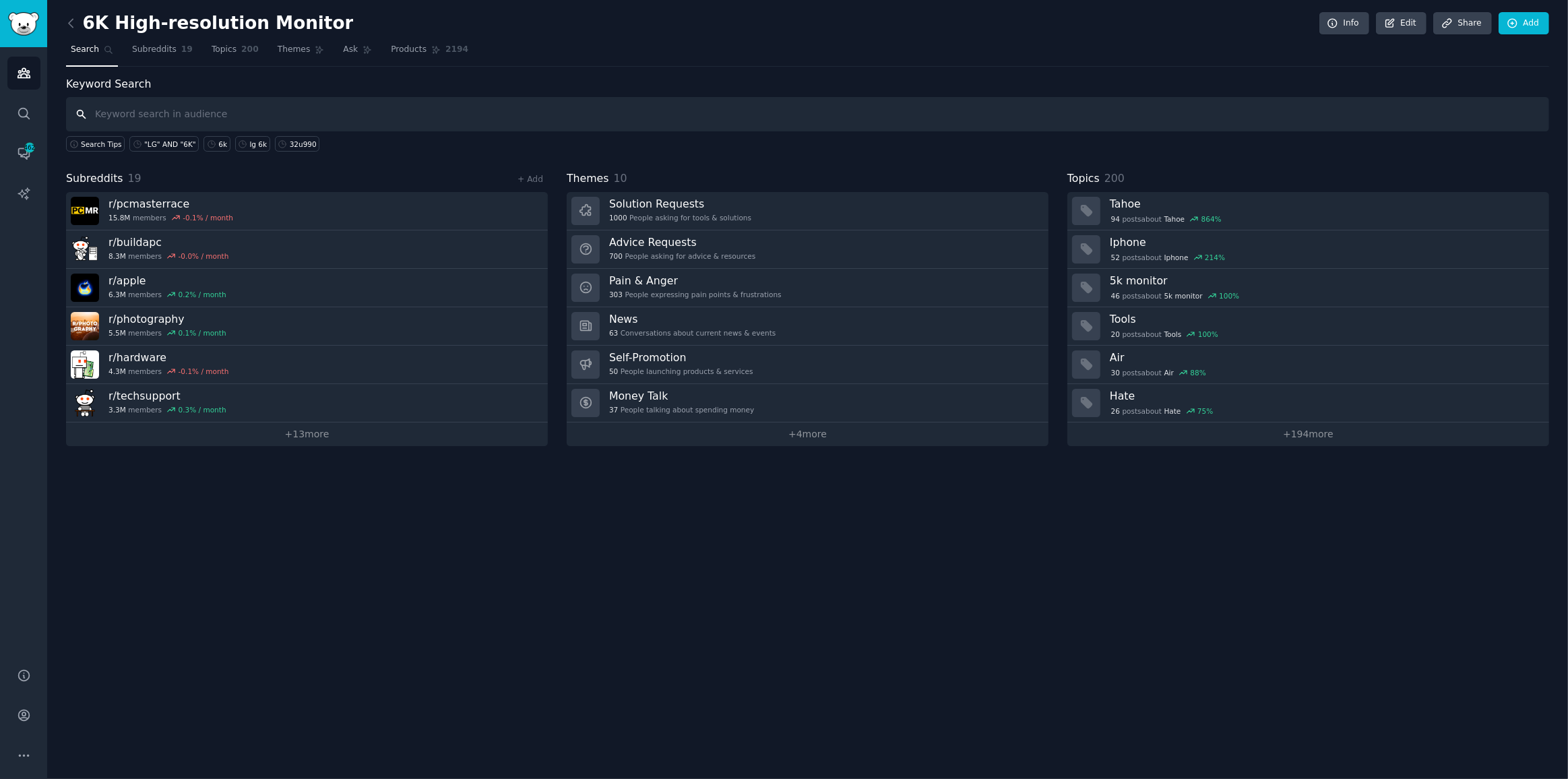
click at [347, 104] on input "text" at bounding box center [808, 114] width 1484 height 35
type input "6k"
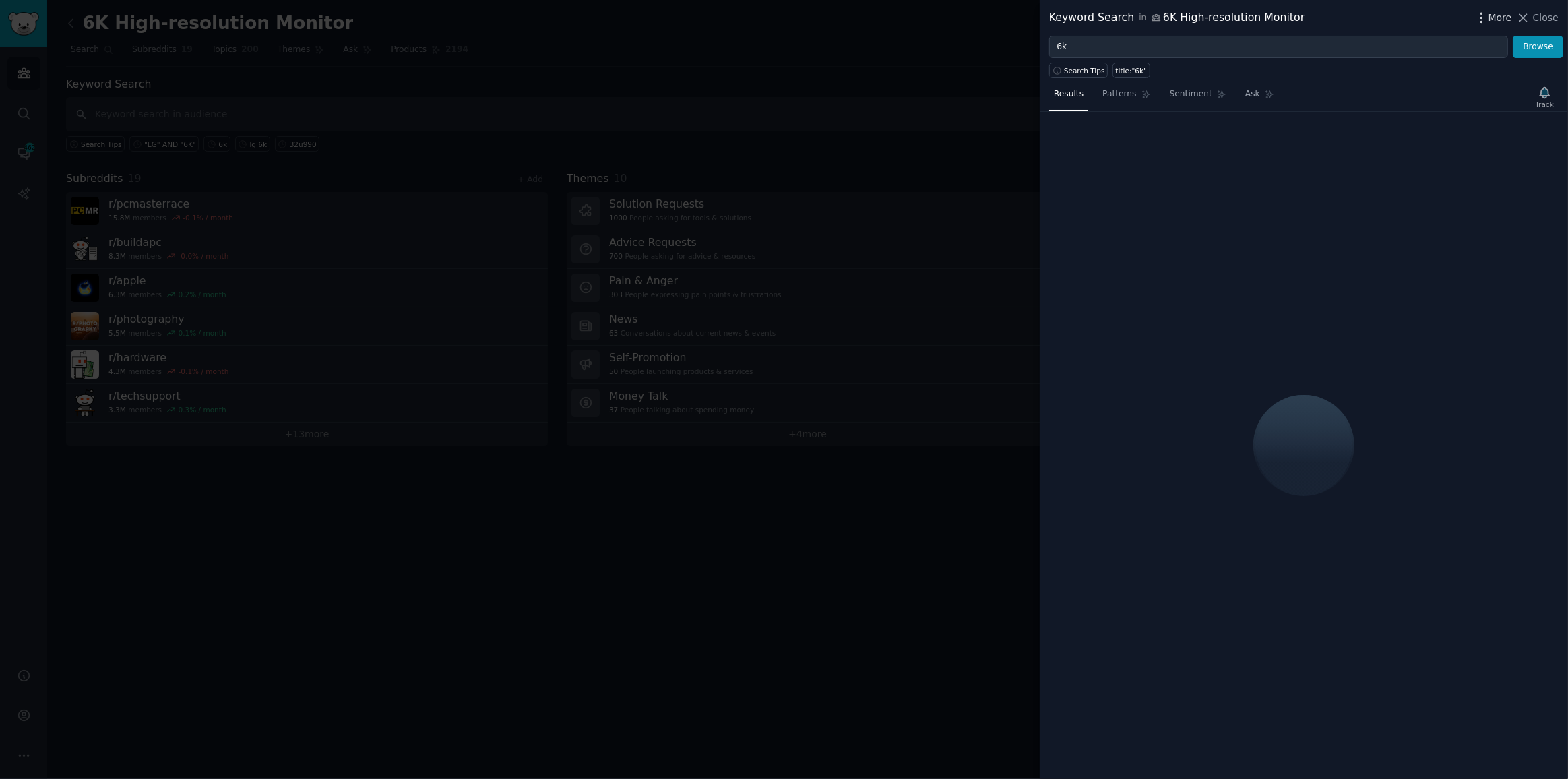
click at [1495, 23] on span "More" at bounding box center [1500, 18] width 23 height 14
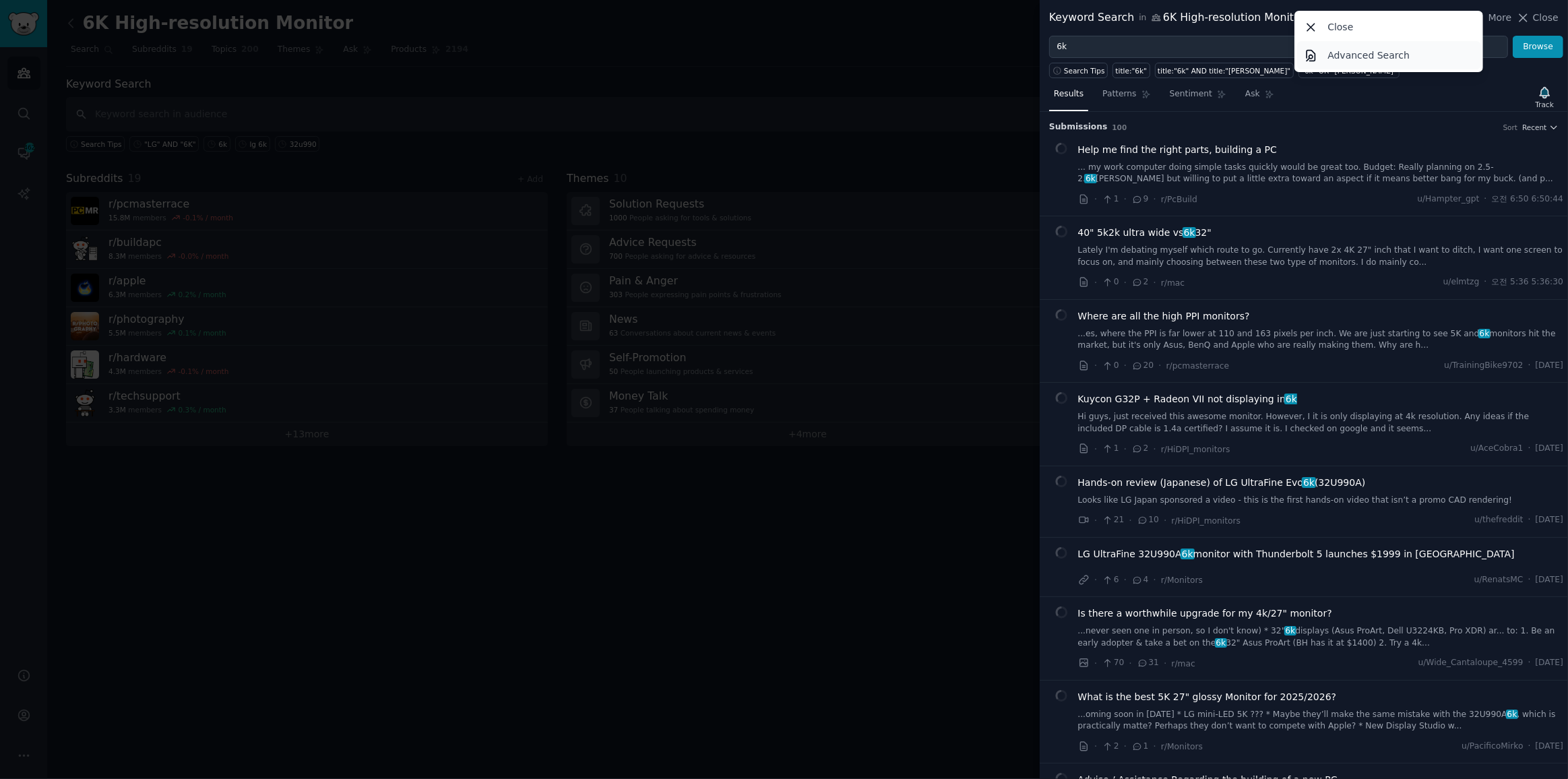
click at [1390, 54] on p "Advanced Search" at bounding box center [1368, 56] width 82 height 14
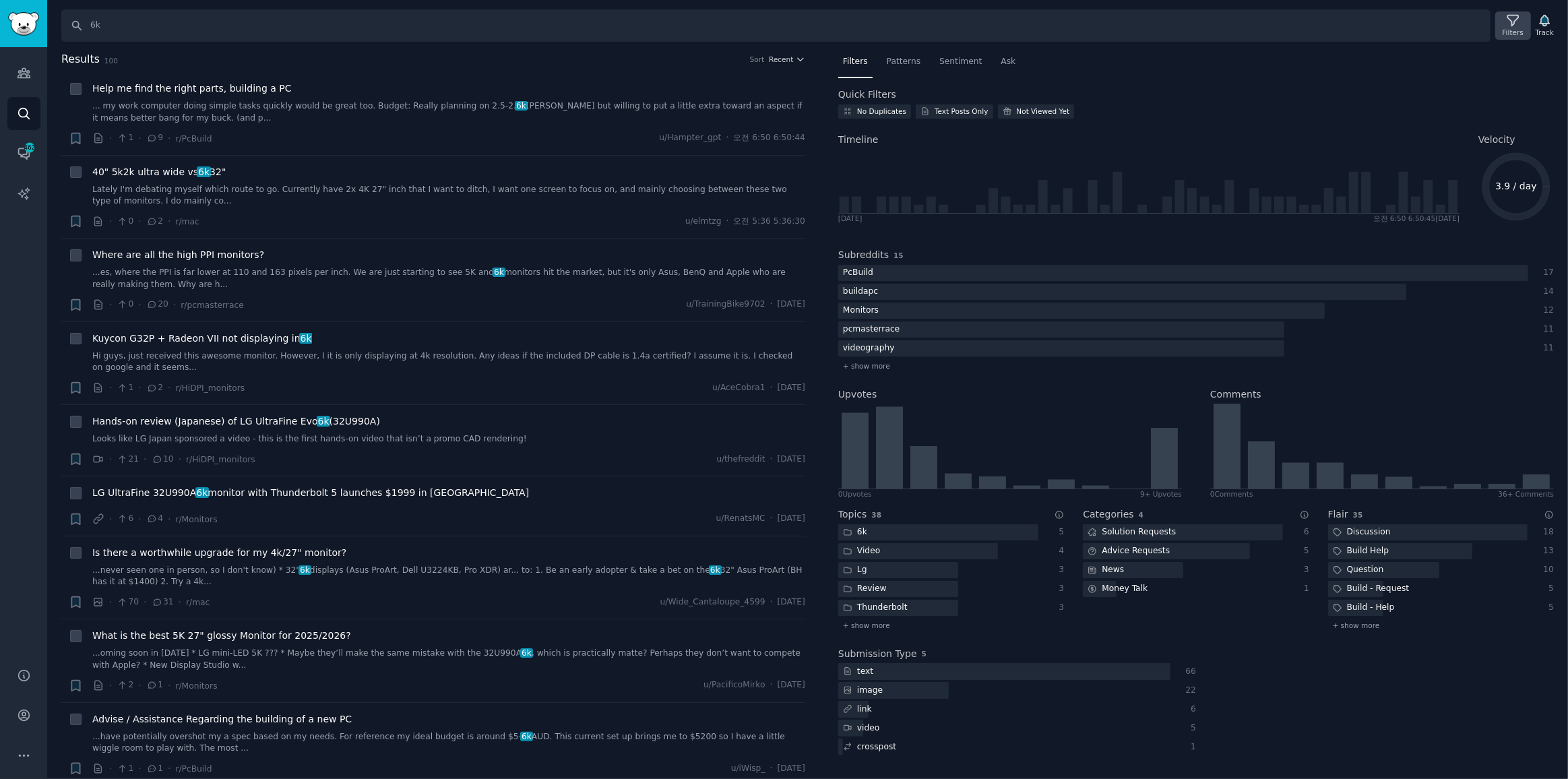
click at [1517, 26] on icon at bounding box center [1513, 21] width 14 height 14
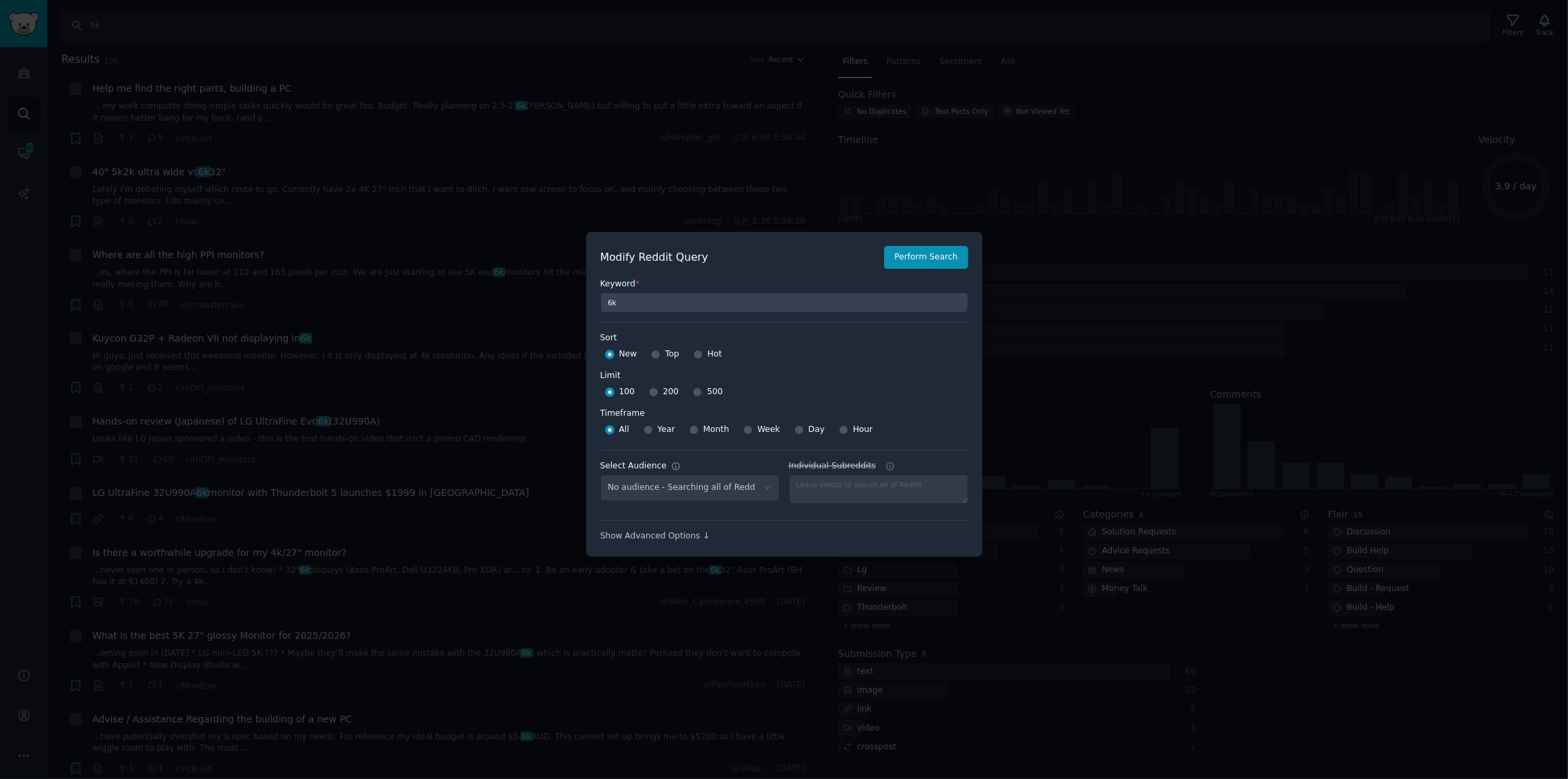
select select "7700d36986"
click at [736, 429] on div "All Year Month Week Day Hour" at bounding box center [784, 430] width 368 height 22
click at [743, 424] on div at bounding box center [748, 430] width 10 height 12
click at [747, 430] on div "Week" at bounding box center [762, 430] width 37 height 22
click at [743, 429] on input "Week" at bounding box center [748, 431] width 10 height 10
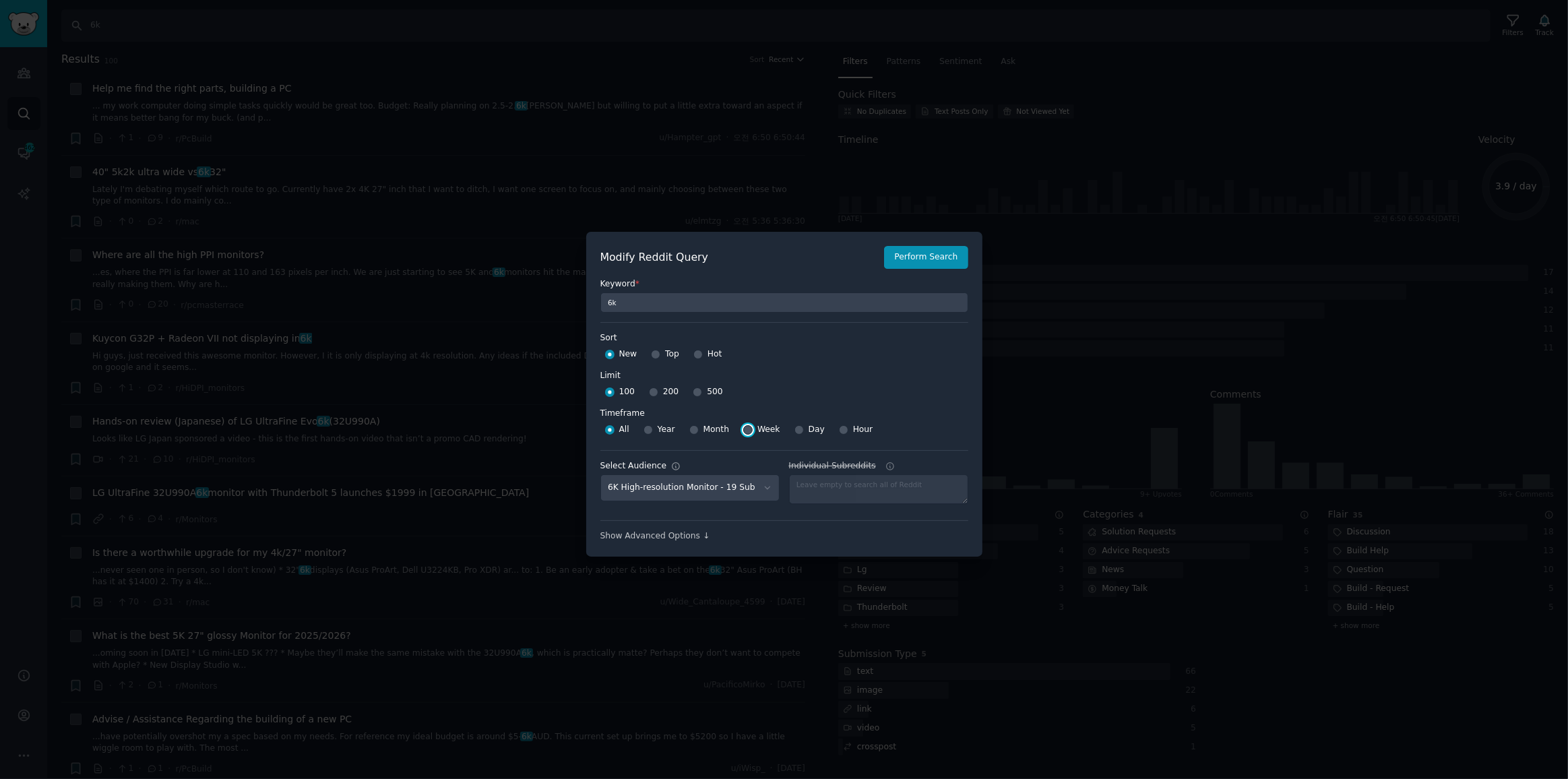
radio input "true"
click at [922, 267] on button "Perform Search" at bounding box center [926, 258] width 84 height 23
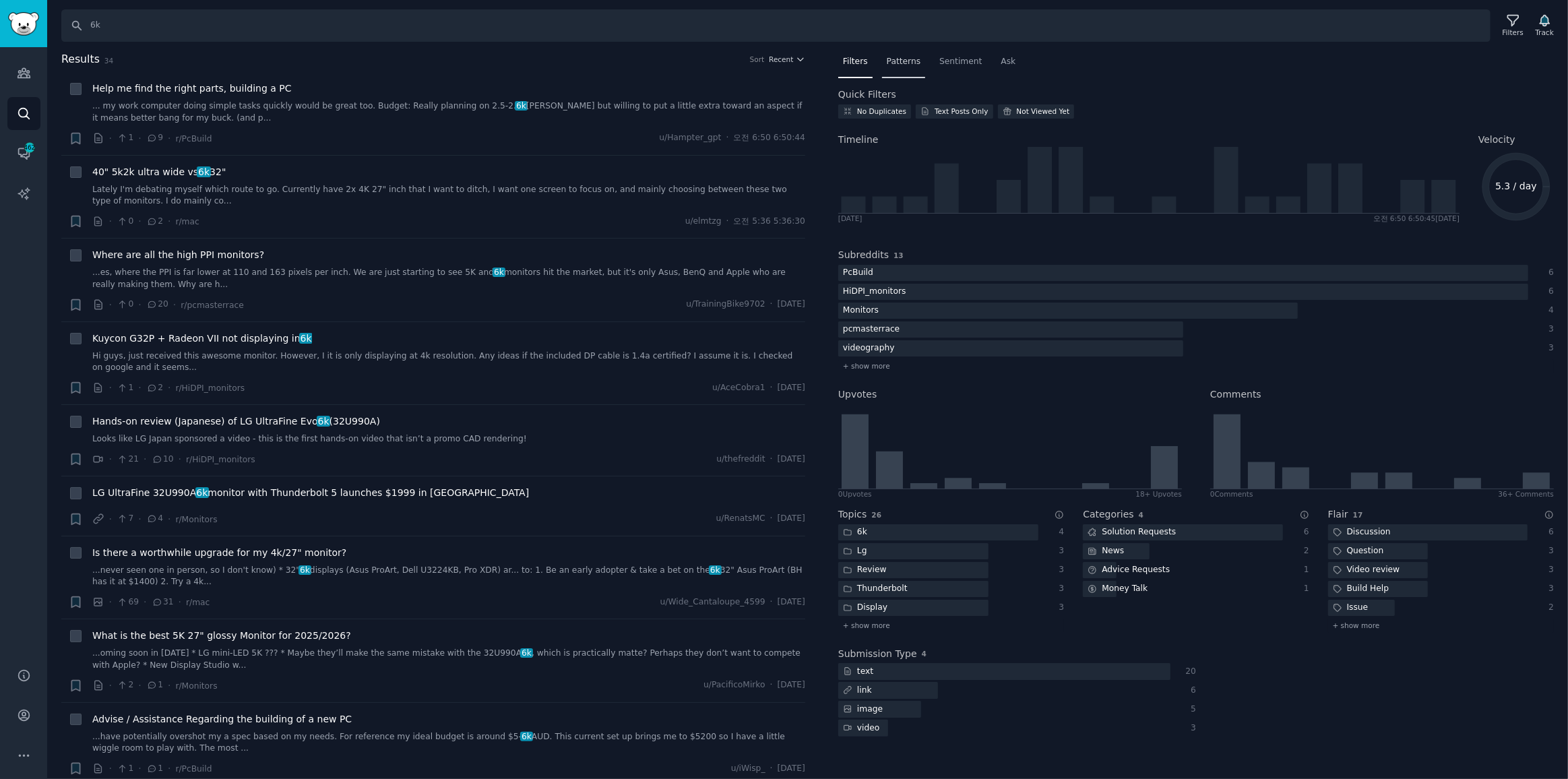
click at [904, 64] on span "Patterns" at bounding box center [903, 62] width 34 height 12
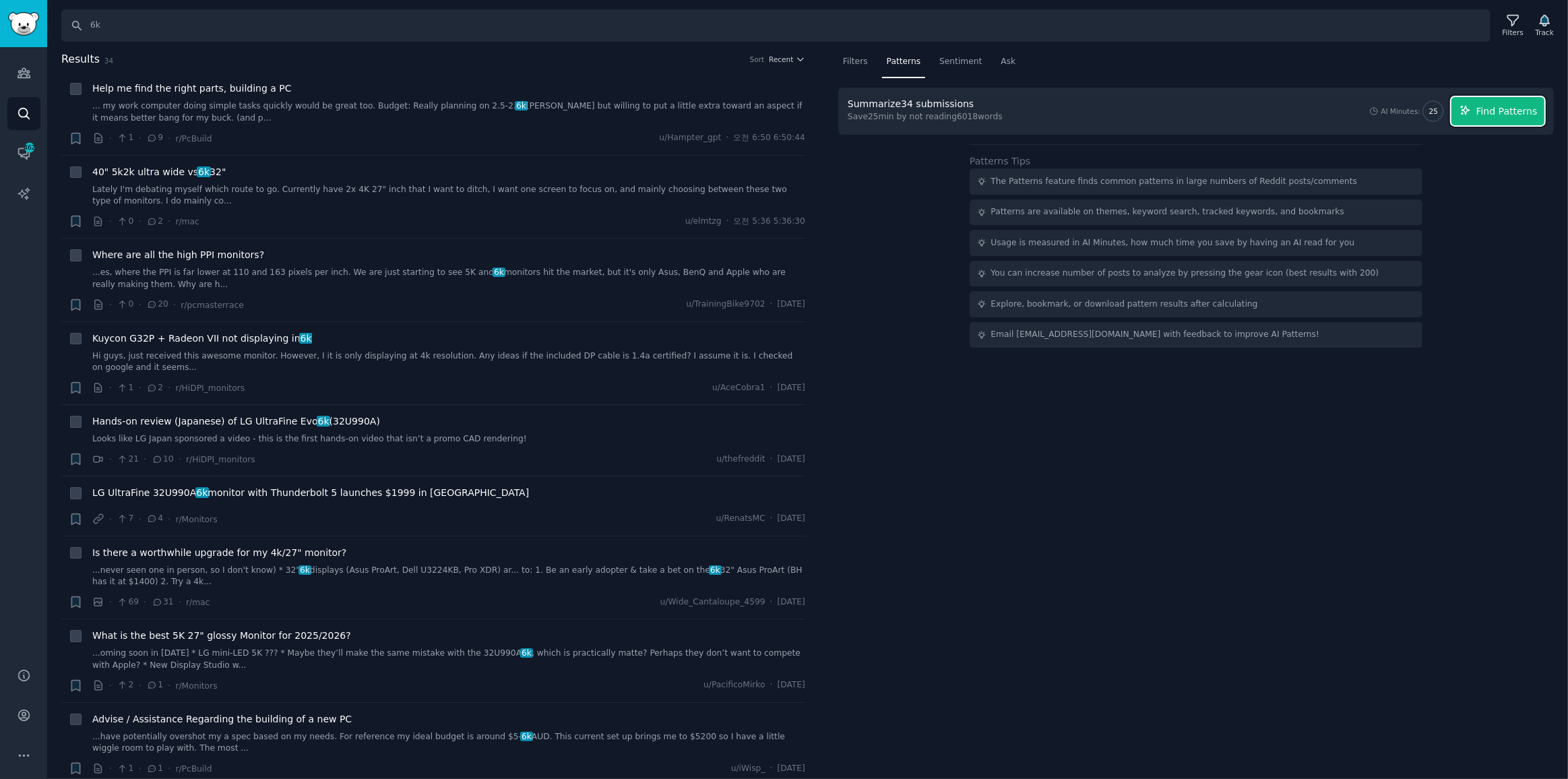
click at [1527, 107] on span "Find Patterns" at bounding box center [1507, 112] width 61 height 14
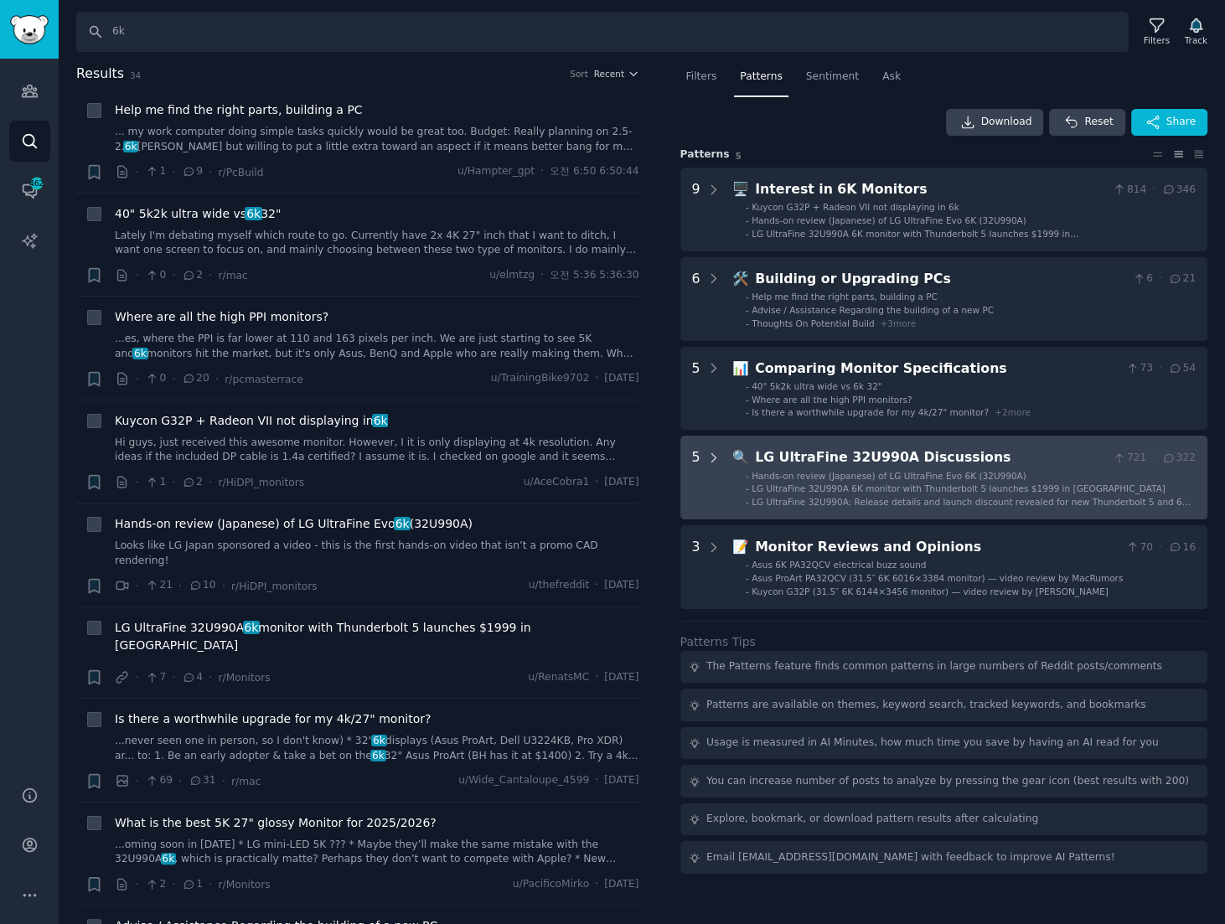
drag, startPoint x: 712, startPoint y: 452, endPoint x: 706, endPoint y: 469, distance: 17.8
click at [712, 452] on icon at bounding box center [713, 458] width 15 height 15
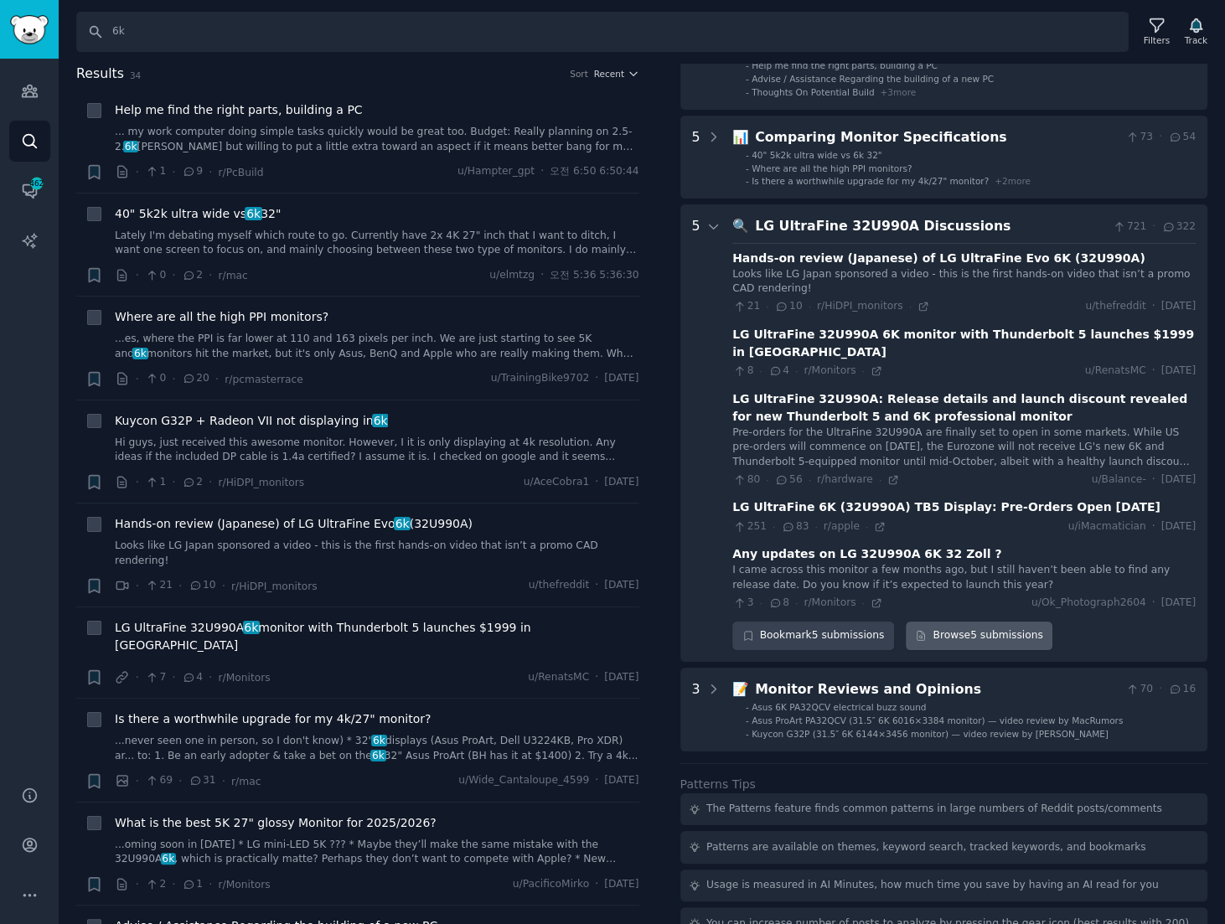
scroll to position [80, 0]
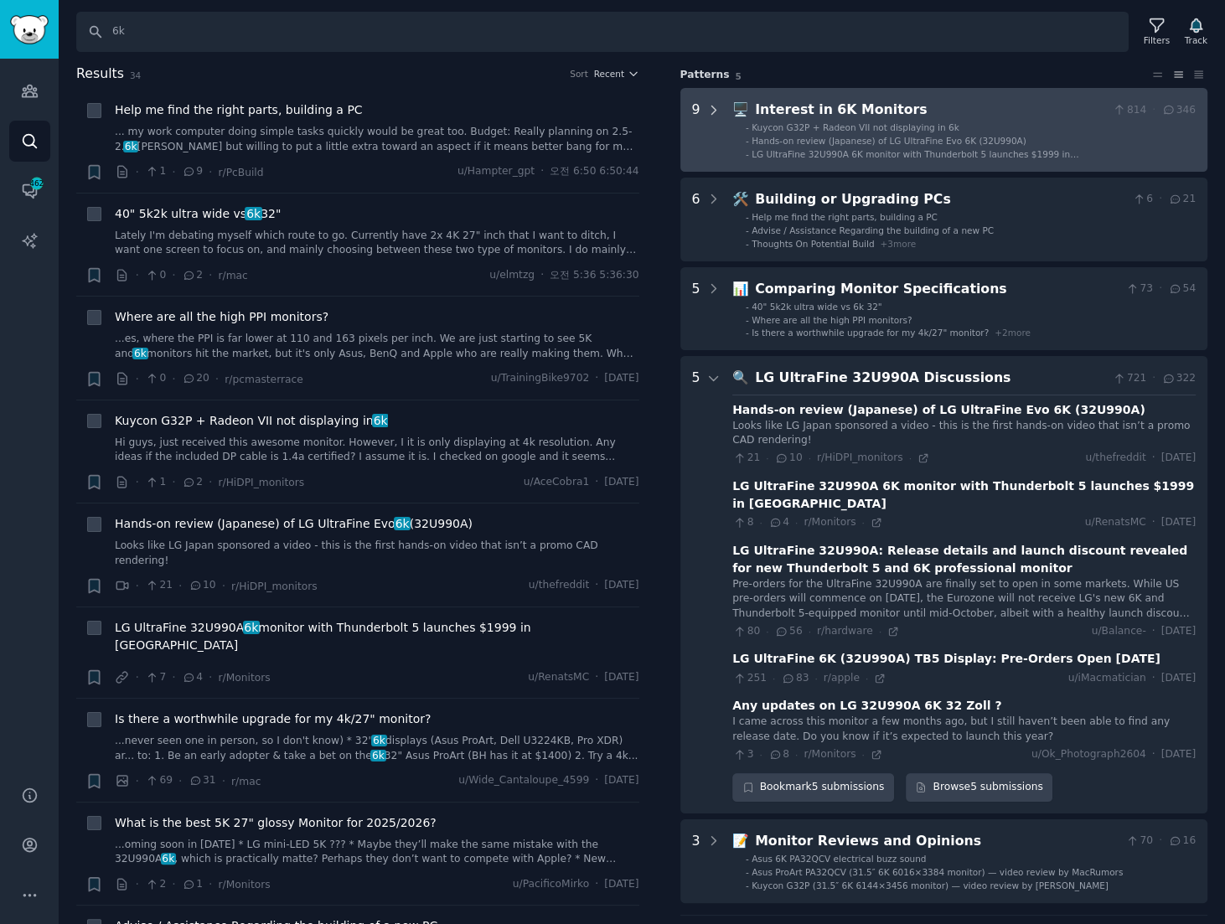
click at [713, 103] on icon at bounding box center [713, 110] width 15 height 15
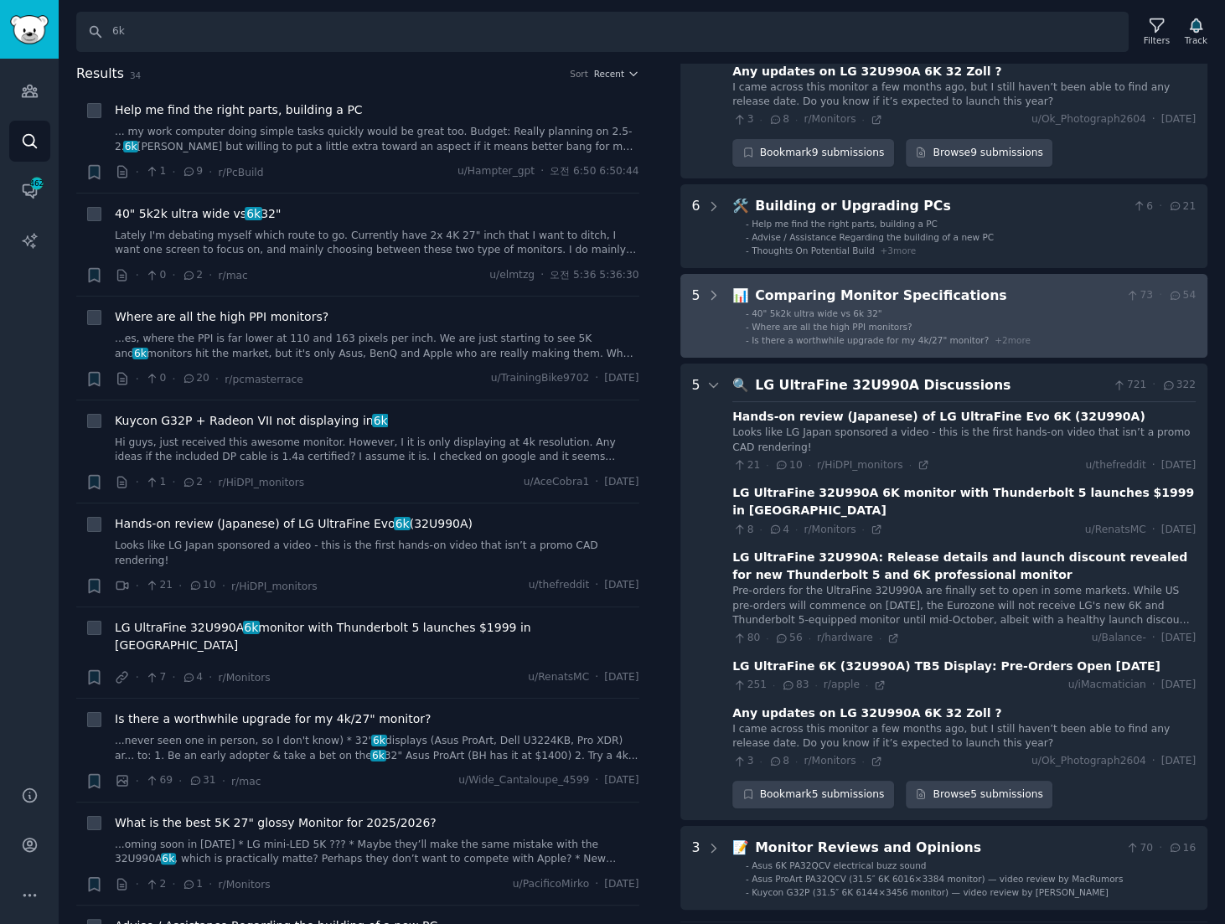
scroll to position [789, 0]
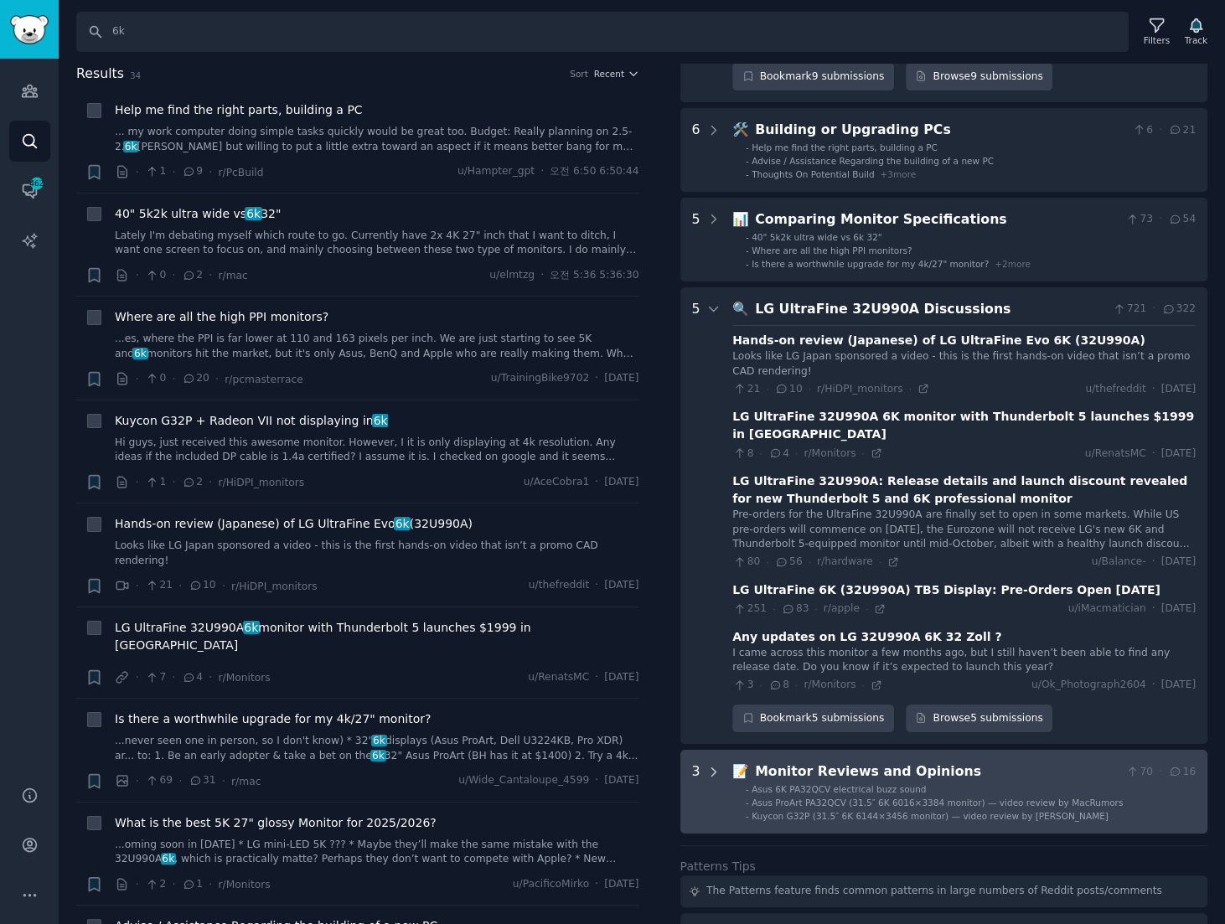
click at [711, 767] on icon at bounding box center [713, 771] width 4 height 8
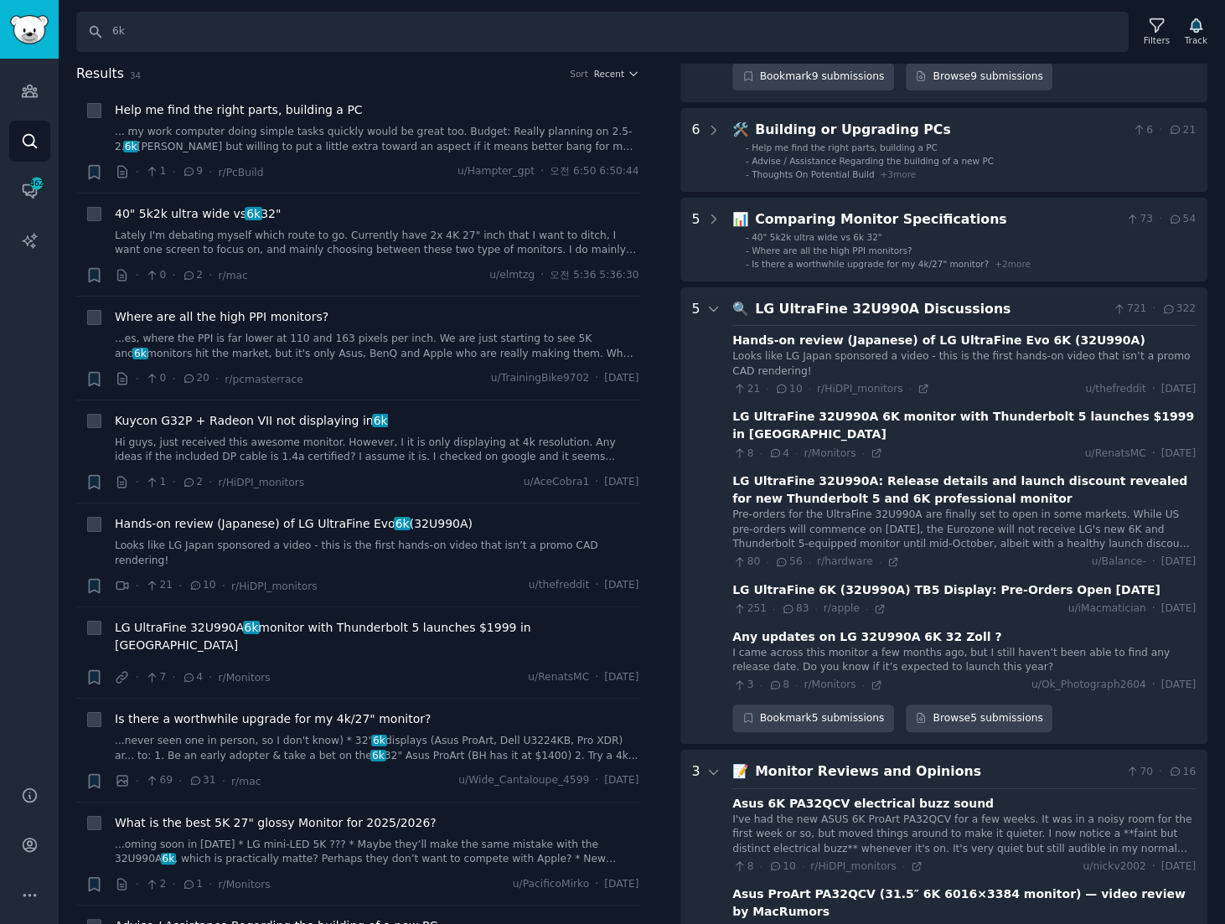
scroll to position [1114, 0]
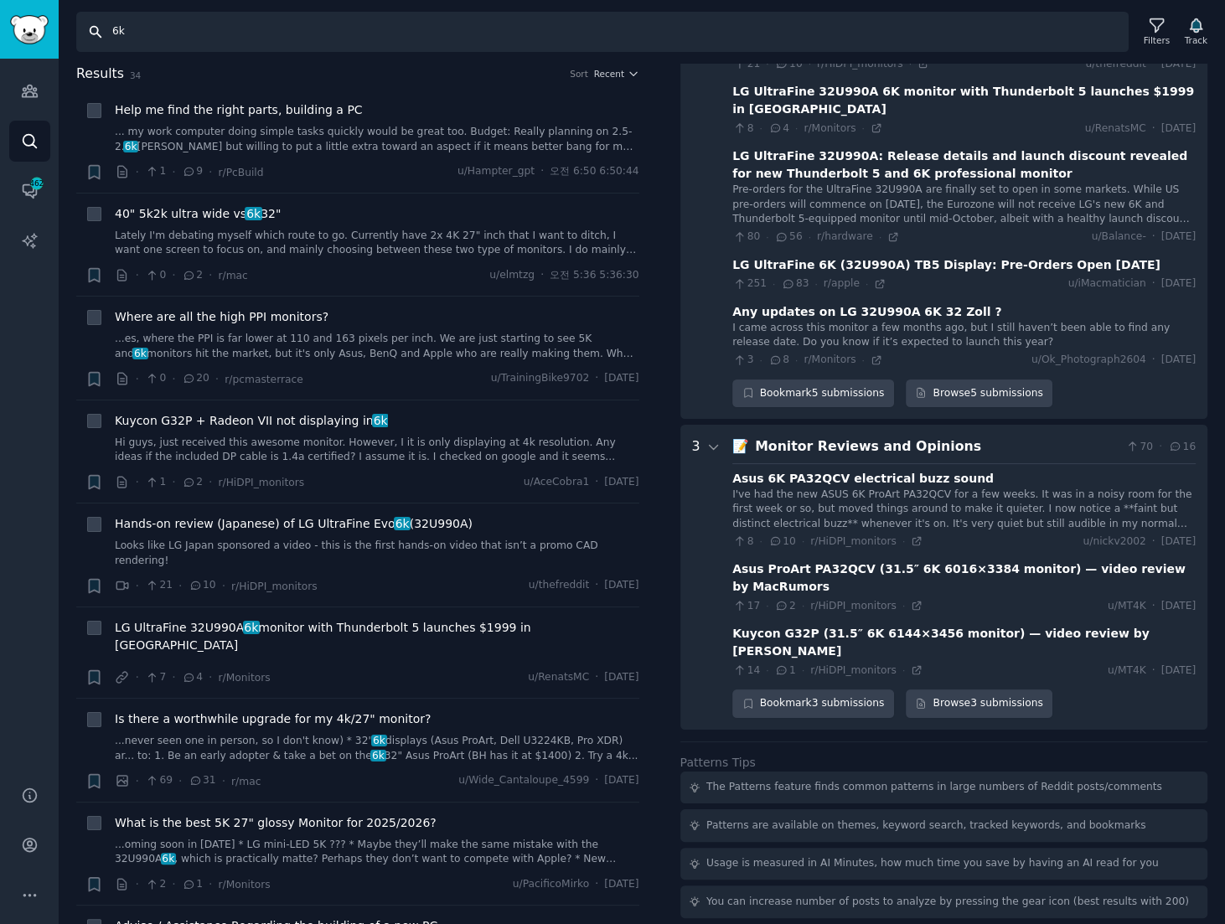
drag, startPoint x: 181, startPoint y: 23, endPoint x: 15, endPoint y: 28, distance: 165.9
click at [16, 28] on div "AI Reports Audiences Search Conversations 462 AI Reports Help Account More Sear…" at bounding box center [612, 462] width 1225 height 924
type input "ultrafine"
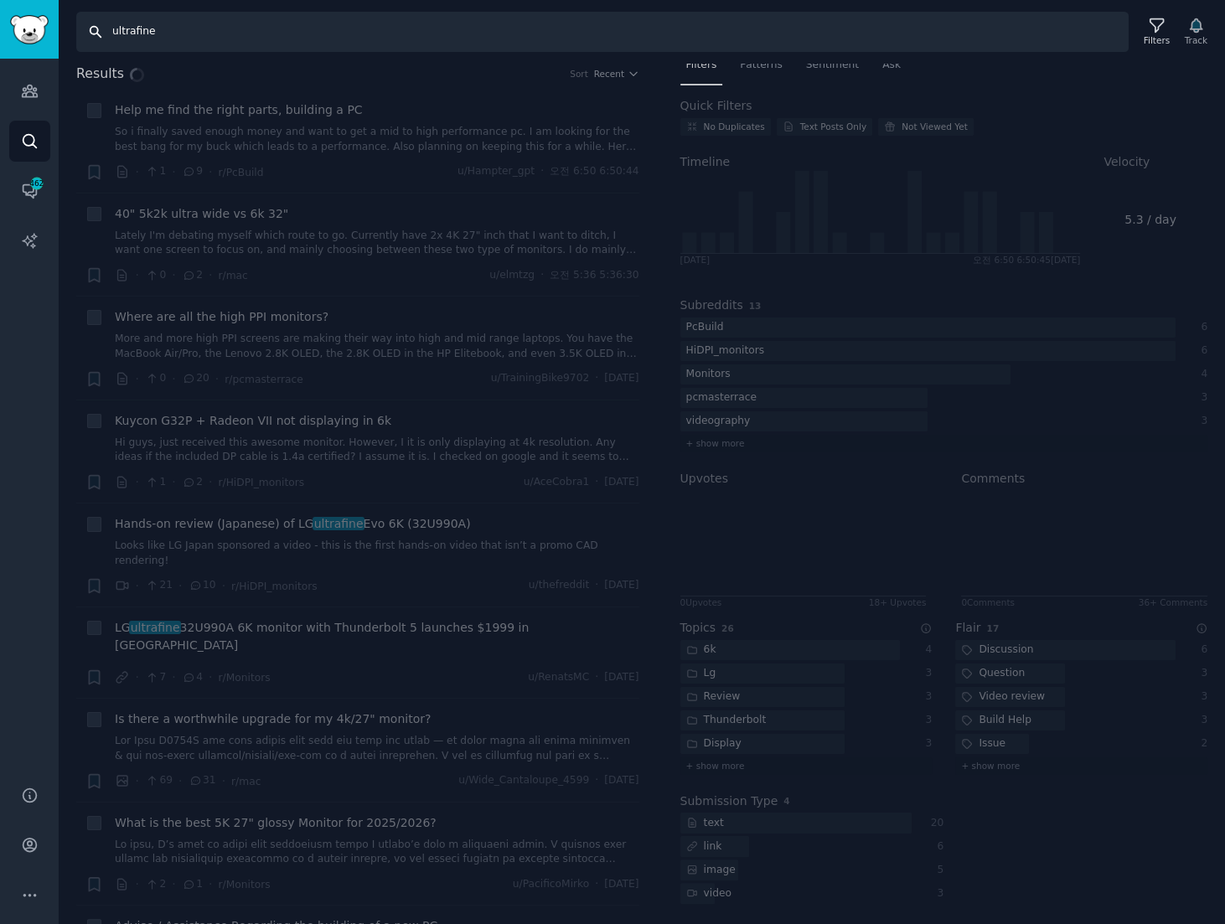
scroll to position [10, 0]
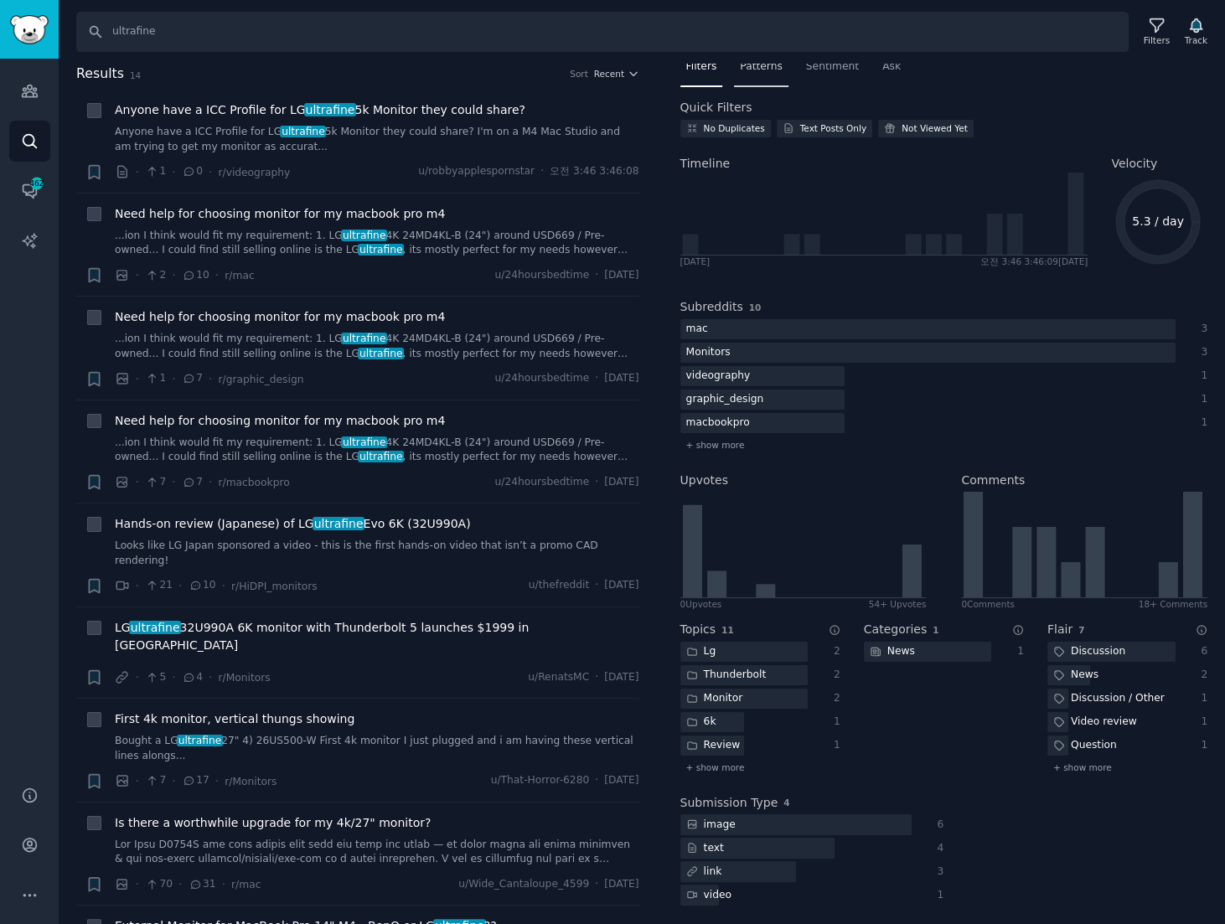
click at [761, 66] on span "Patterns" at bounding box center [761, 66] width 42 height 15
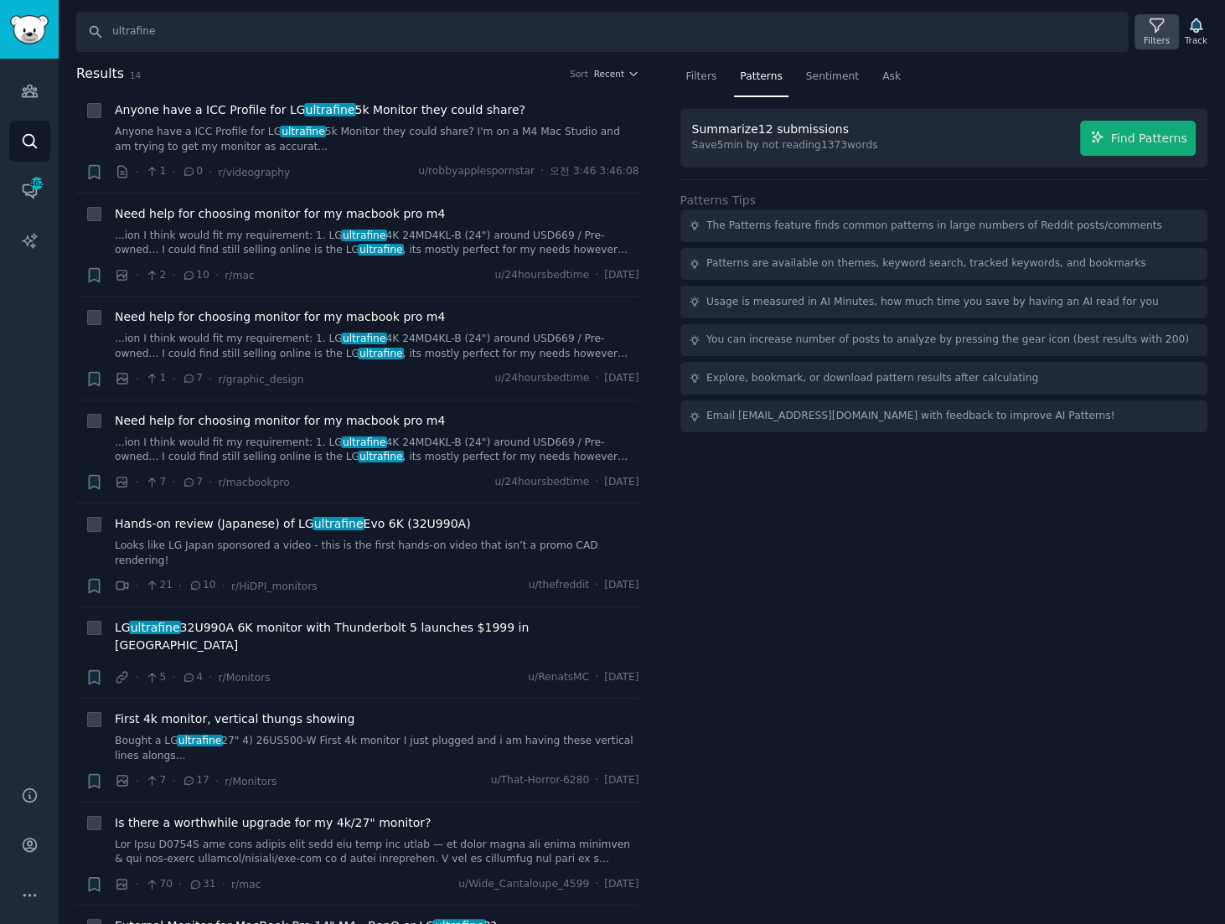
click at [1159, 31] on icon at bounding box center [1155, 25] width 13 height 13
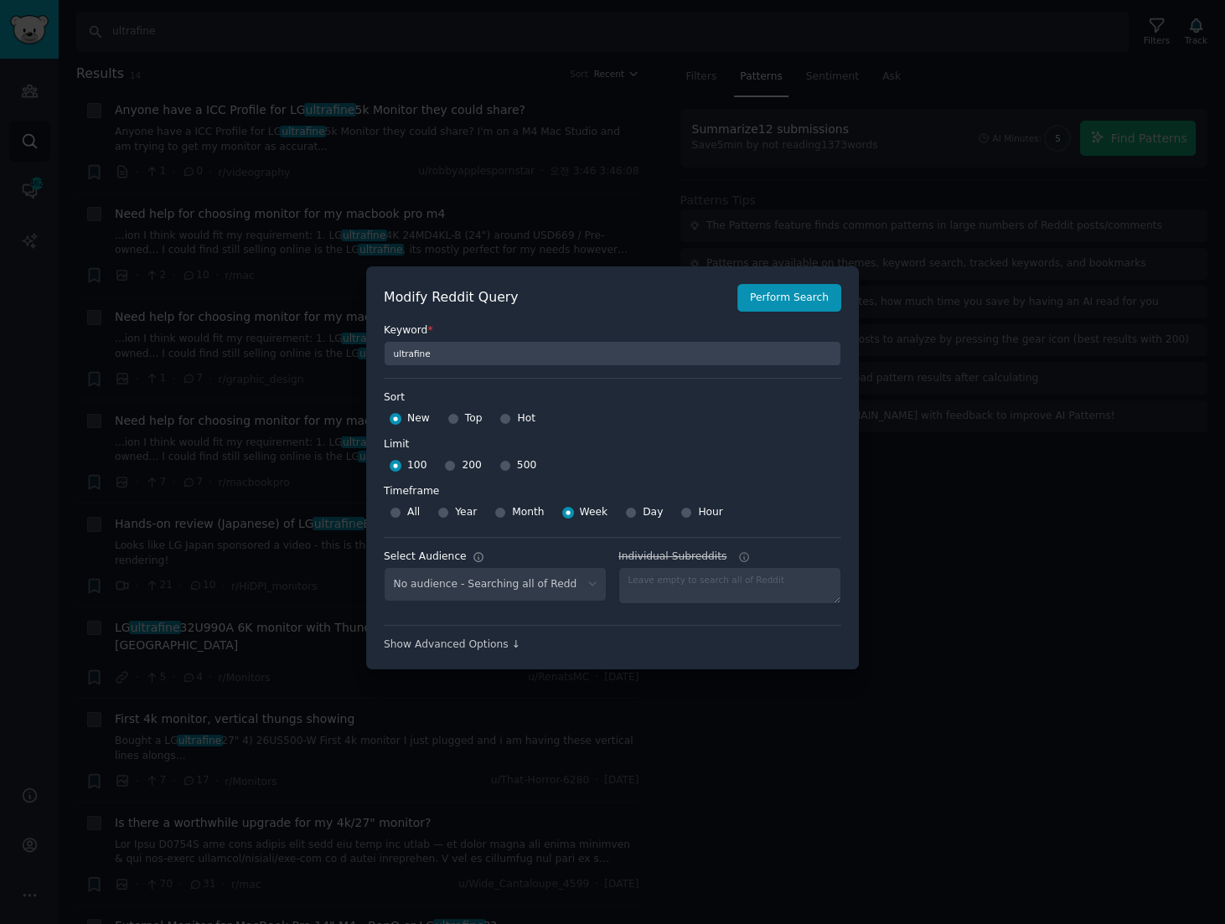
click at [910, 380] on div at bounding box center [612, 462] width 1225 height 924
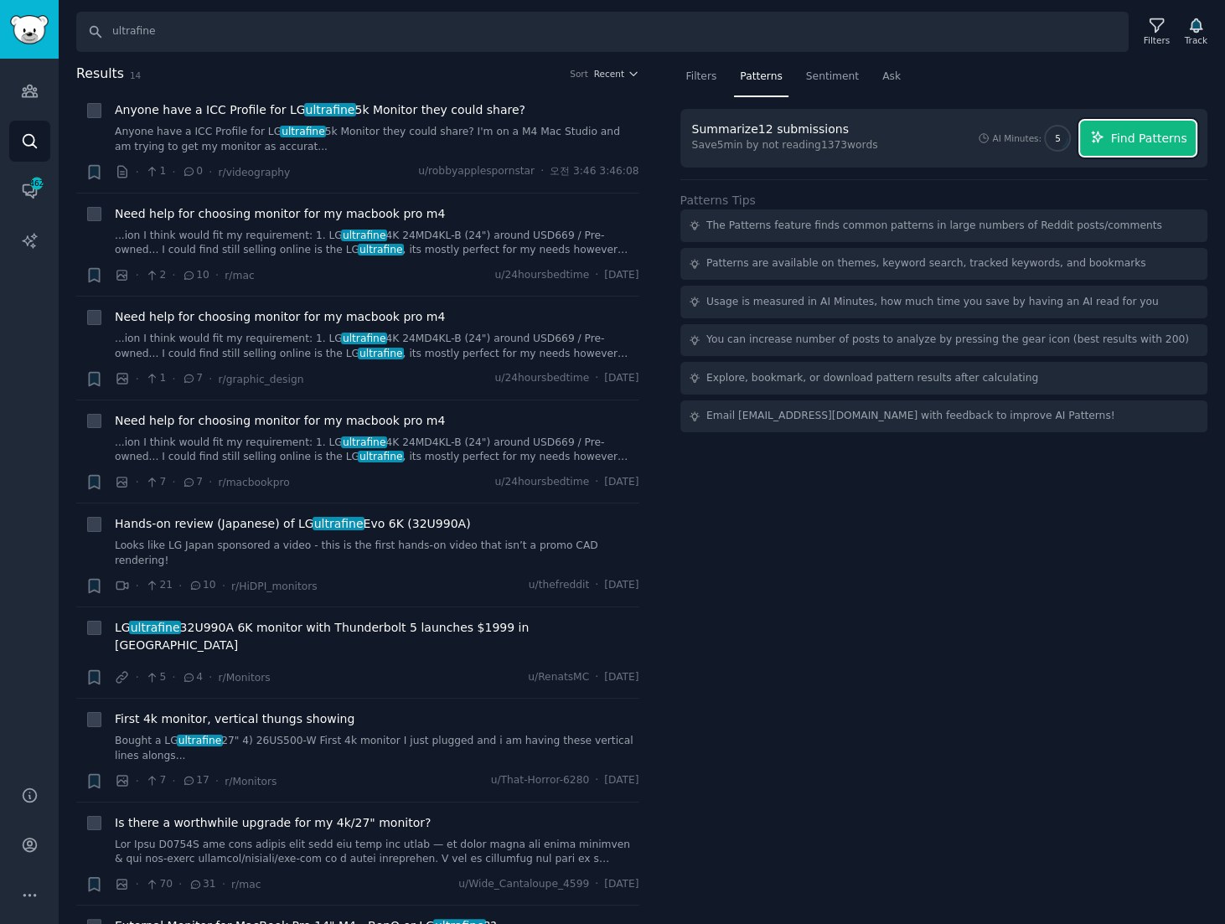
click at [1122, 137] on span "Find Patterns" at bounding box center [1149, 139] width 76 height 18
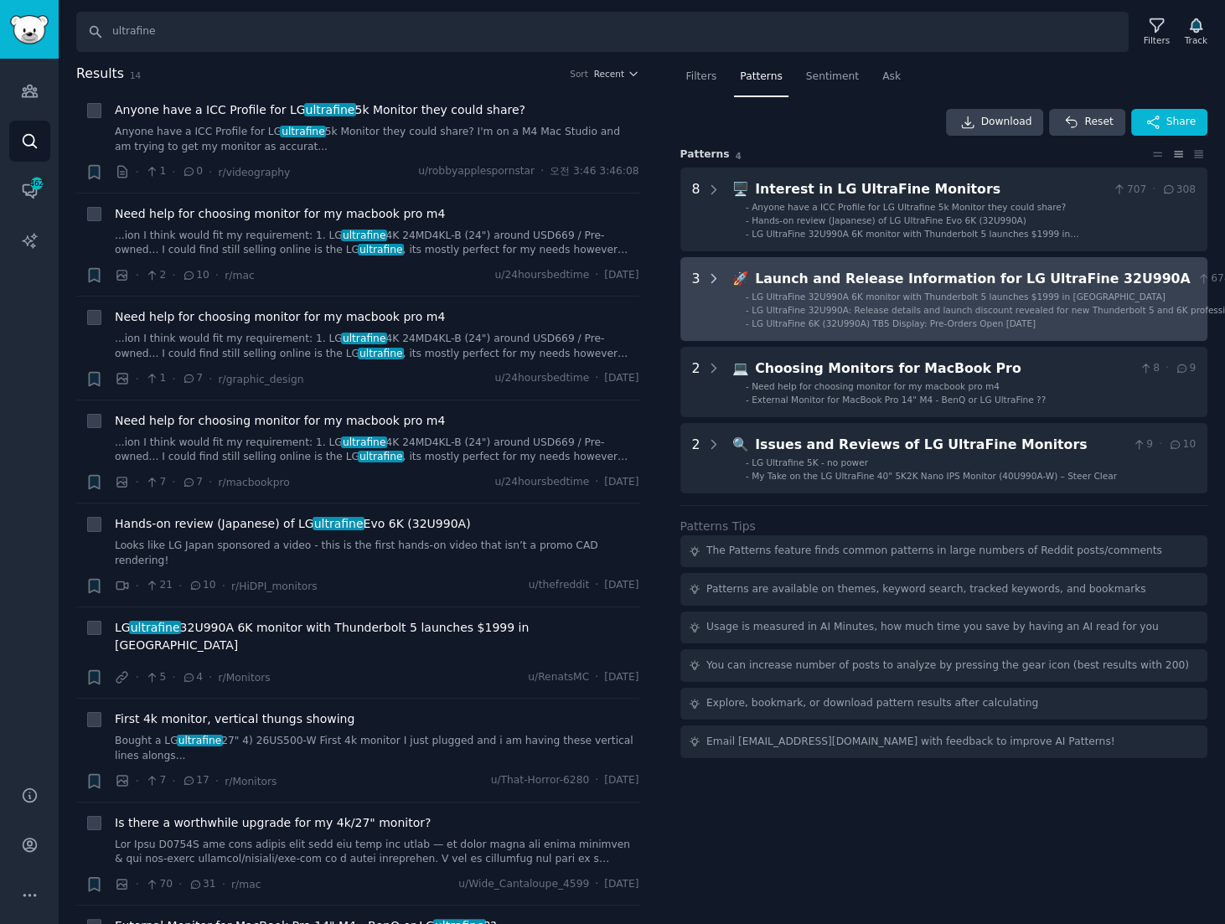
click at [709, 276] on icon at bounding box center [713, 278] width 15 height 15
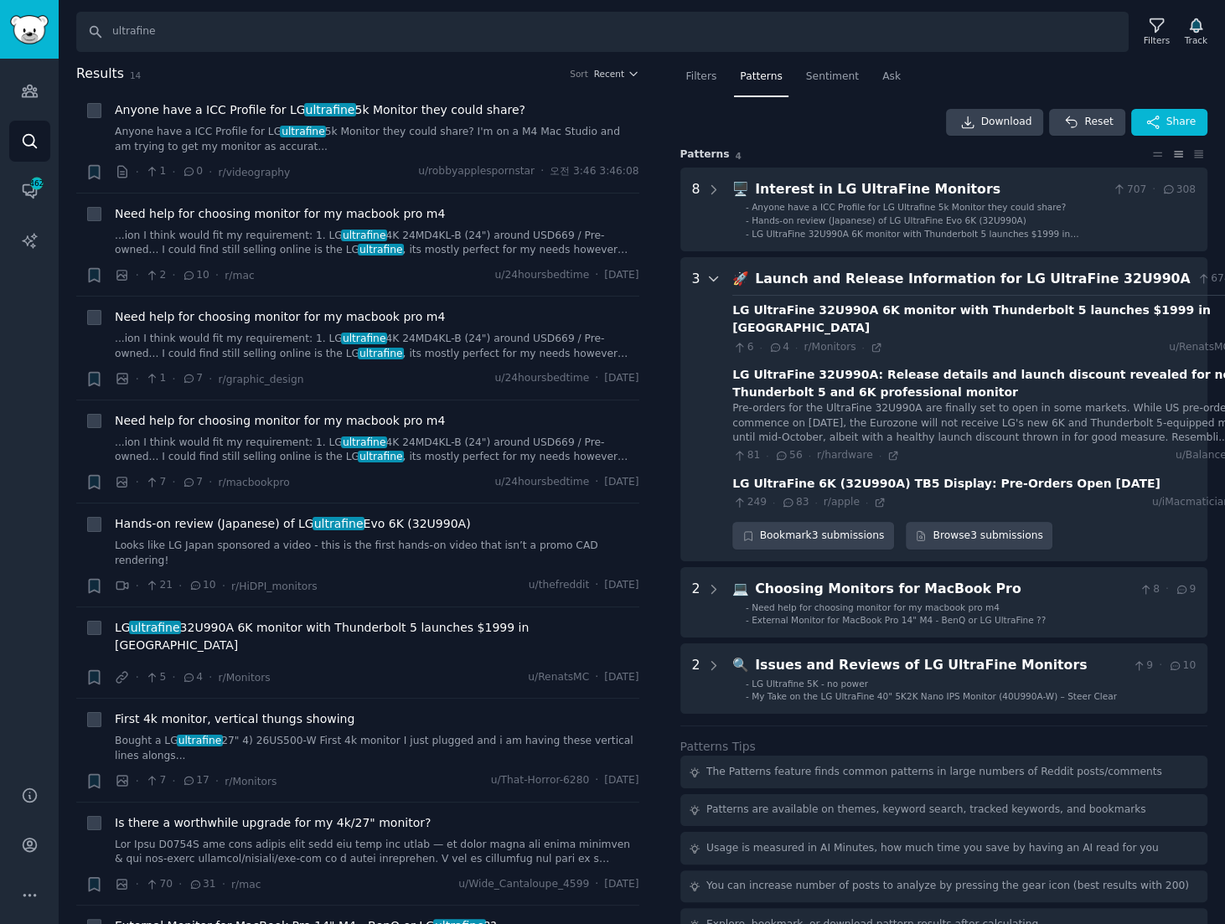
scroll to position [39, 0]
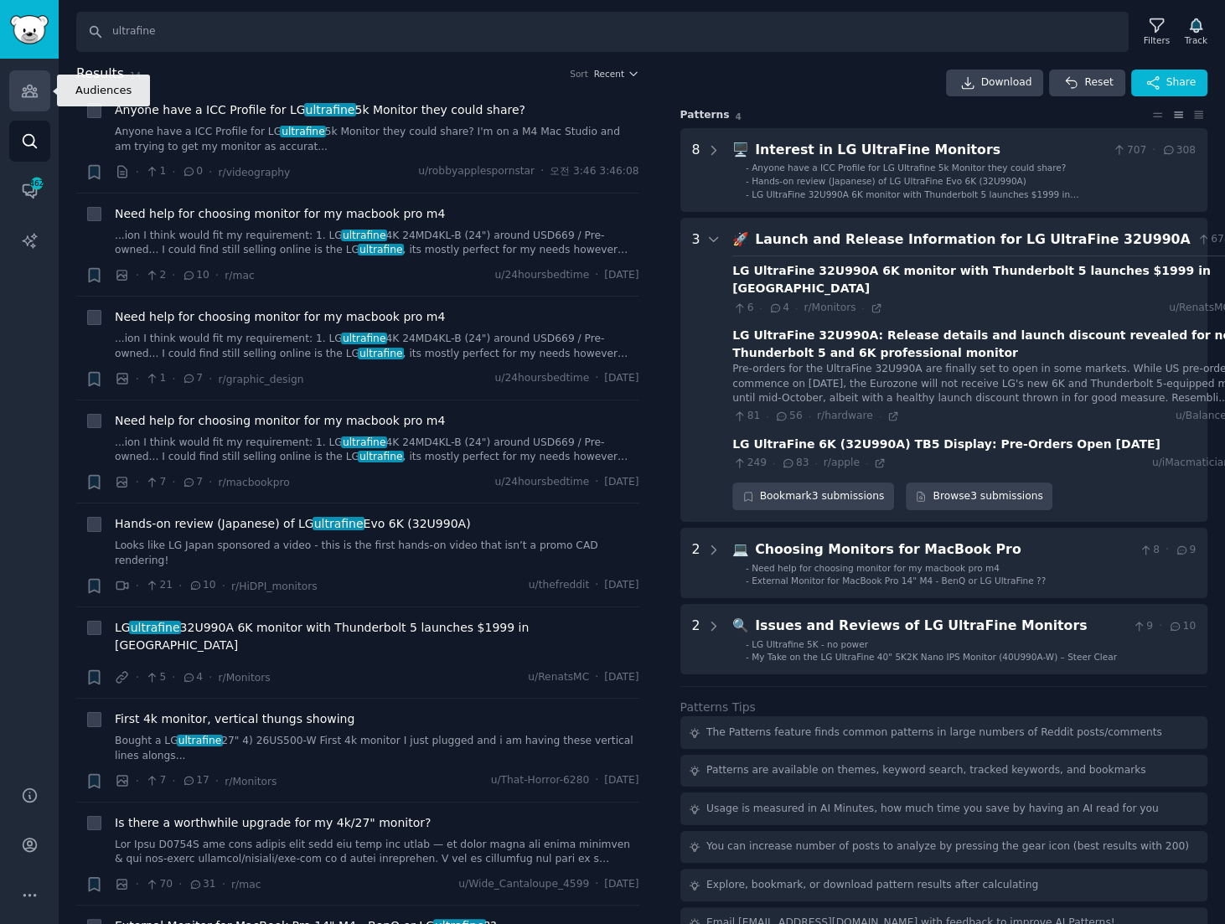
click at [19, 88] on link "Audiences" at bounding box center [29, 90] width 41 height 41
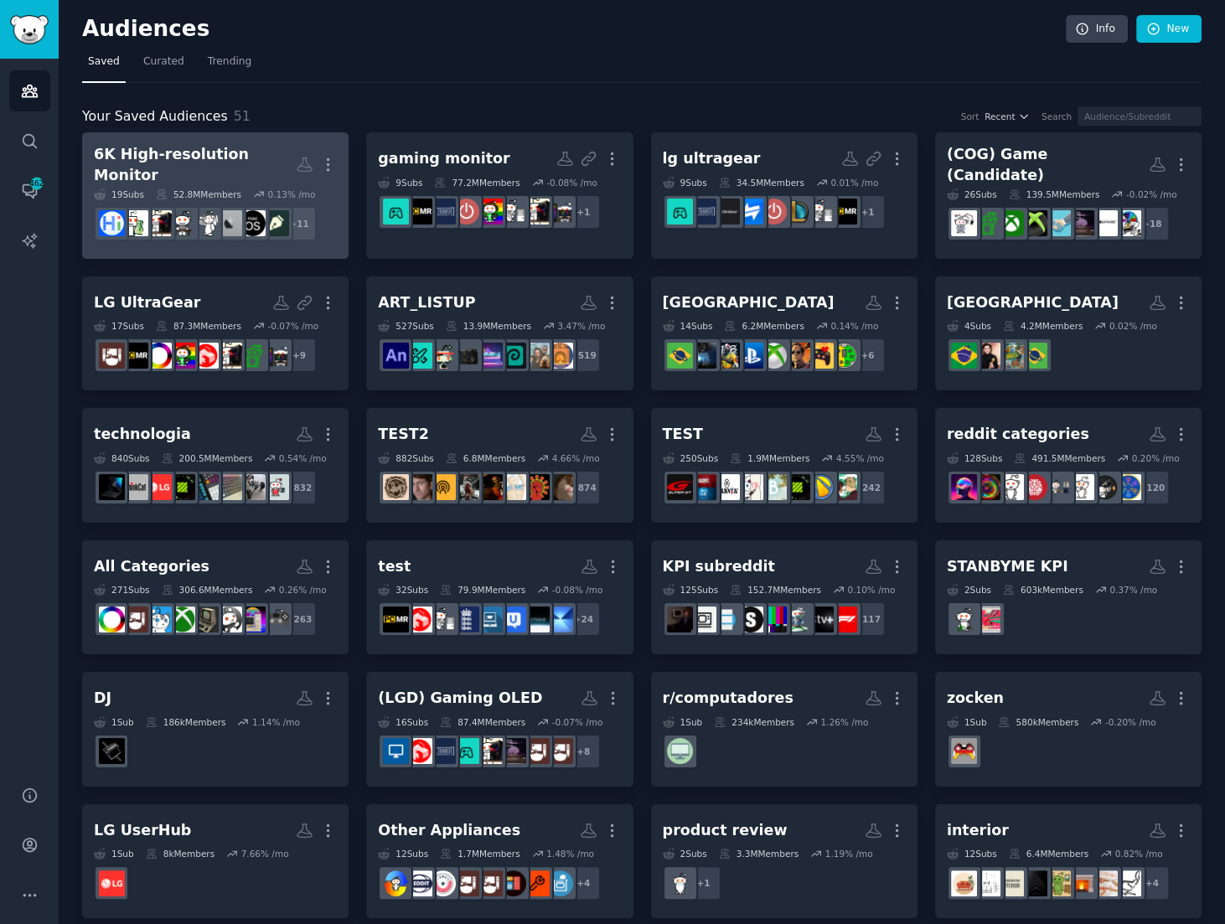
click at [248, 161] on div "6K High-resolution Monitor" at bounding box center [195, 164] width 202 height 41
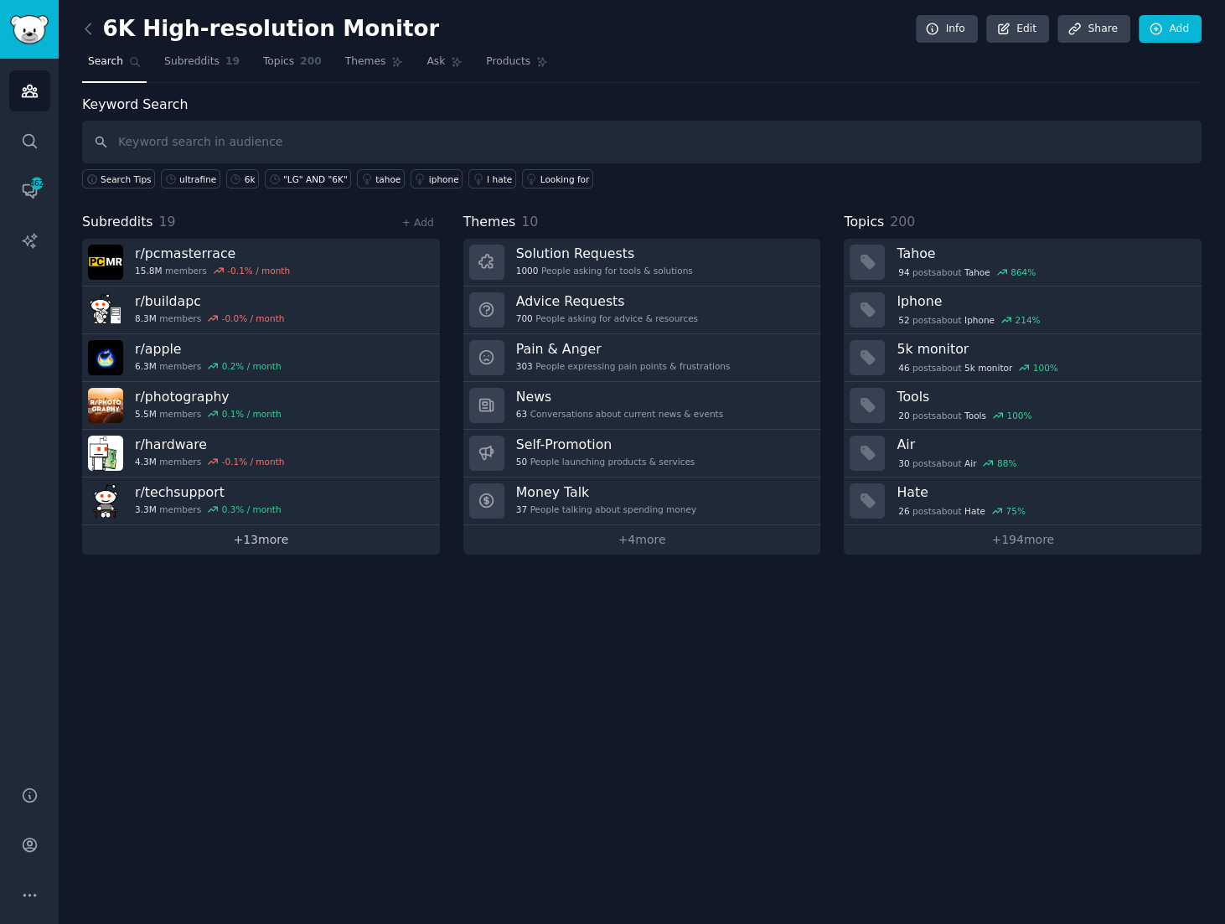
click at [290, 530] on link "+ 13 more" at bounding box center [261, 539] width 358 height 29
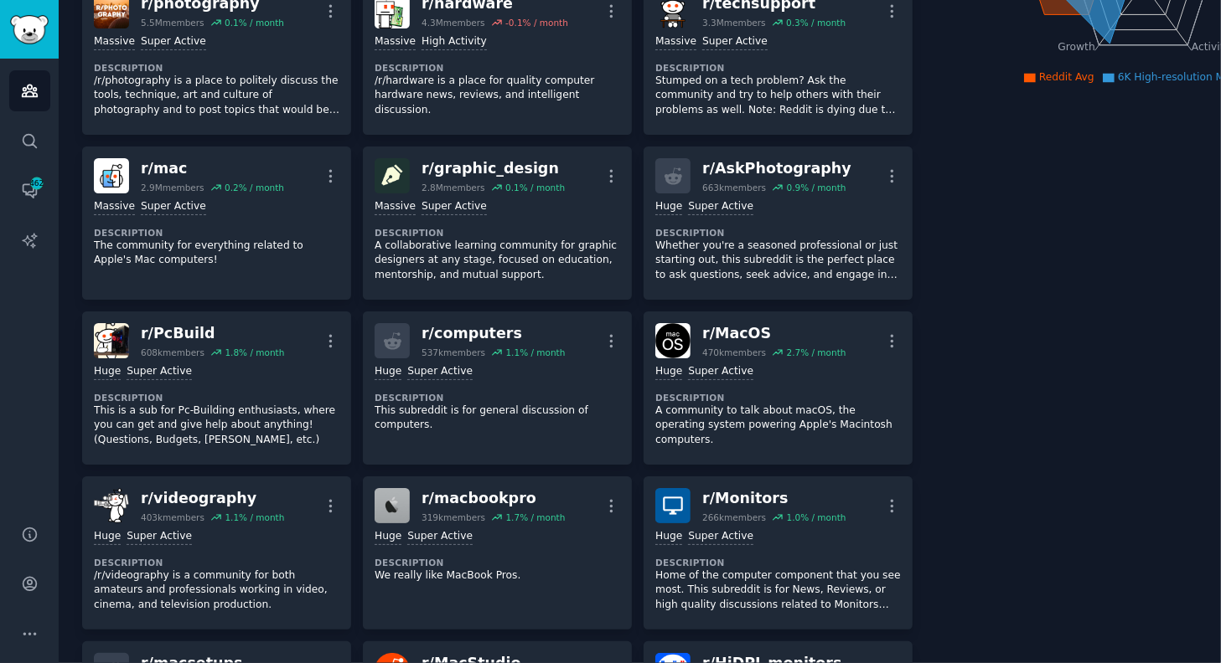
scroll to position [304, 0]
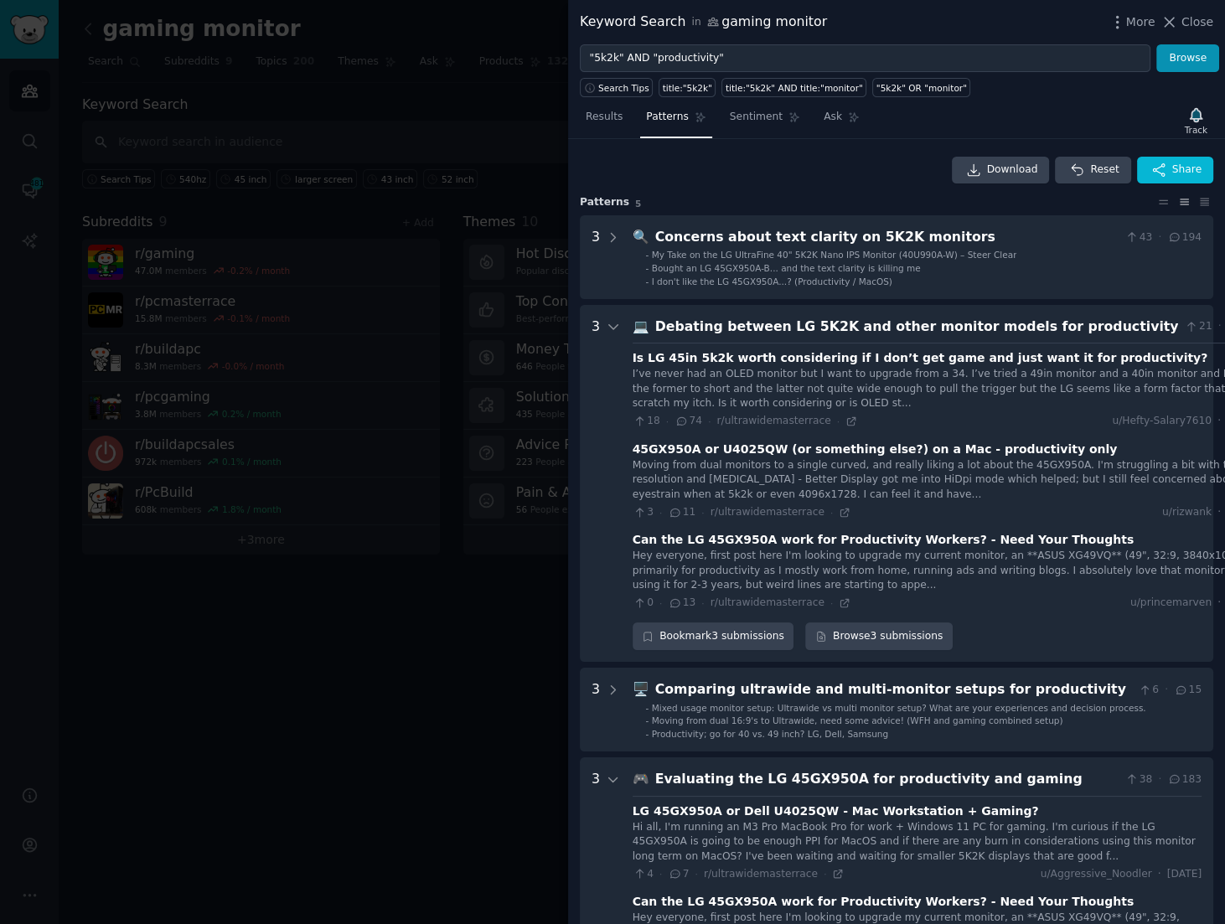
scroll to position [33, 0]
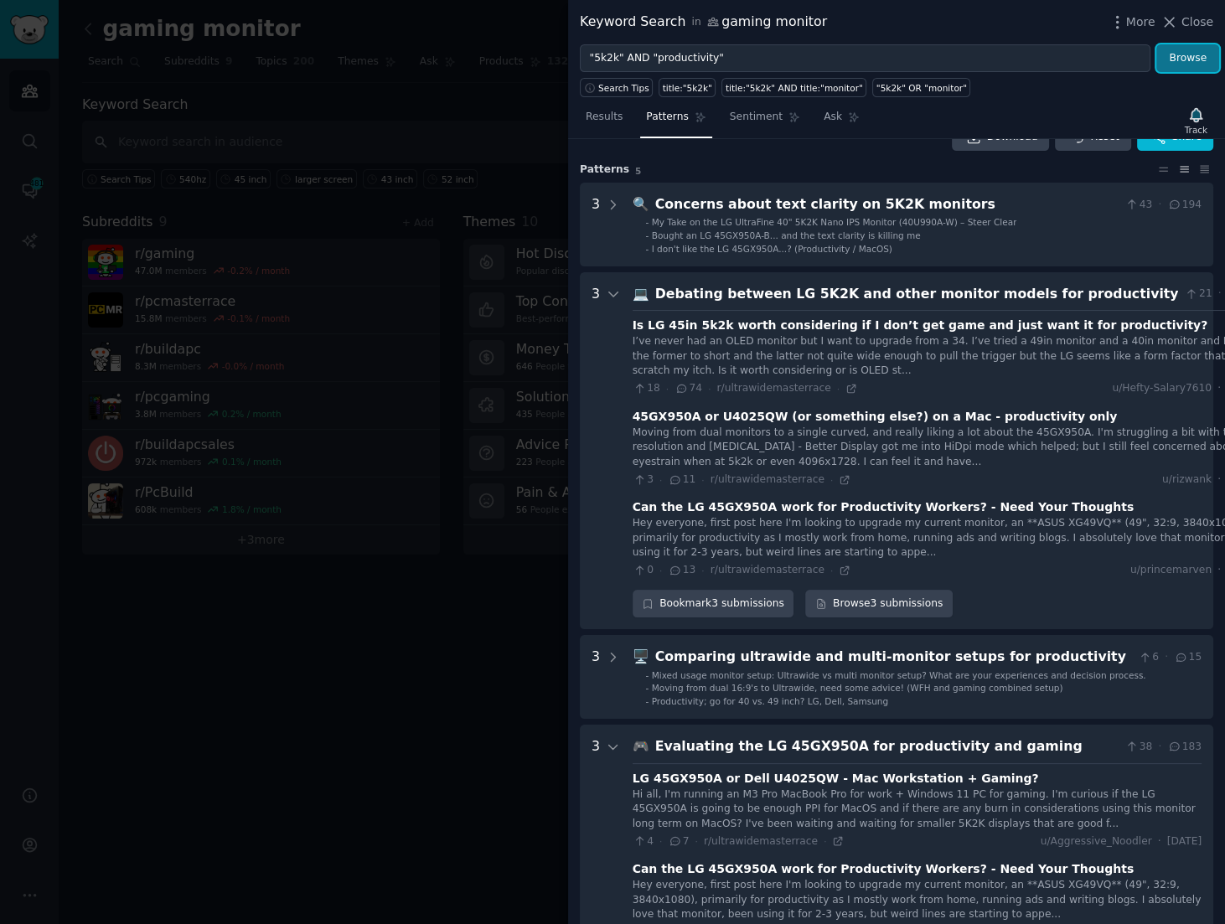
click at [1190, 54] on button "Browse" at bounding box center [1187, 58] width 63 height 28
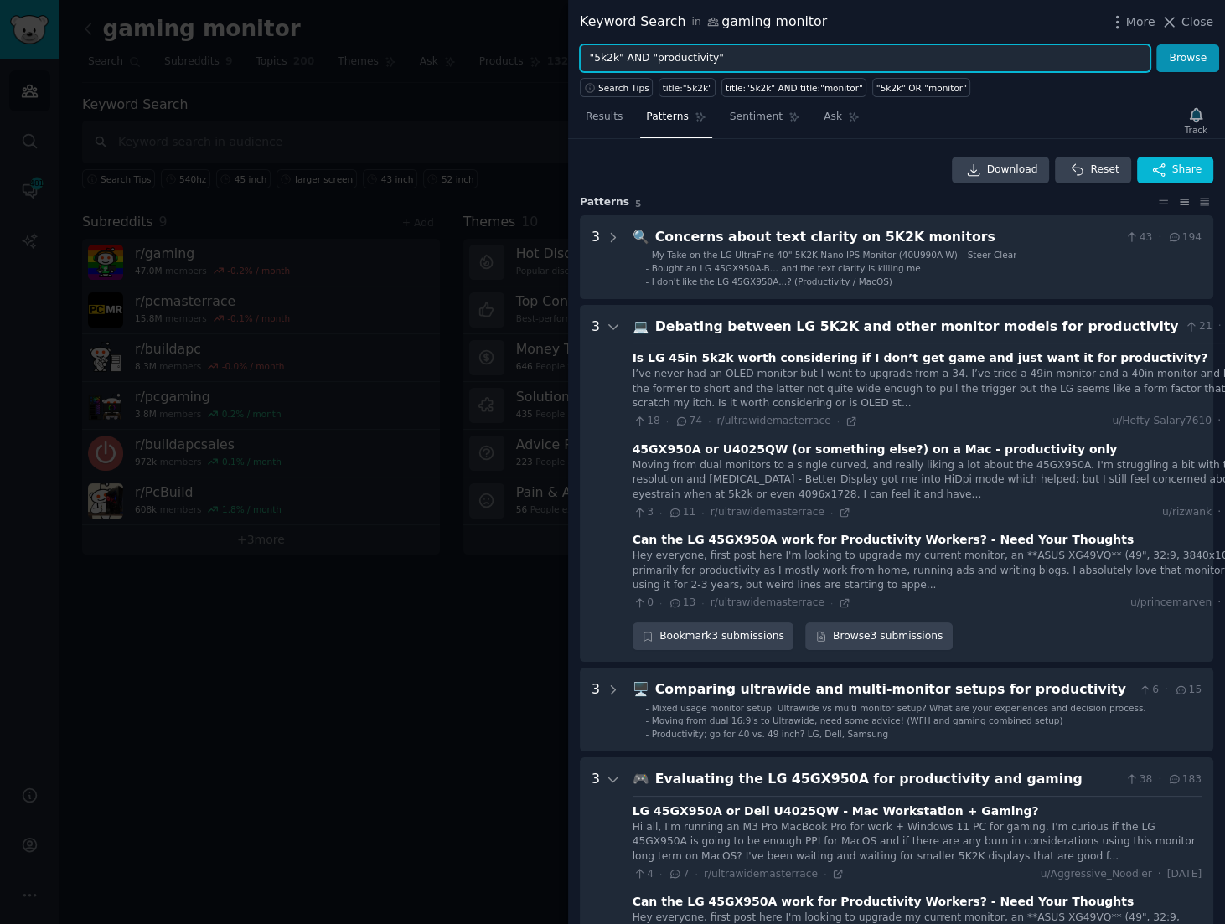
drag, startPoint x: 943, startPoint y: 55, endPoint x: 299, endPoint y: 44, distance: 644.3
click at [300, 44] on div "Keyword Search in gaming monitor More Close "5k2k" AND "productivity" Browse Se…" at bounding box center [612, 462] width 1225 height 924
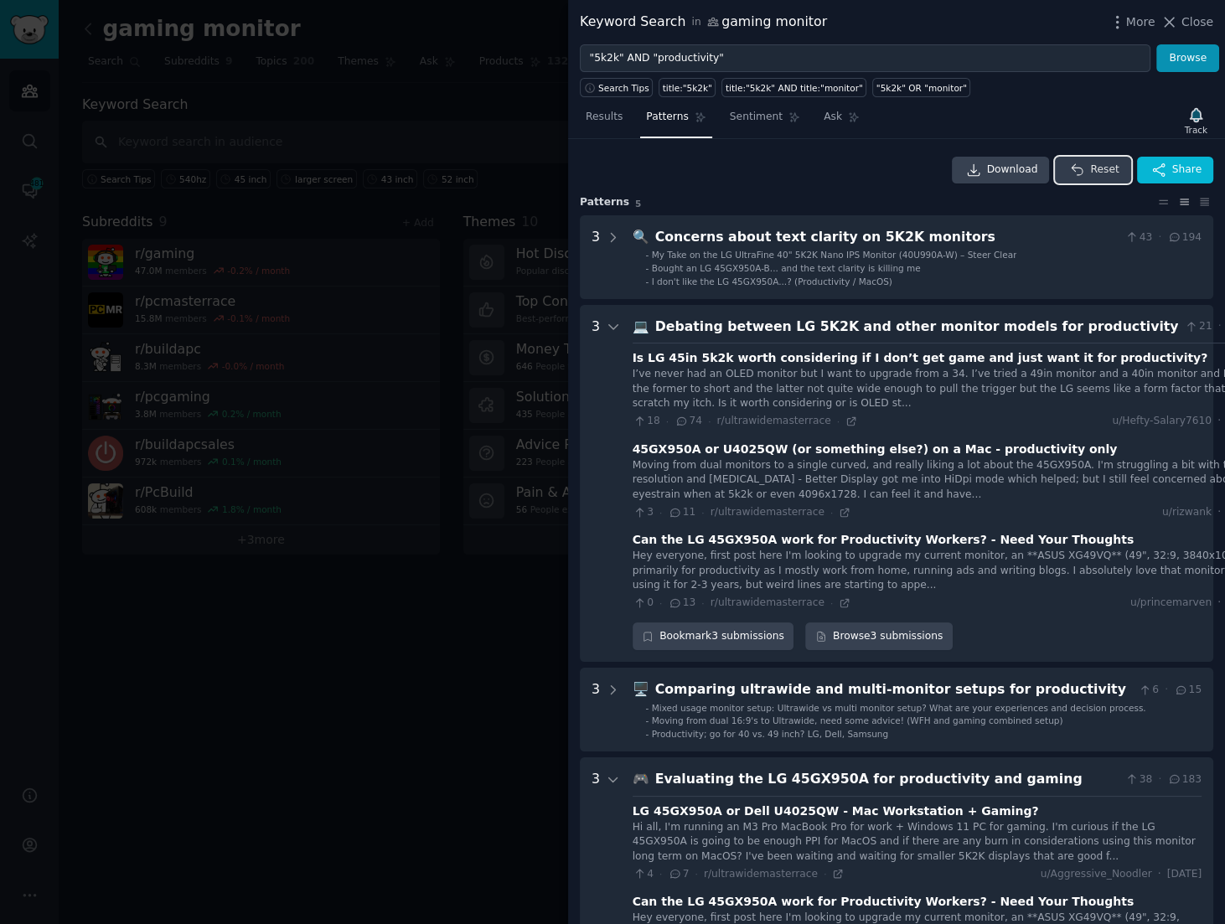
click at [1095, 165] on span "Reset" at bounding box center [1104, 170] width 28 height 15
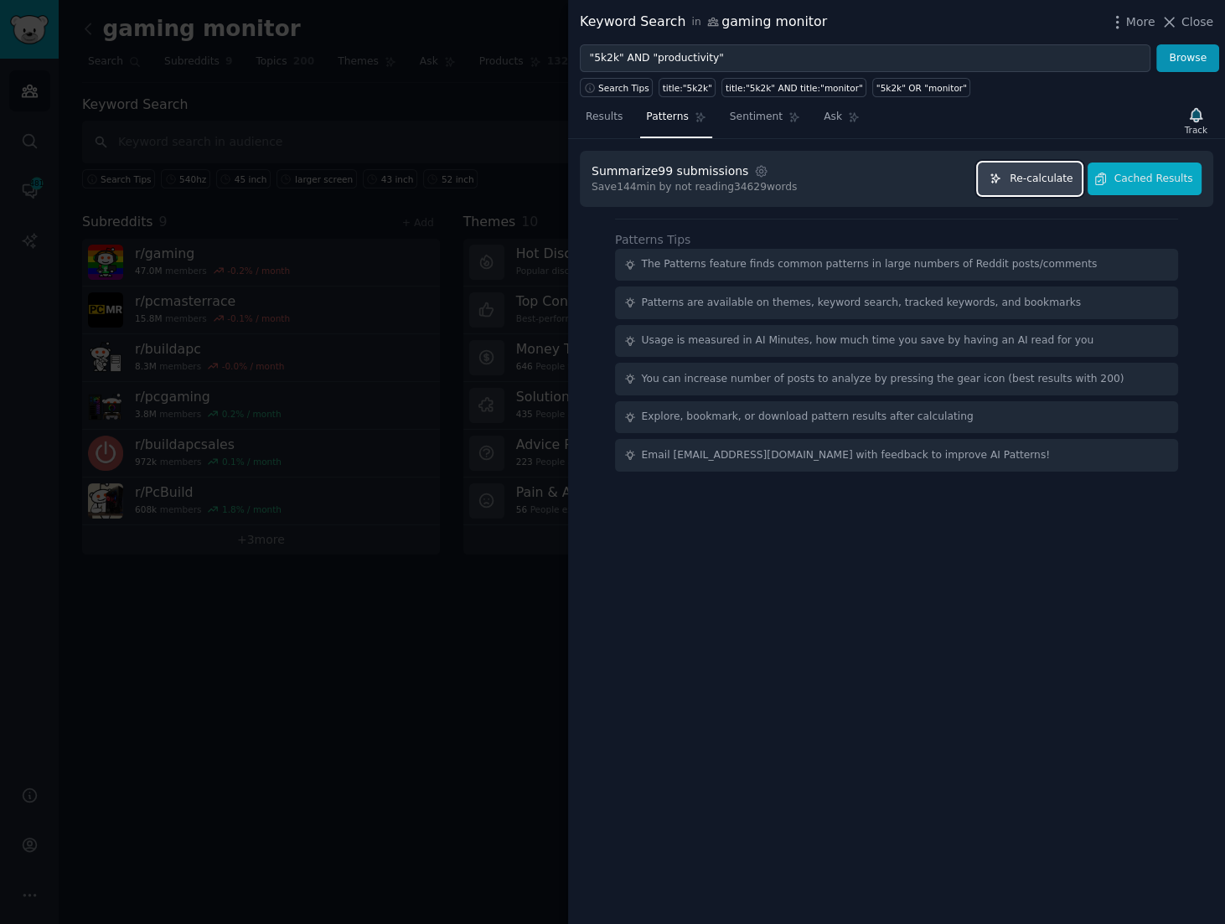
click at [1031, 175] on span "Re-calculate" at bounding box center [1040, 179] width 63 height 15
